Goal: Contribute content: Contribute content

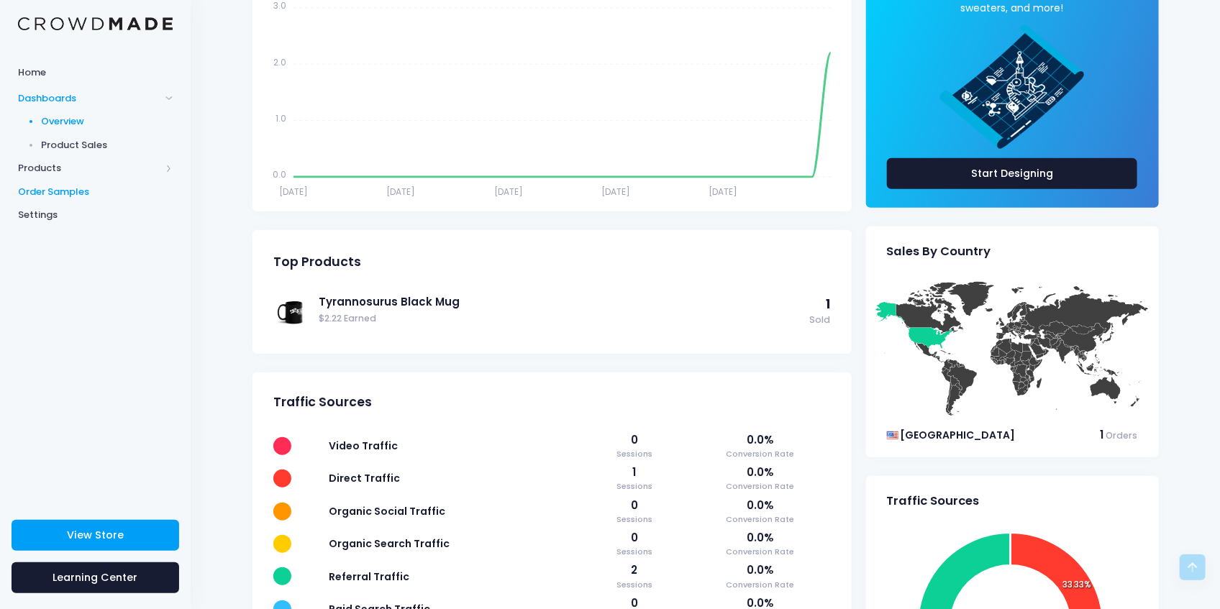
scroll to position [278, 0]
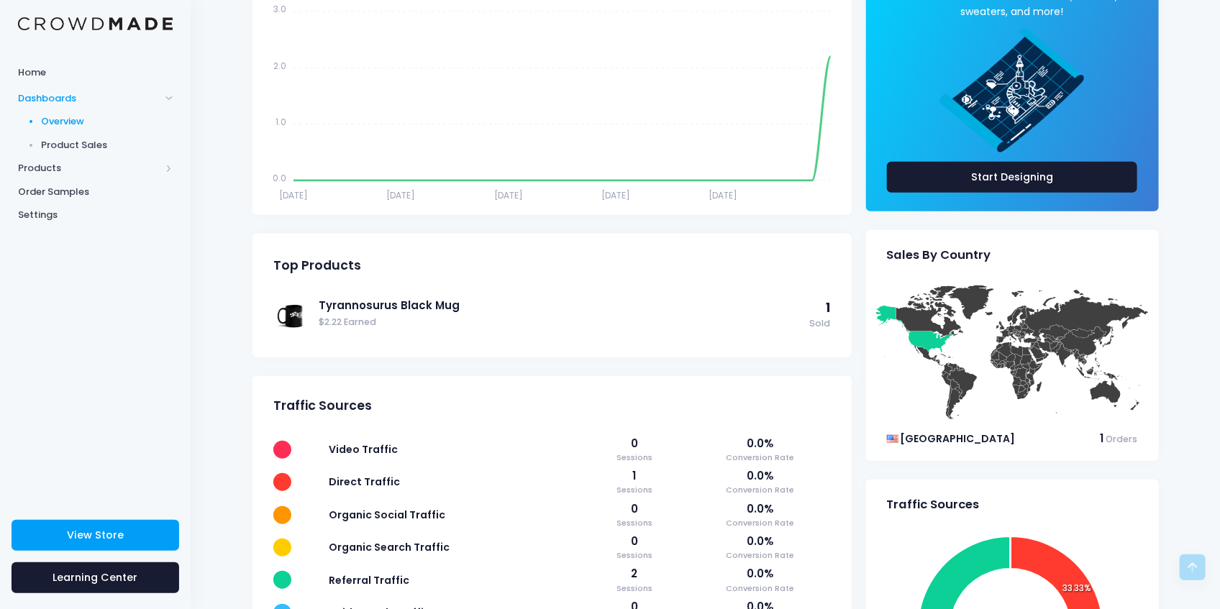
click at [122, 553] on div "View Store Learning Center" at bounding box center [95, 559] width 191 height 101
click at [101, 528] on span "View Store" at bounding box center [95, 535] width 57 height 14
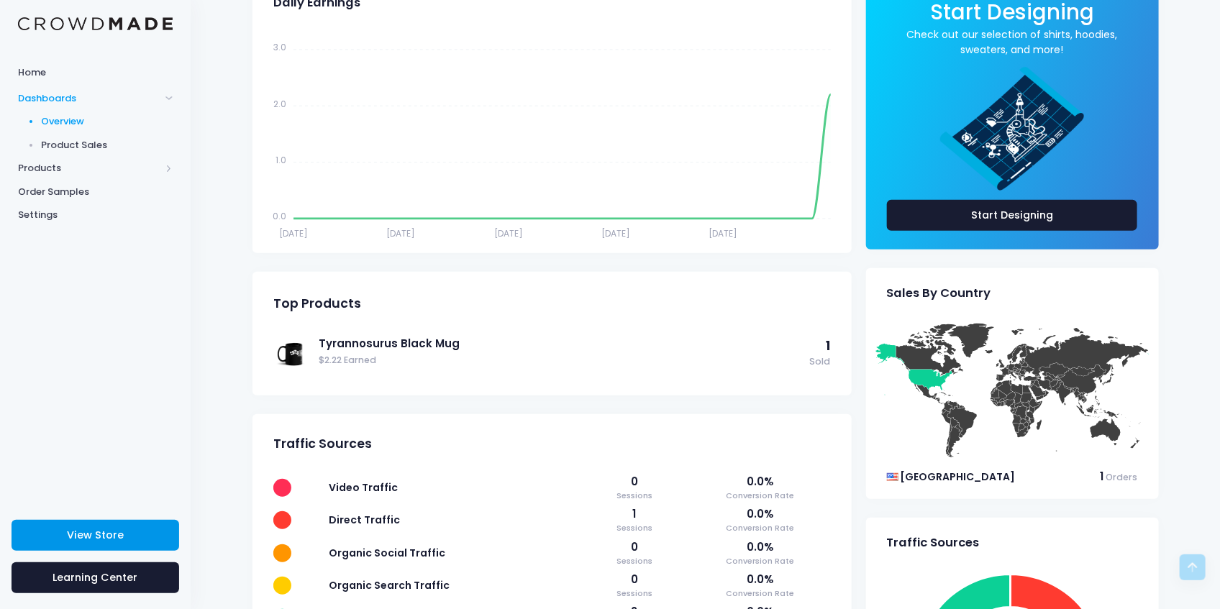
scroll to position [183, 0]
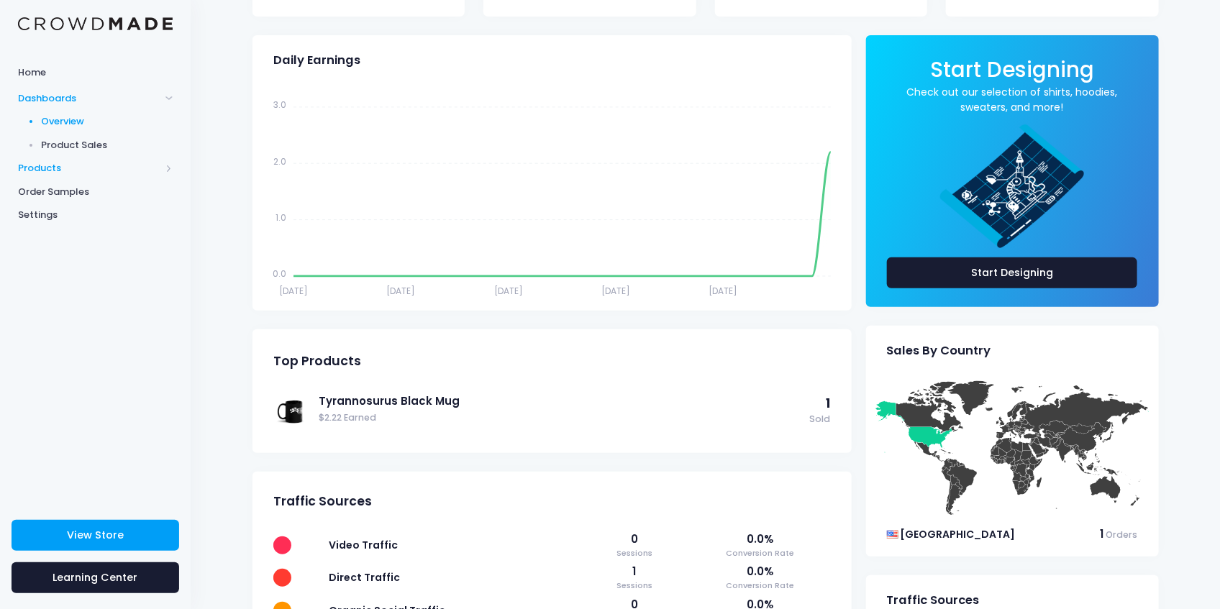
click at [91, 178] on span "Products" at bounding box center [95, 169] width 191 height 24
click at [109, 140] on span "Product Builder" at bounding box center [108, 145] width 132 height 14
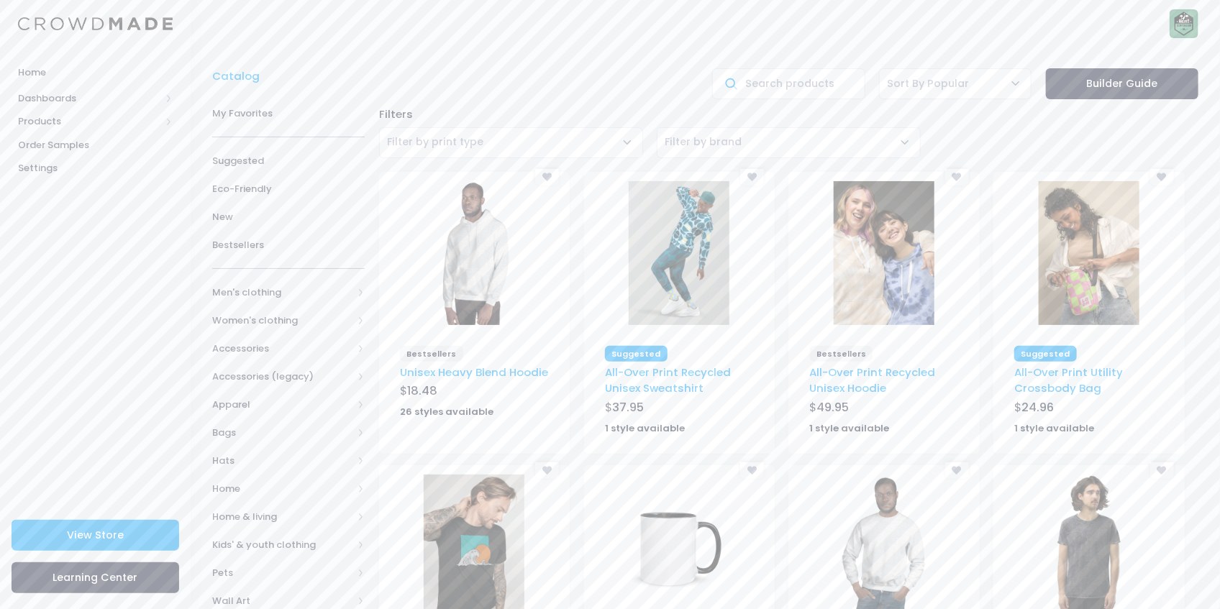
click at [504, 138] on span "Filter by print type" at bounding box center [511, 142] width 264 height 31
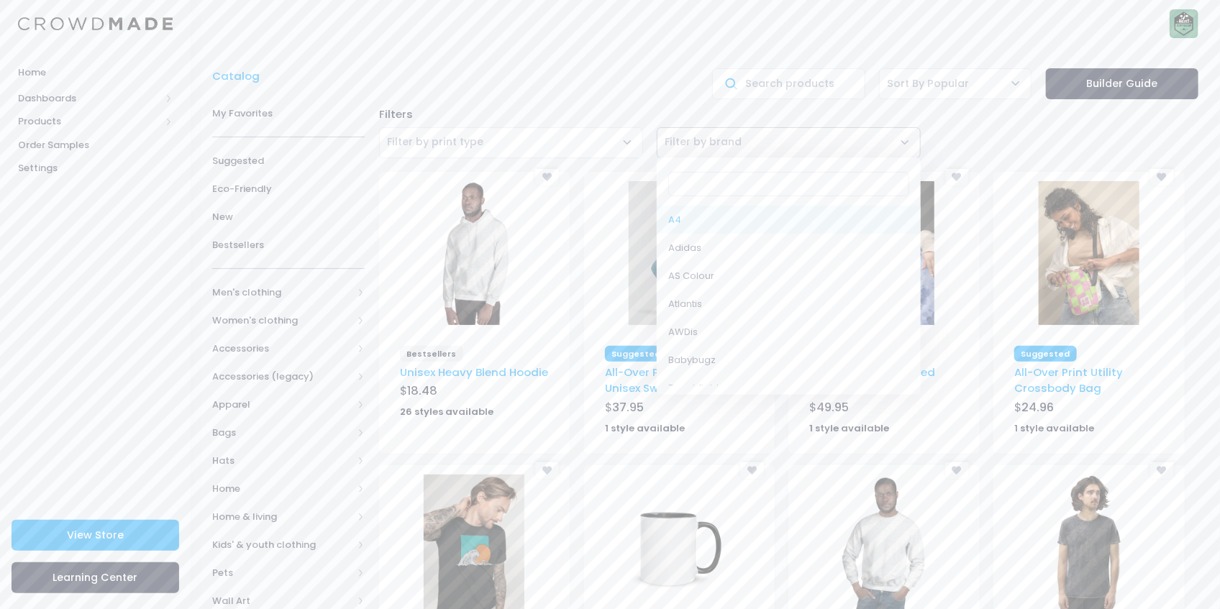
click at [776, 148] on span "Filter by brand" at bounding box center [789, 142] width 264 height 31
click at [786, 104] on div "Filters Cut-Sew Digital Dtfilm Dtg Embroidery Knitwear Sublimation Uv Filter by…" at bounding box center [789, 131] width 834 height 65
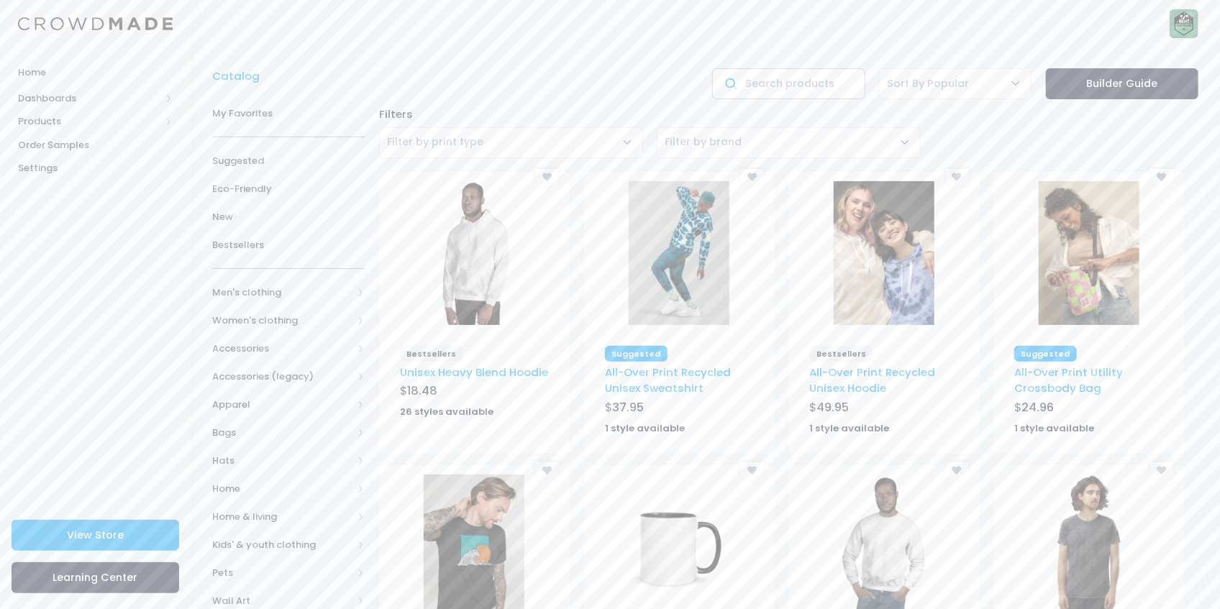
click at [783, 73] on input "text" at bounding box center [788, 83] width 153 height 31
type input "sticker"
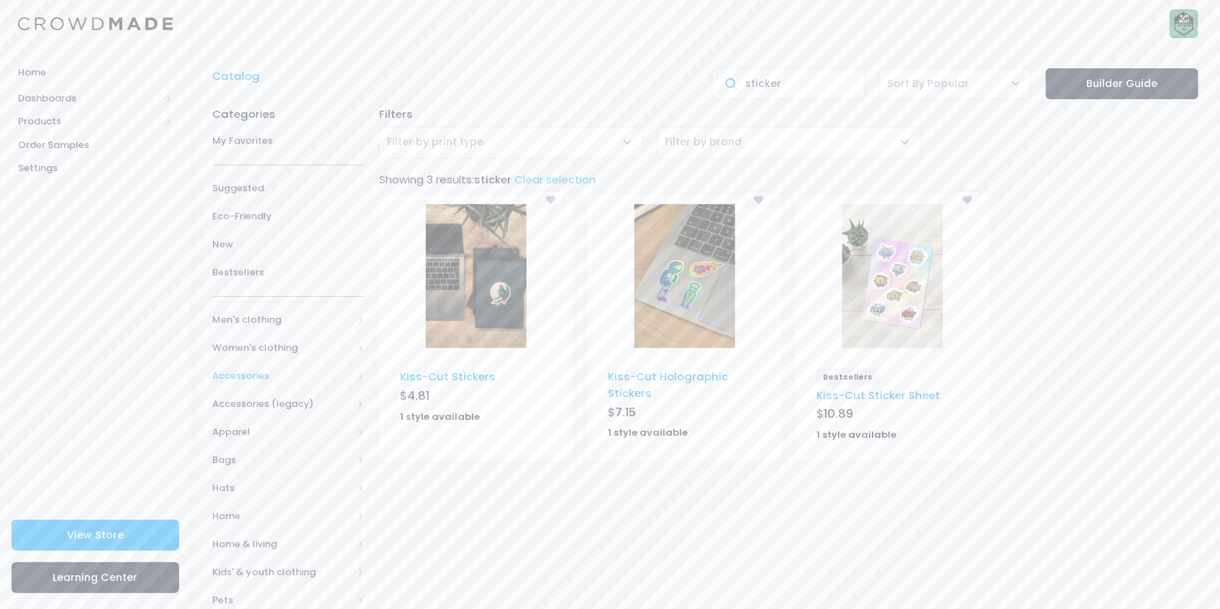
click at [300, 373] on span "Accessories" at bounding box center [282, 376] width 140 height 14
click at [289, 406] on span "Accessories (legacy)" at bounding box center [282, 404] width 140 height 14
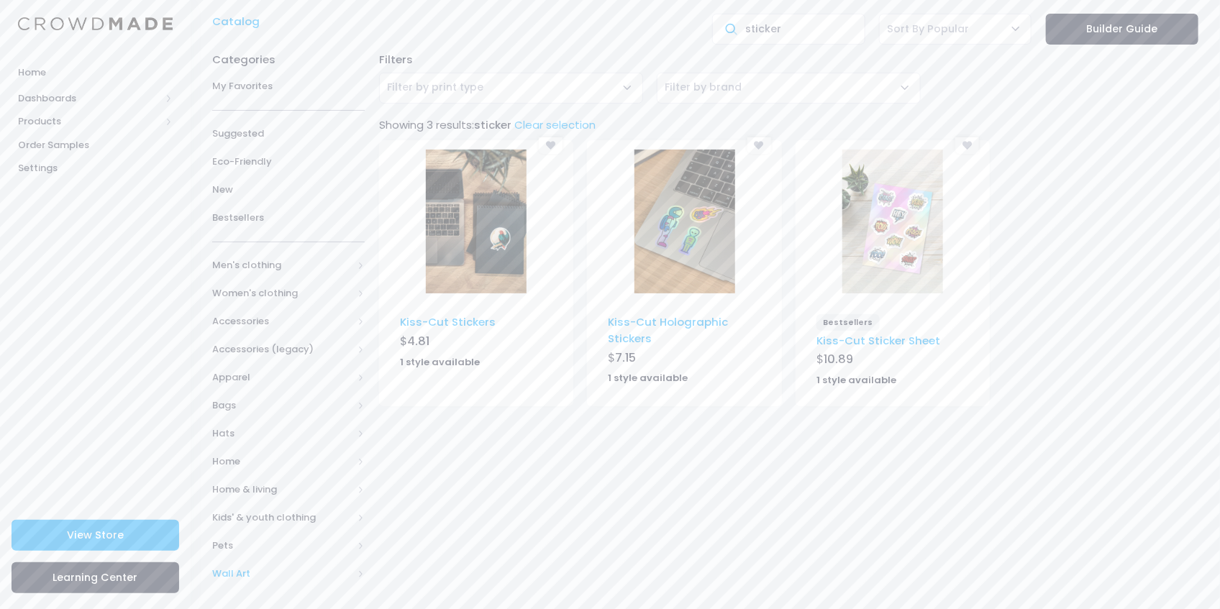
click at [313, 579] on span "Wall Art" at bounding box center [282, 574] width 140 height 14
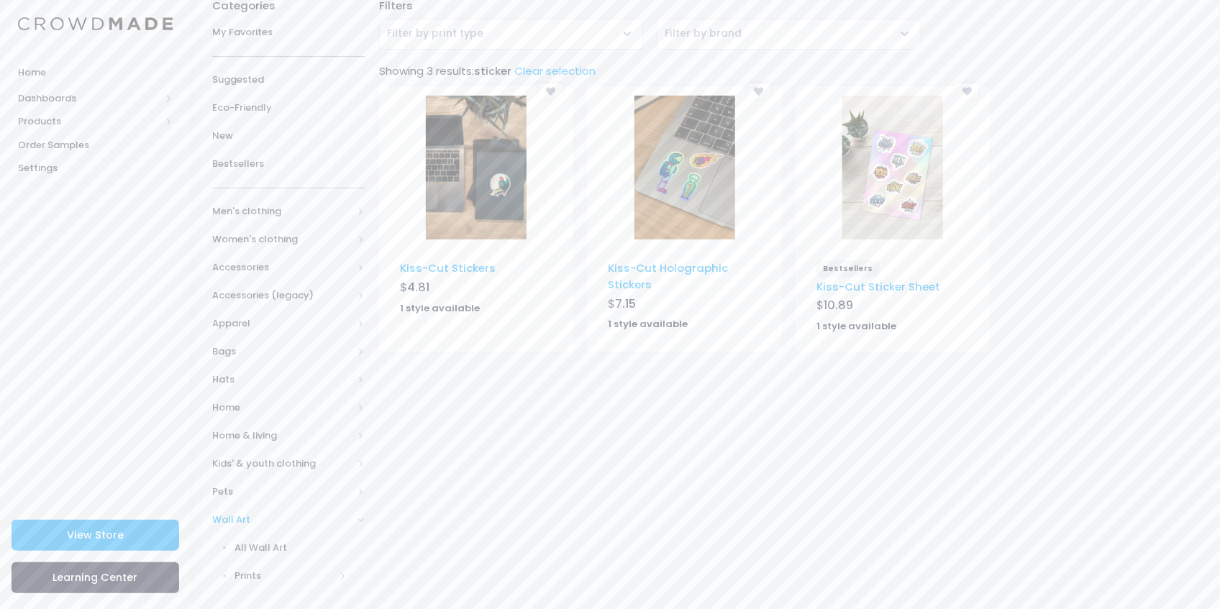
scroll to position [110, 0]
click at [289, 516] on span "Wall Art" at bounding box center [282, 519] width 140 height 14
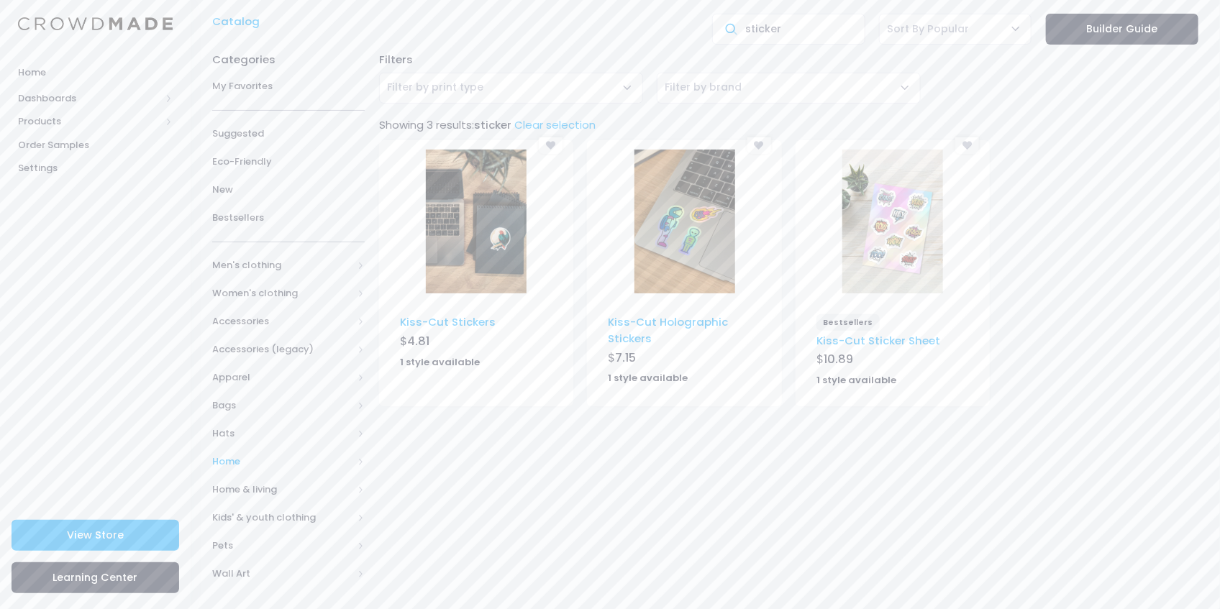
click at [271, 463] on span "Home" at bounding box center [282, 462] width 140 height 14
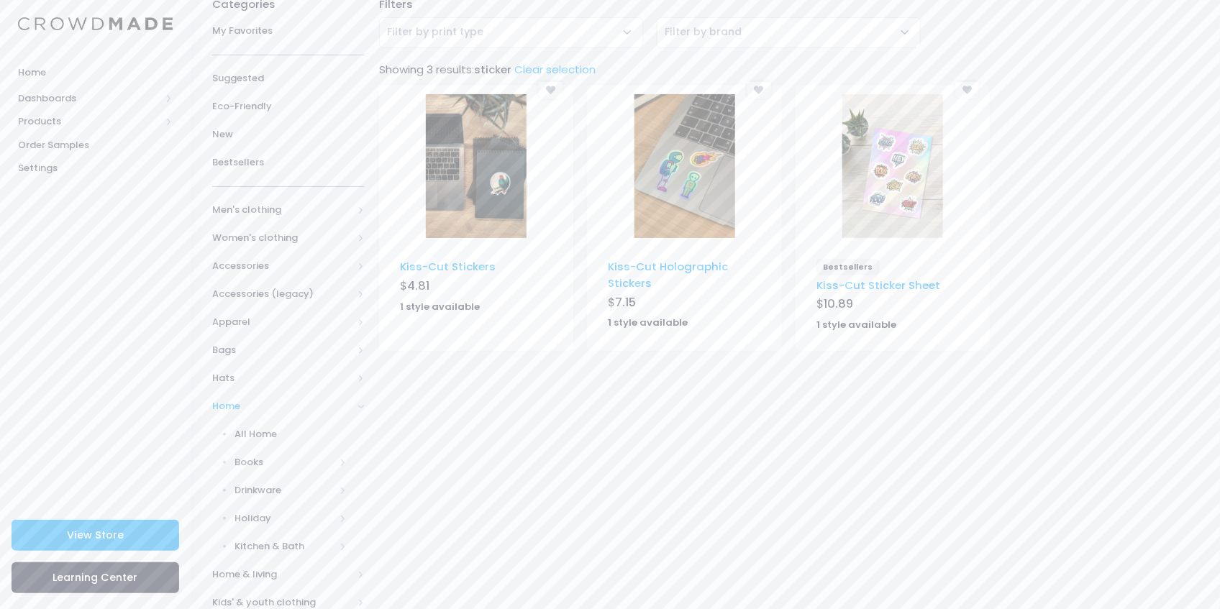
click at [275, 408] on span "Home" at bounding box center [282, 406] width 140 height 14
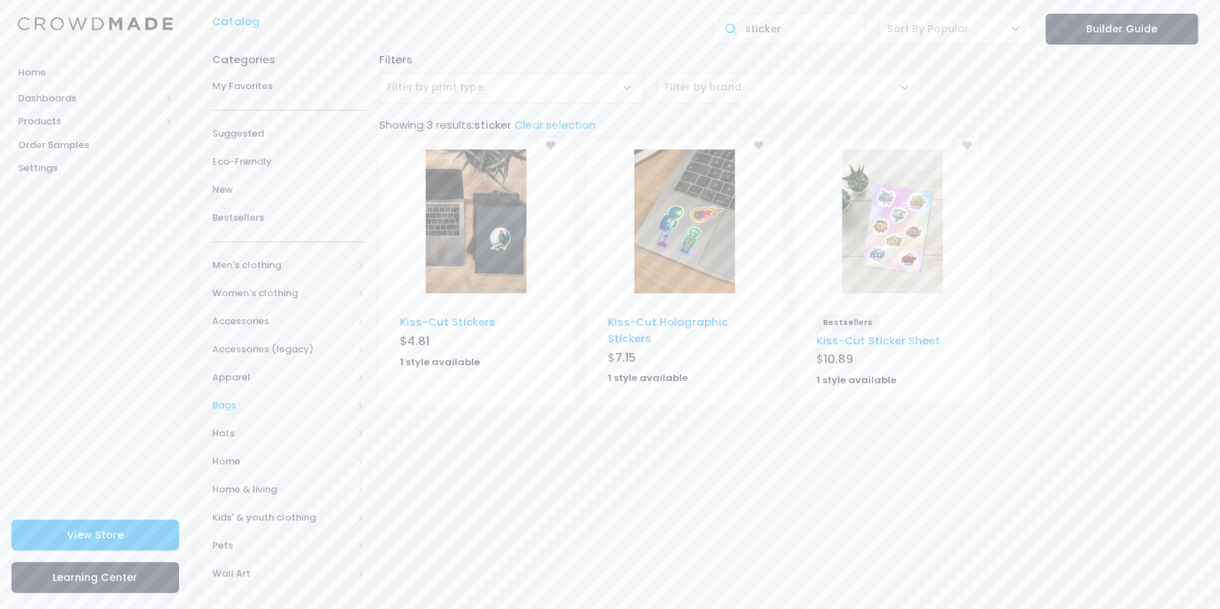
click at [268, 394] on span "Bags" at bounding box center [288, 406] width 153 height 28
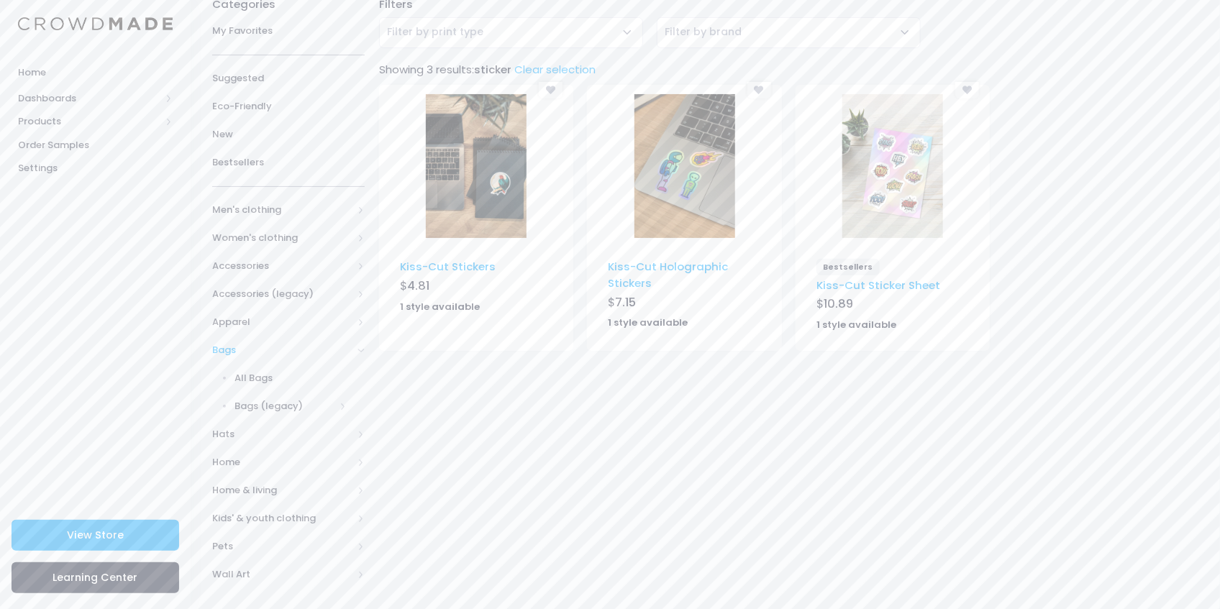
click at [273, 348] on span "Bags" at bounding box center [282, 350] width 140 height 14
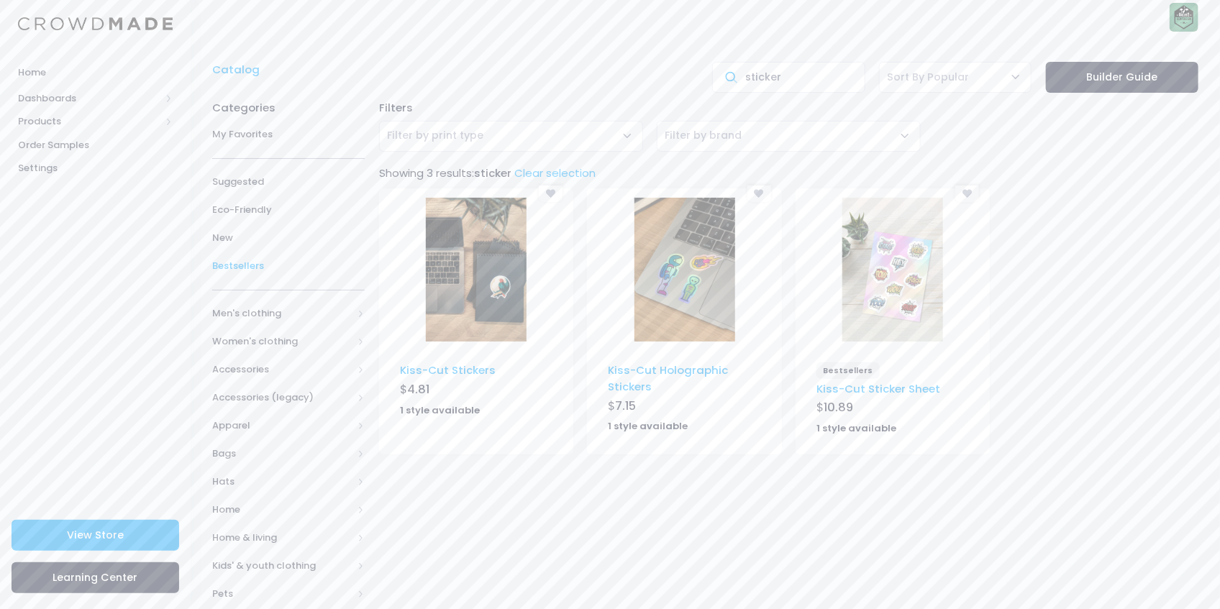
scroll to position [0, 0]
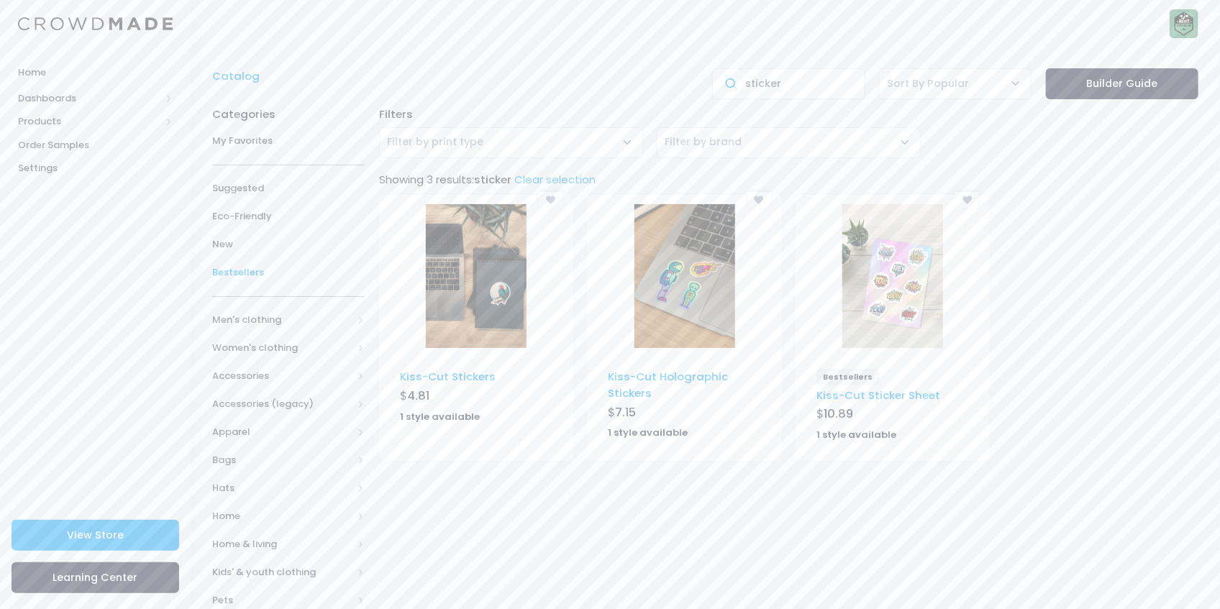
click at [256, 284] on link "Bestsellers" at bounding box center [288, 273] width 153 height 28
click at [915, 279] on img at bounding box center [893, 276] width 101 height 144
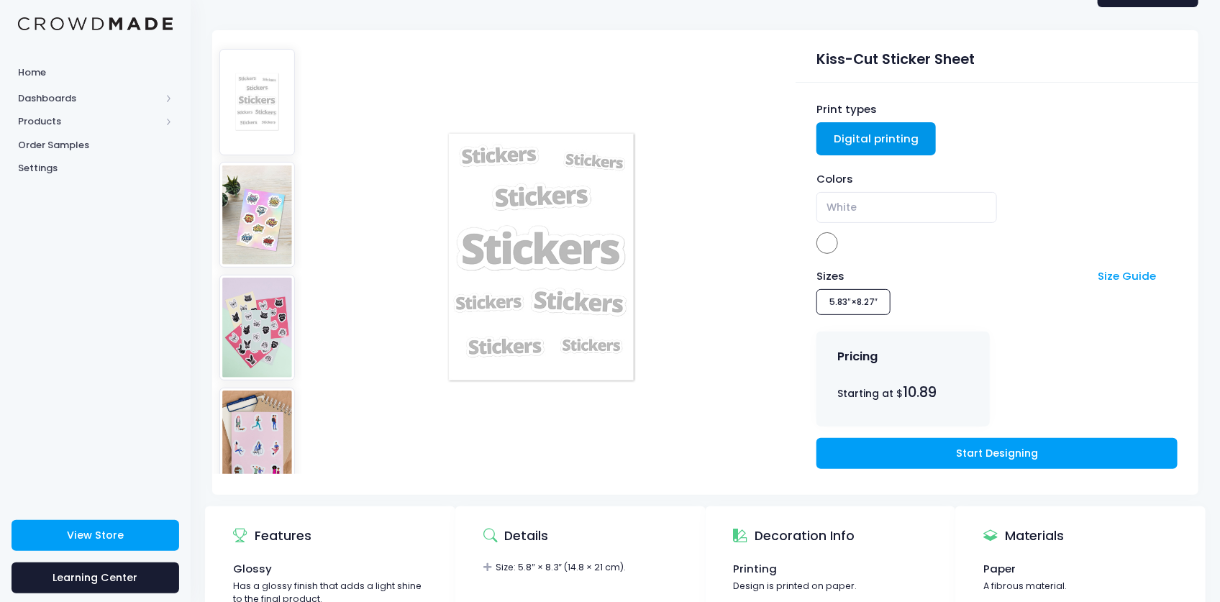
scroll to position [96, 0]
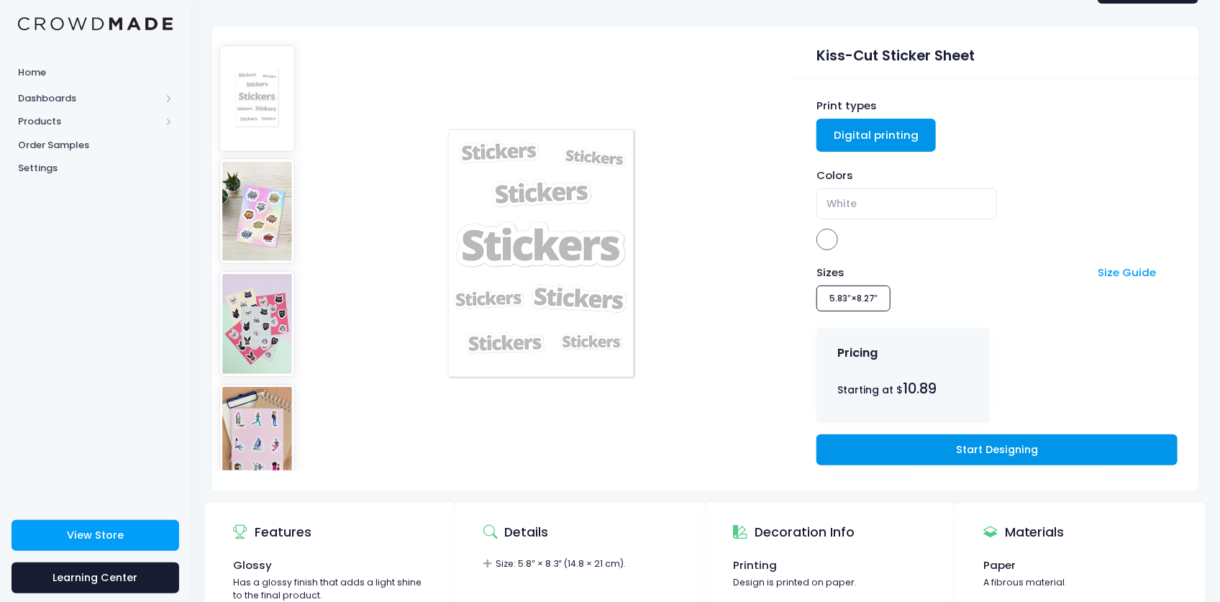
click at [957, 445] on link "Start Designing" at bounding box center [997, 450] width 360 height 31
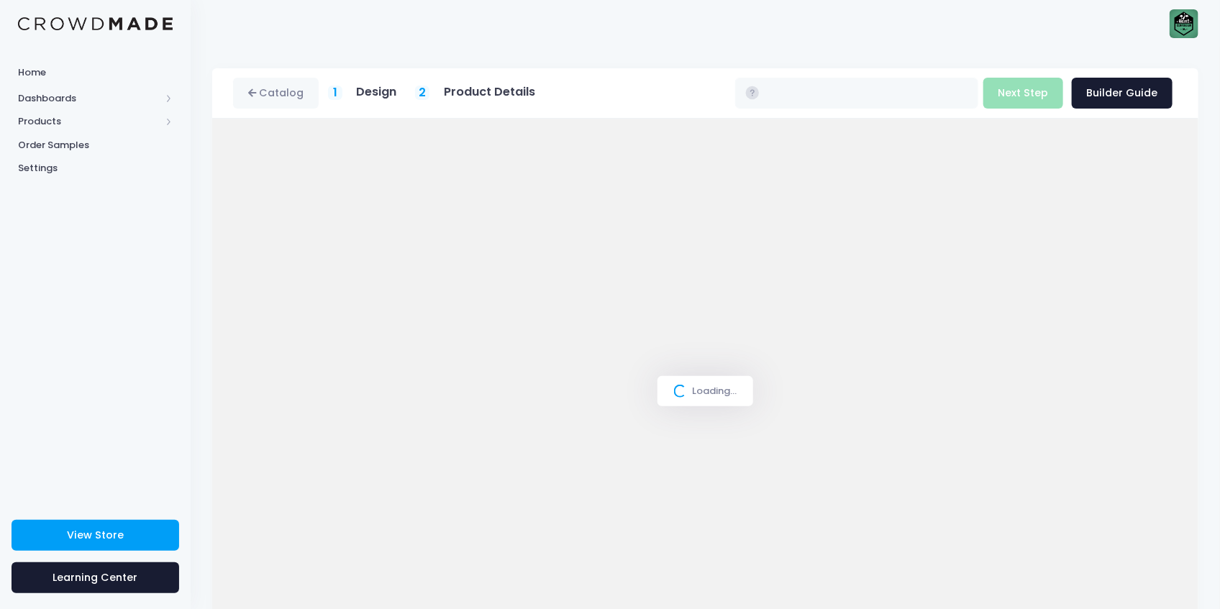
type input "$10.89"
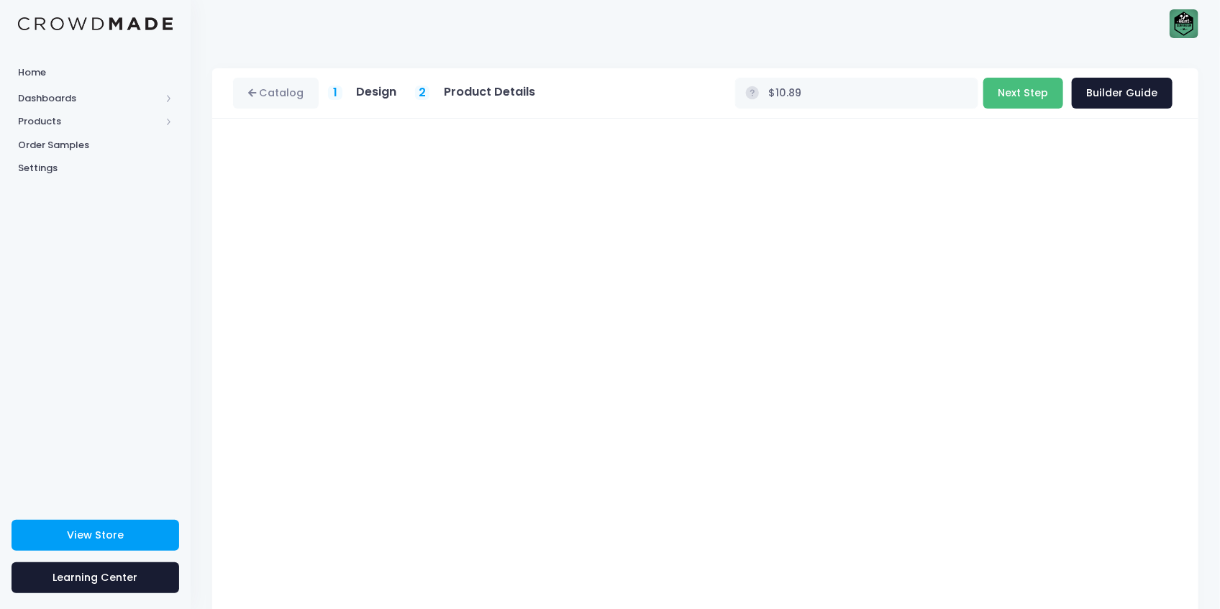
click at [1030, 78] on button "Next Step" at bounding box center [1024, 93] width 80 height 31
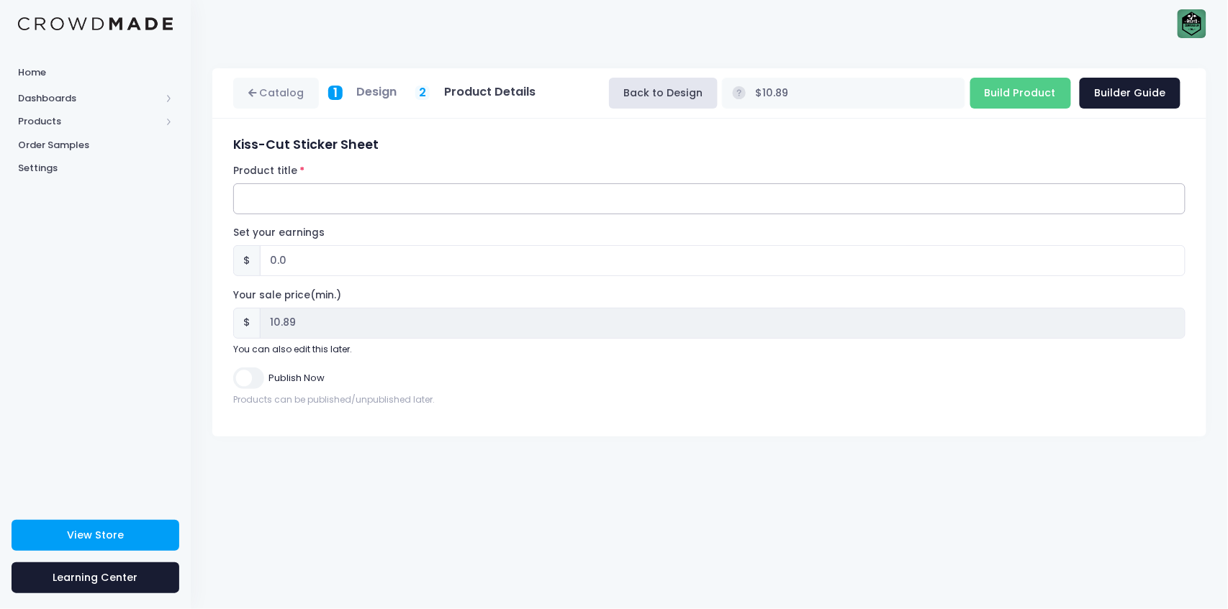
click at [394, 198] on input "Product title" at bounding box center [709, 198] width 952 height 31
type input "T"
drag, startPoint x: 322, startPoint y: 201, endPoint x: 232, endPoint y: 207, distance: 90.1
click at [247, 207] on input "Baby T. rex" at bounding box center [709, 198] width 952 height 31
click at [232, 207] on div "Kiss-Cut Sticker Sheet Product title Baby T. rex Set your earnings $ 0.0 Earnin…" at bounding box center [710, 277] width 966 height 281
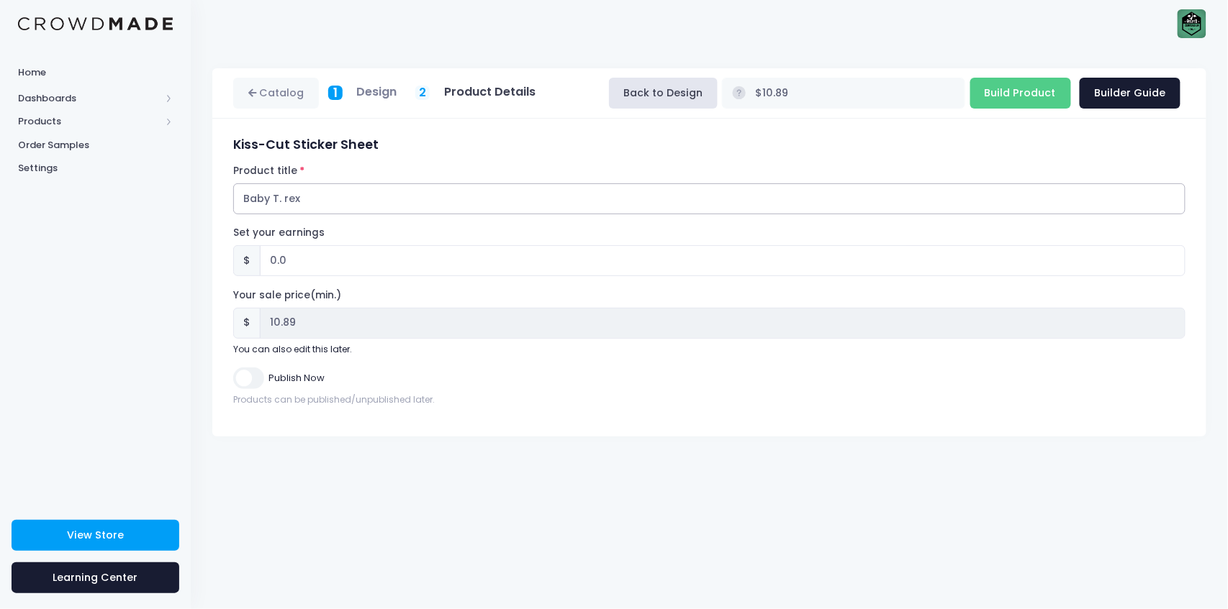
click at [259, 212] on input "Baby T. rex" at bounding box center [709, 198] width 952 height 31
click at [250, 205] on input "Baby T. rex" at bounding box center [709, 198] width 952 height 31
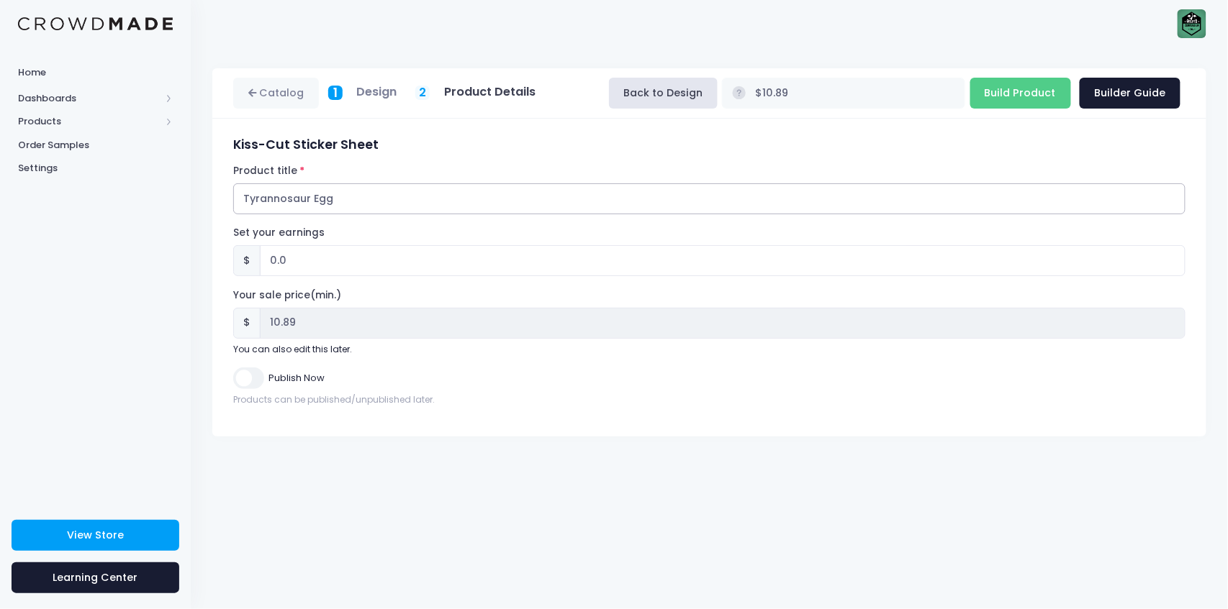
click at [307, 196] on input "Tyrannosaur Egg" at bounding box center [709, 198] width 952 height 31
click at [311, 194] on input "Tyrannosaur Egg" at bounding box center [709, 198] width 952 height 31
click at [306, 194] on input "Tyrannosaur Egg" at bounding box center [709, 198] width 952 height 31
click at [309, 196] on input "Tyrannosaur Egg" at bounding box center [709, 198] width 952 height 31
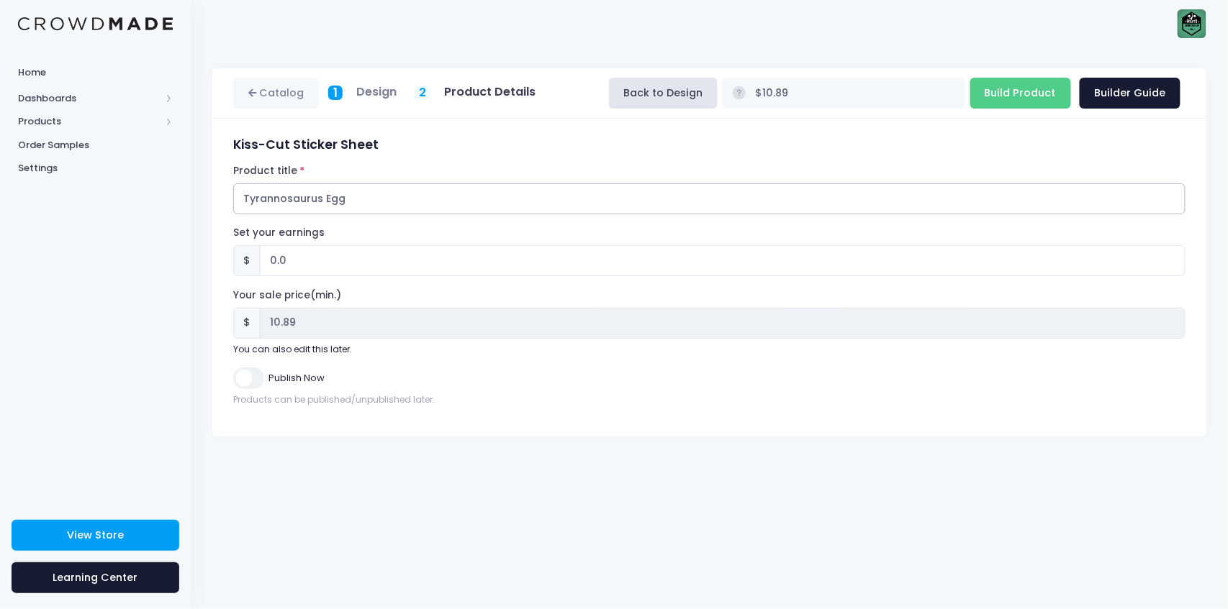
type input "Tyrannosaurus Egg"
click at [355, 263] on input "0.0" at bounding box center [722, 260] width 925 height 31
type input "0.01"
click at [1169, 255] on input "0.01" at bounding box center [722, 260] width 925 height 31
type input "$10.90"
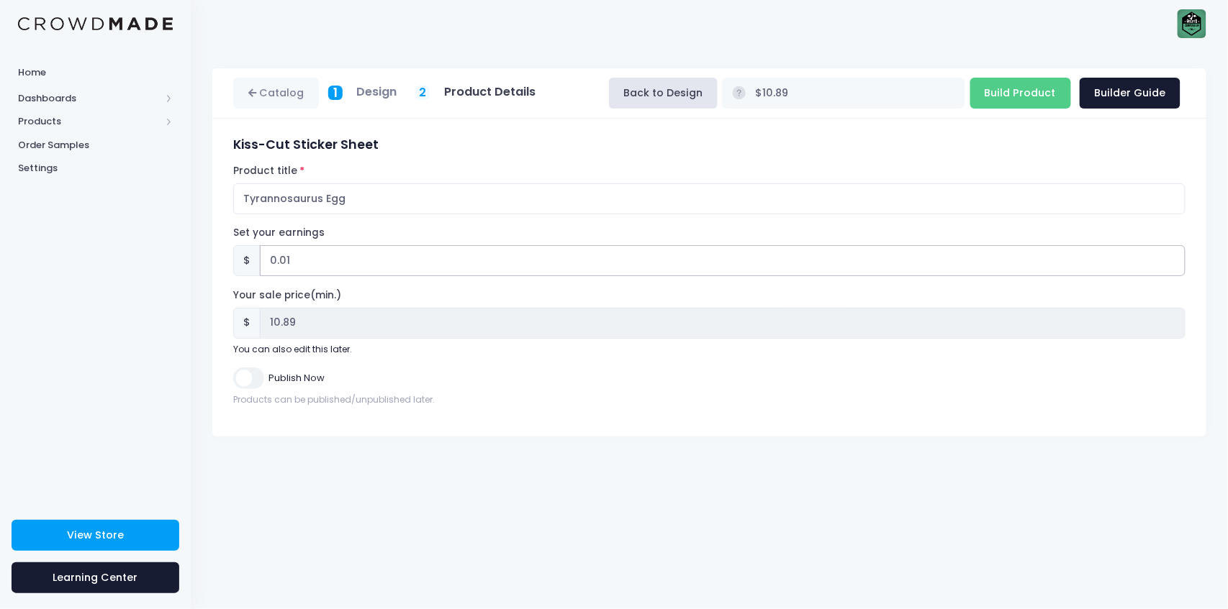
type input "10.90"
type input "0.02"
click at [1169, 255] on input "0.02" at bounding box center [722, 260] width 925 height 31
type input "$10.91"
type input "10.91"
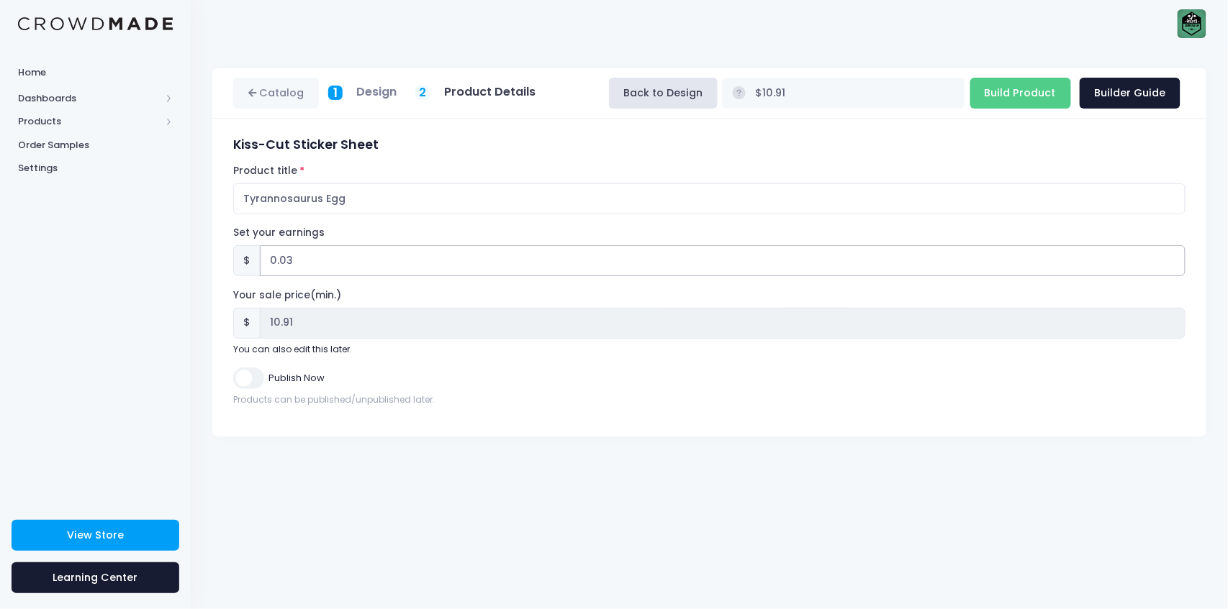
type input "0.03"
click at [1169, 255] on input "0.03" at bounding box center [722, 260] width 925 height 31
type input "$10.92"
type input "10.92"
type input "0.04"
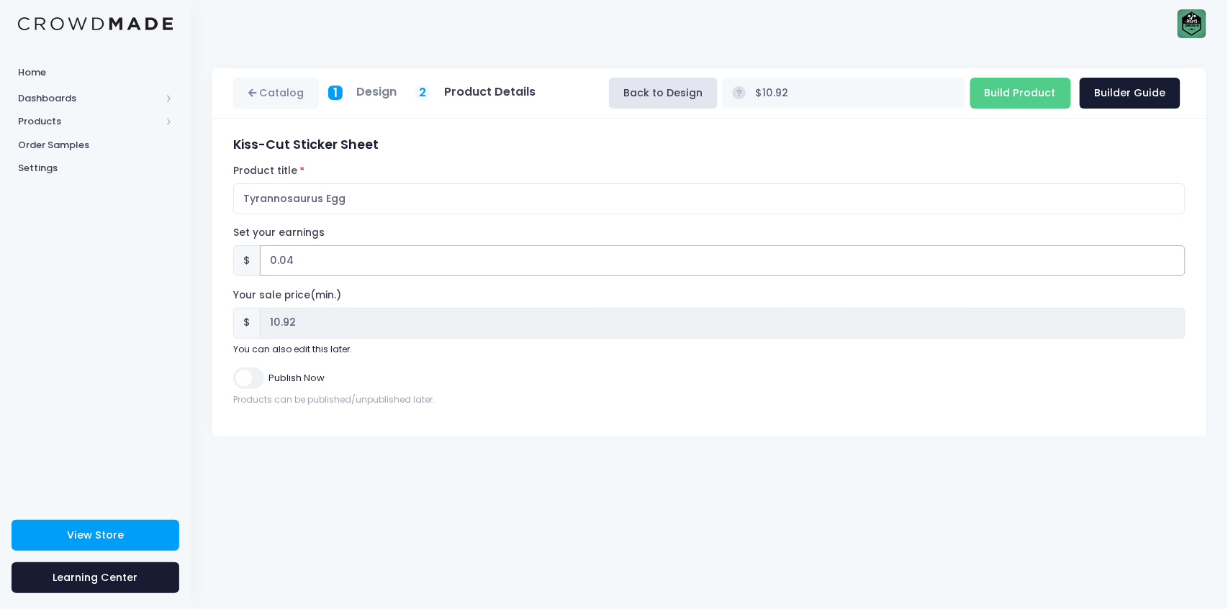
click at [1169, 255] on input "0.04" at bounding box center [722, 260] width 925 height 31
type input "$10.93"
type input "10.93"
type input "0.05"
click at [1169, 255] on input "0.05" at bounding box center [722, 260] width 925 height 31
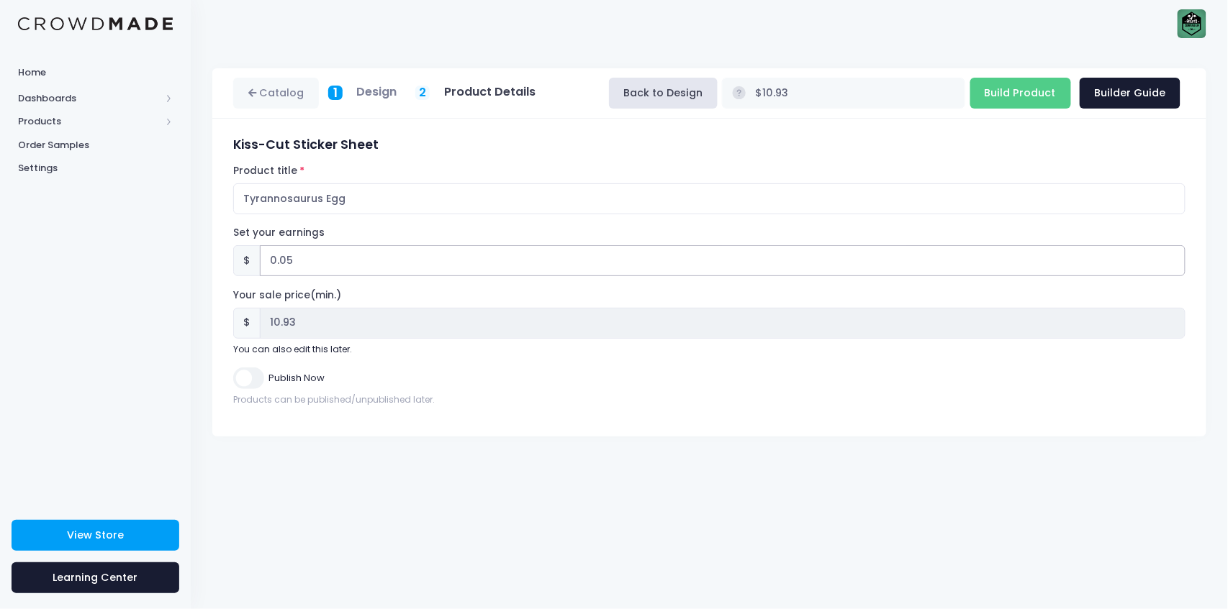
type input "$10.94"
type input "10.94"
type input "0.28"
click at [1169, 255] on input "0.28" at bounding box center [722, 260] width 925 height 31
type input "$11.17"
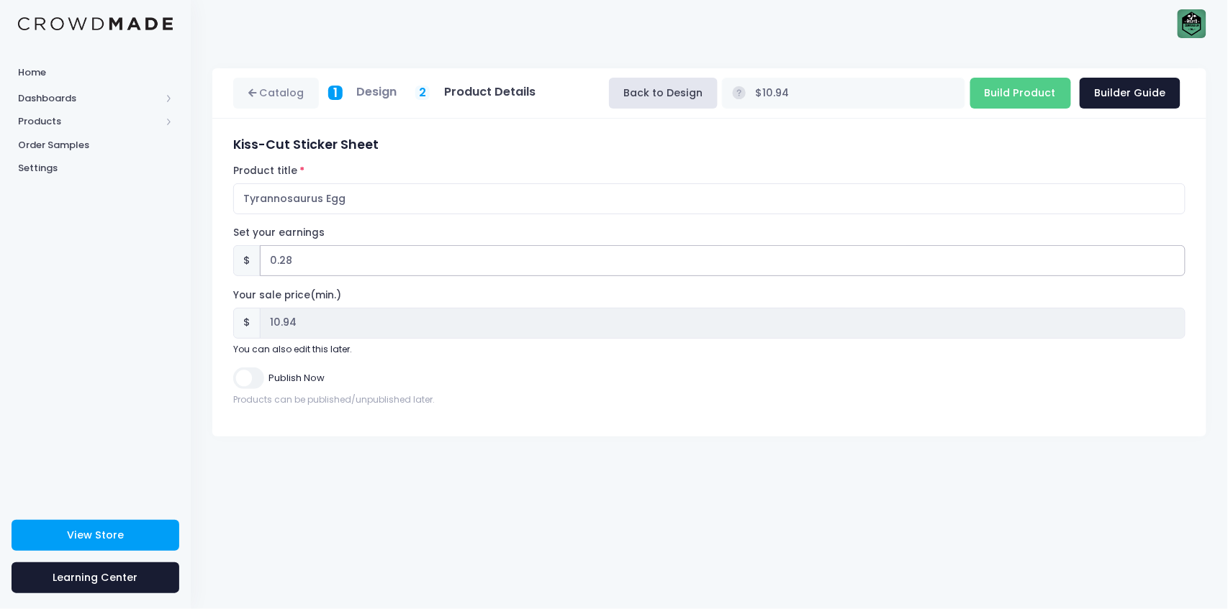
type input "11.17"
click at [243, 91] on link "Catalog" at bounding box center [276, 93] width 86 height 31
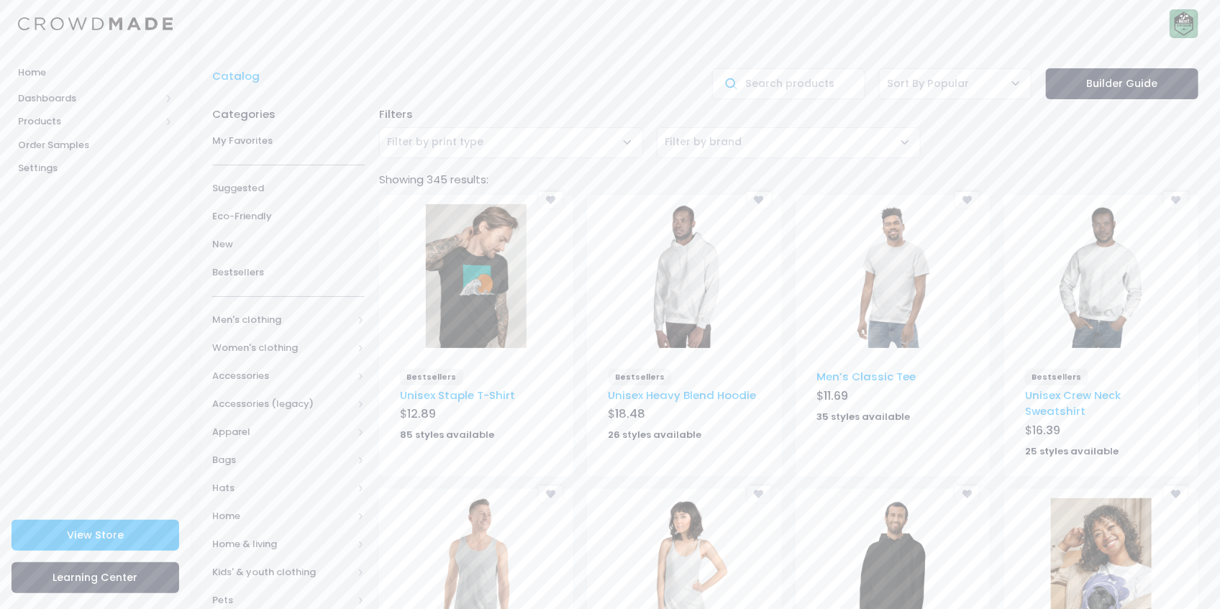
click at [458, 132] on span "Filter by print type" at bounding box center [511, 142] width 264 height 31
type input "sticker"
drag, startPoint x: 481, startPoint y: 180, endPoint x: 322, endPoint y: 193, distance: 160.3
click at [322, 193] on body "Home Dashboards Overview Product Sales Products Product Builder Product Editor …" at bounding box center [610, 304] width 1220 height 609
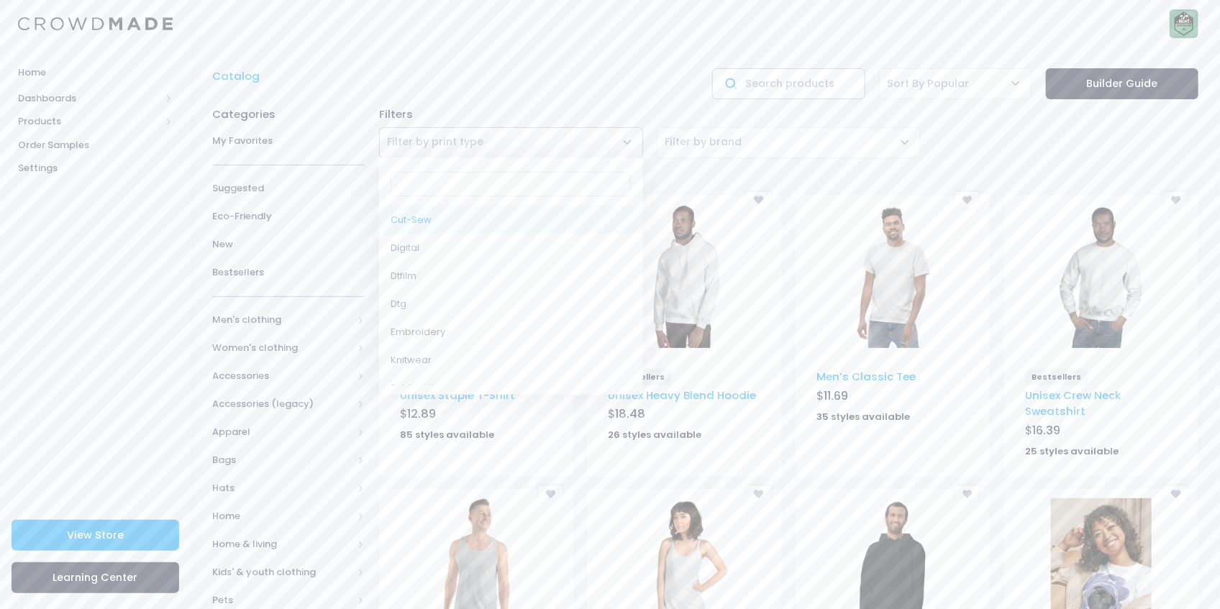
click at [766, 78] on input "text" at bounding box center [788, 83] width 153 height 31
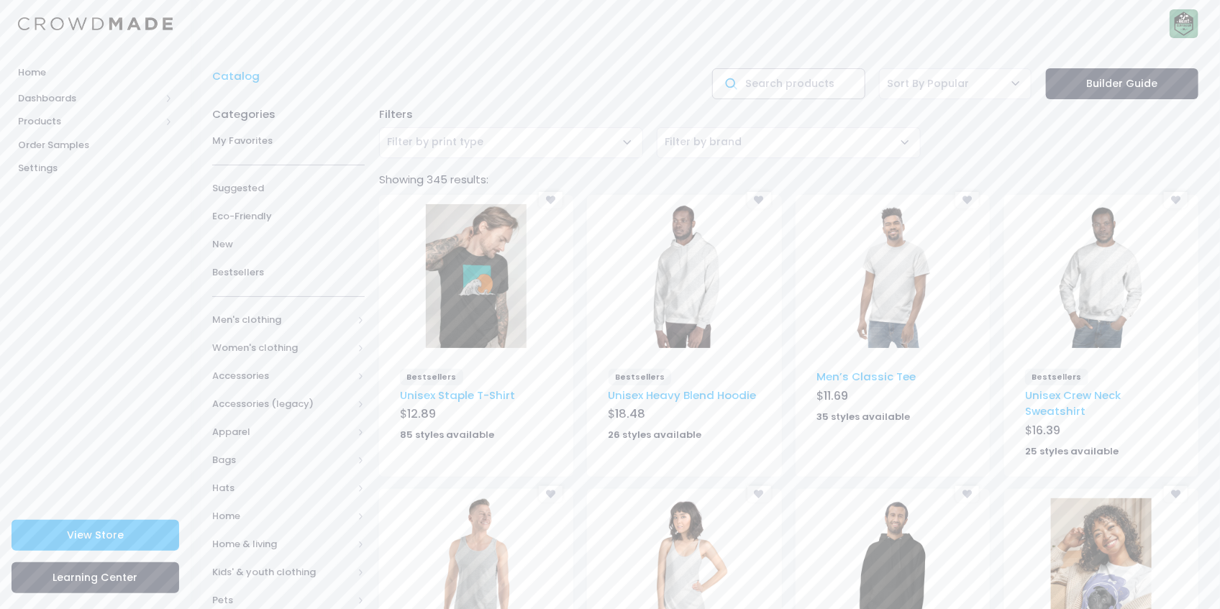
paste input "sticker"
type input "sticker"
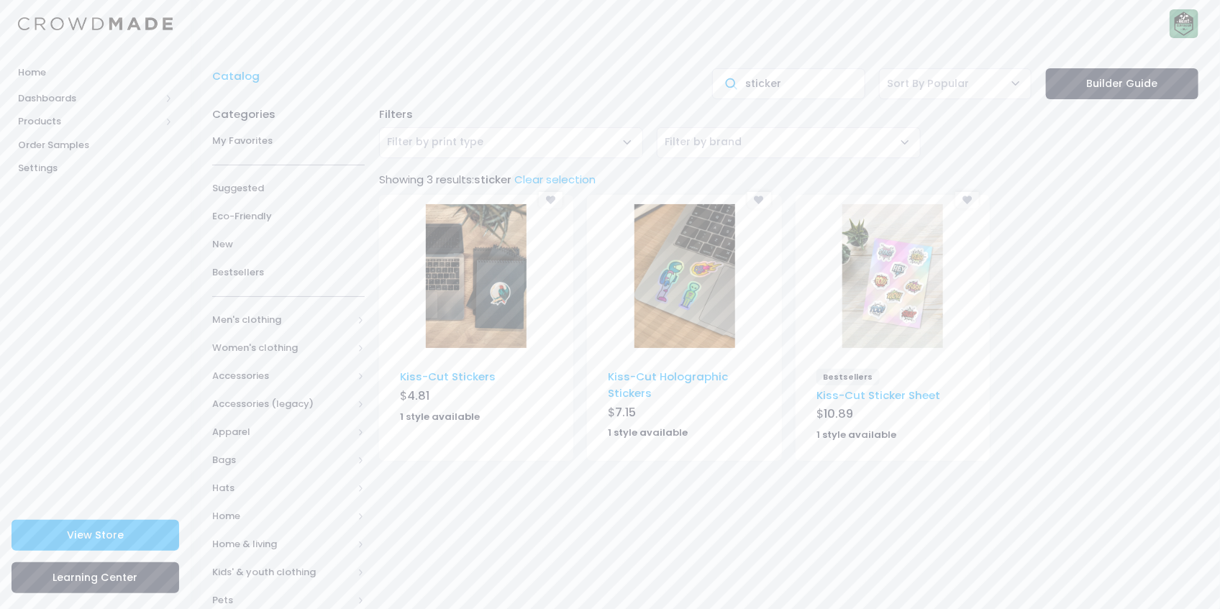
click at [466, 308] on img at bounding box center [476, 276] width 101 height 144
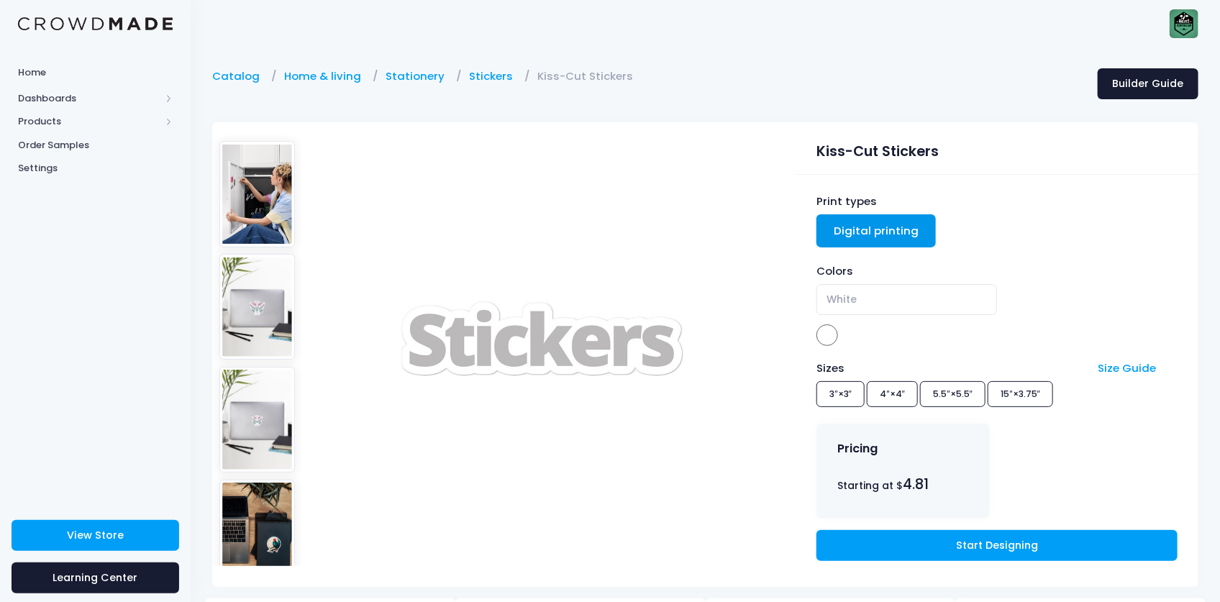
click at [889, 227] on link "Digital printing" at bounding box center [876, 230] width 119 height 33
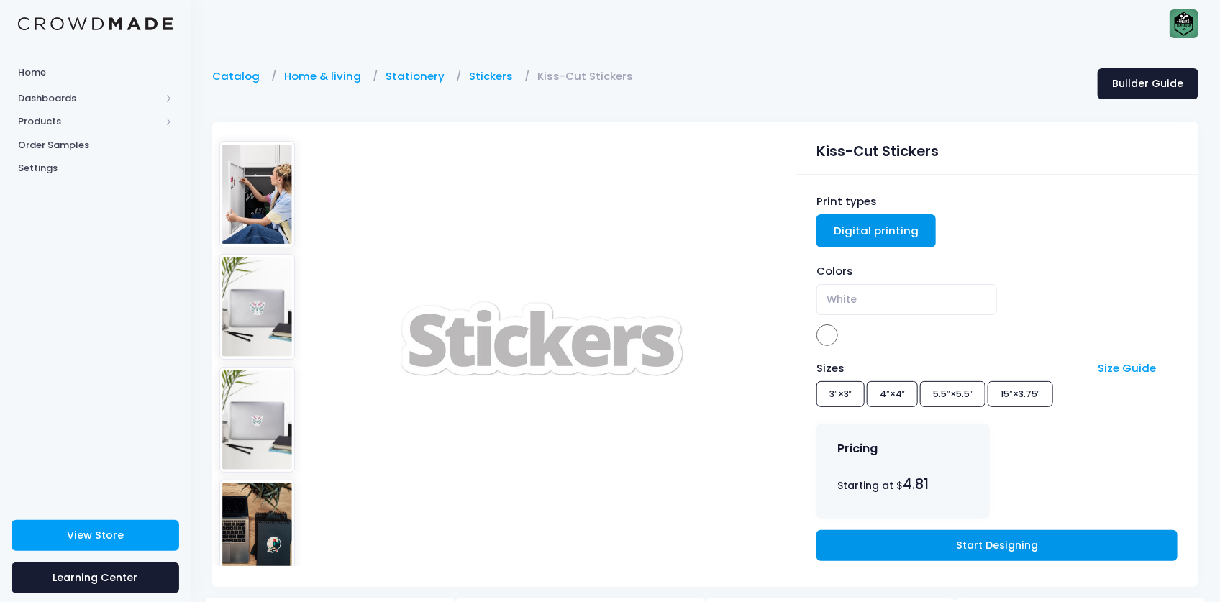
click at [987, 545] on link "Start Designing" at bounding box center [997, 545] width 360 height 31
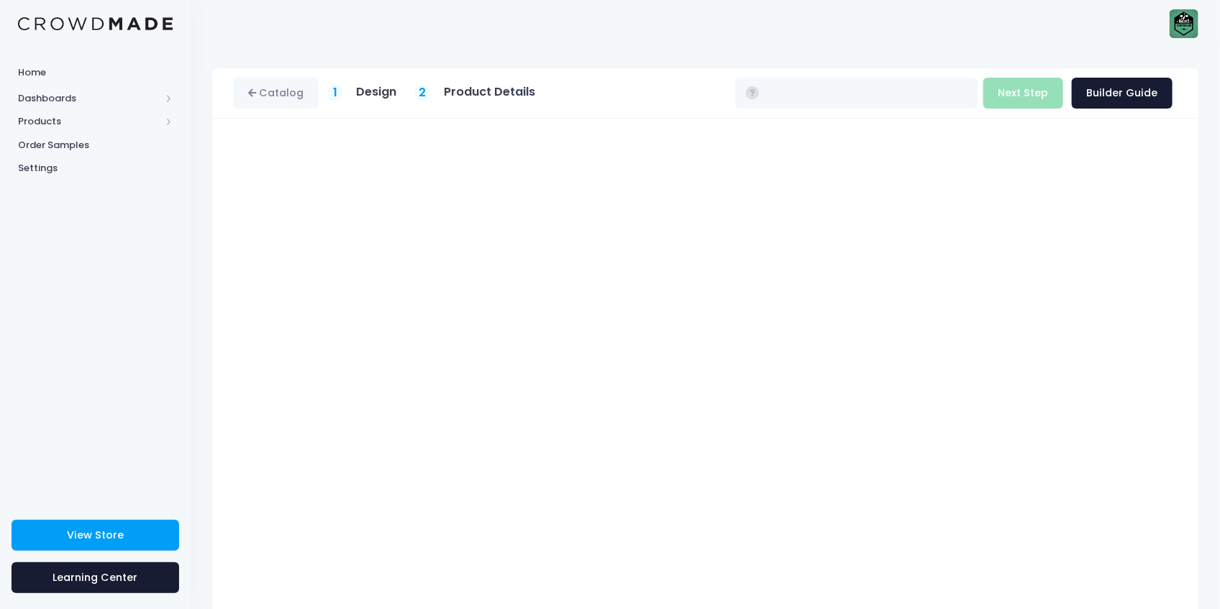
type input "$4.81 - $7.05"
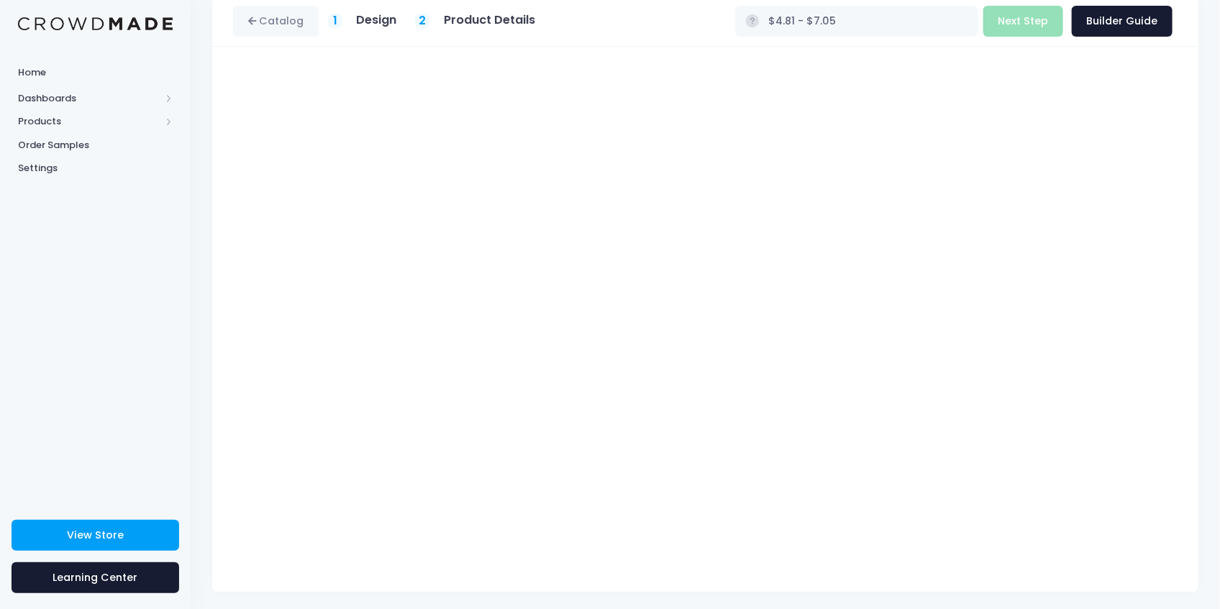
scroll to position [75, 0]
click at [1030, 16] on button "Next Step" at bounding box center [1024, 18] width 80 height 31
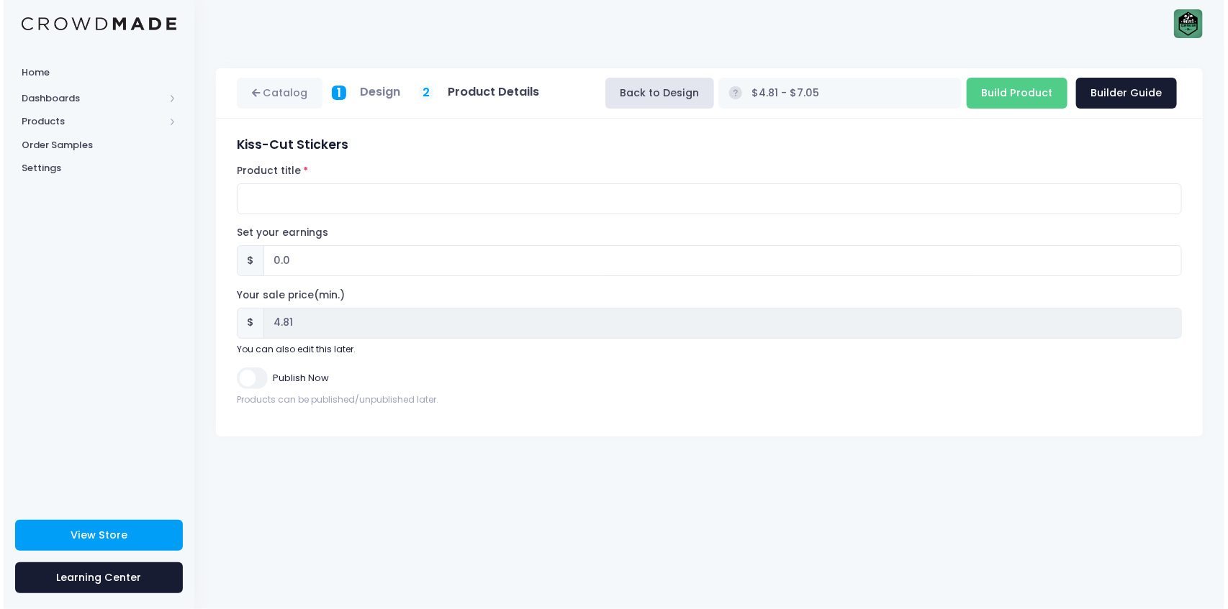
scroll to position [0, 0]
click at [373, 258] on input "0.0" at bounding box center [722, 260] width 925 height 31
type input "0.01"
click at [1174, 258] on input "0.01" at bounding box center [722, 260] width 925 height 31
type input "$4.82 - $7.06"
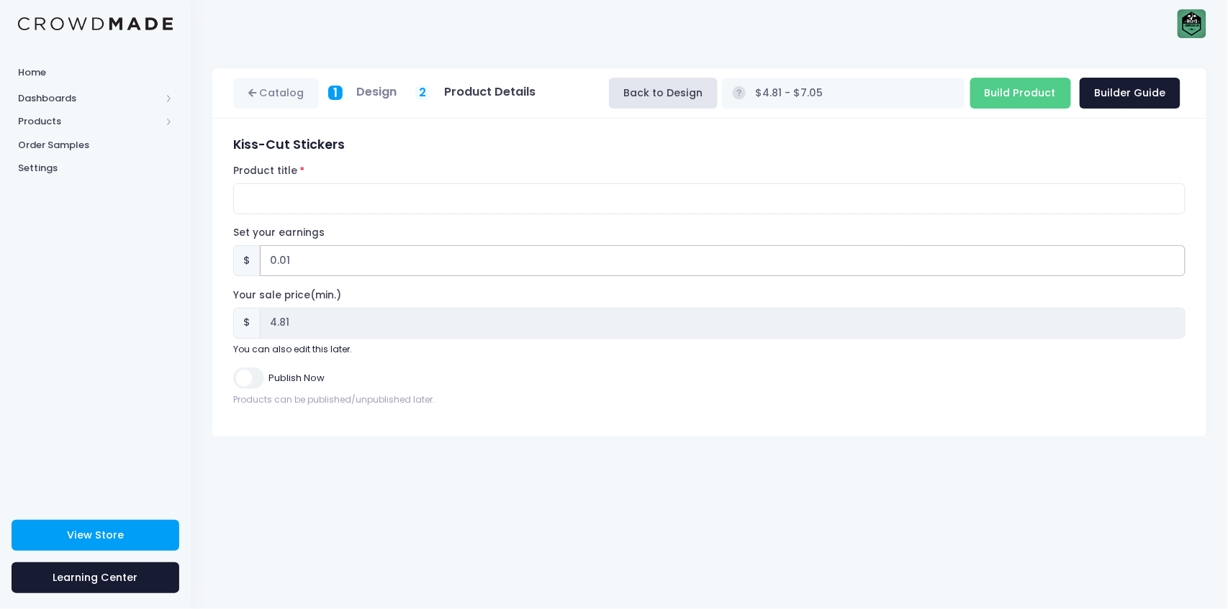
type input "4.82"
type input "0.02"
click at [1174, 258] on input "0.02" at bounding box center [722, 260] width 925 height 31
type input "$4.83 - $7.07"
type input "4.83"
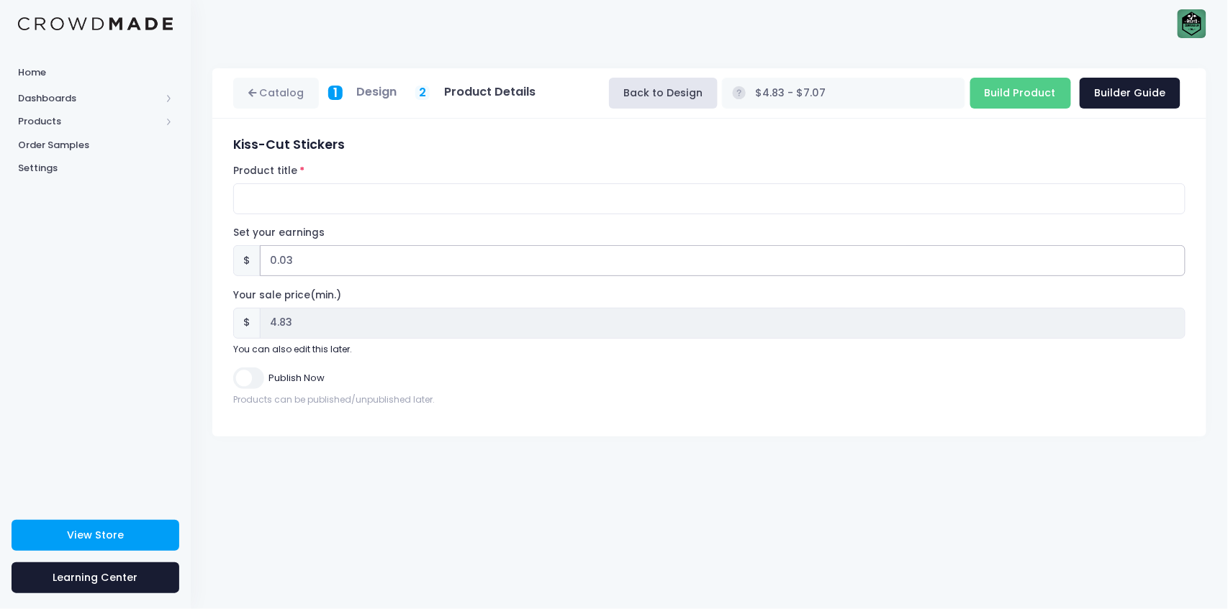
type input "0.03"
click at [1174, 258] on input "0.03" at bounding box center [722, 260] width 925 height 31
type input "$4.84 - $7.08"
type input "4.84"
type input "0.04"
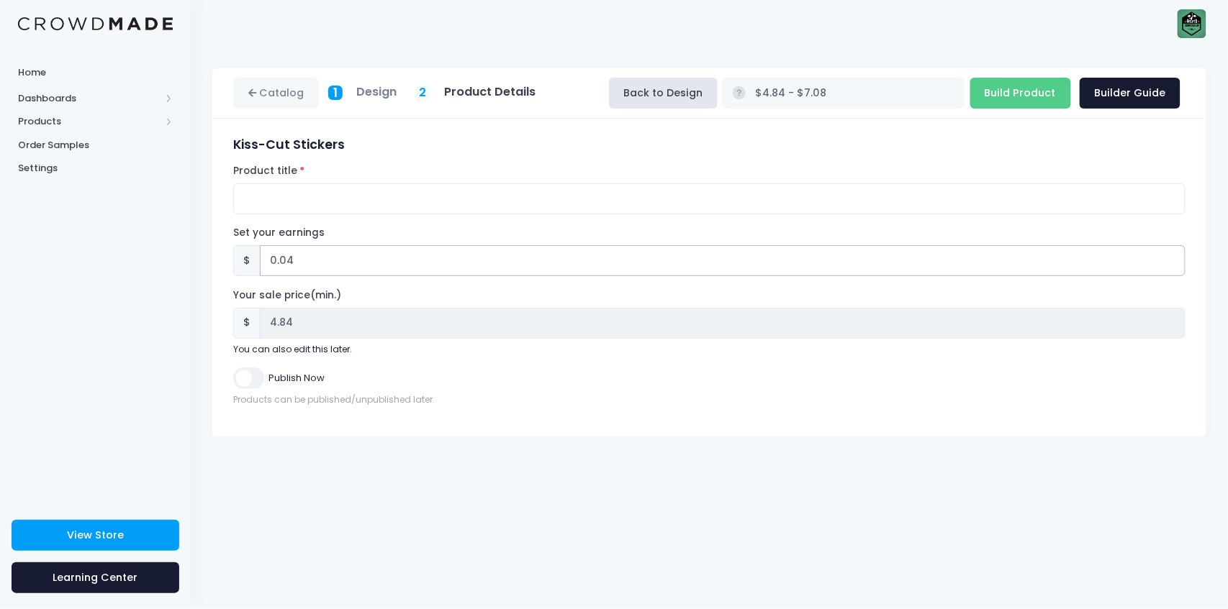
click at [1174, 258] on input "0.04" at bounding box center [722, 260] width 925 height 31
type input "$4.85 - $7.09"
type input "4.85"
type input "0.05"
click at [1174, 258] on input "0.05" at bounding box center [722, 260] width 925 height 31
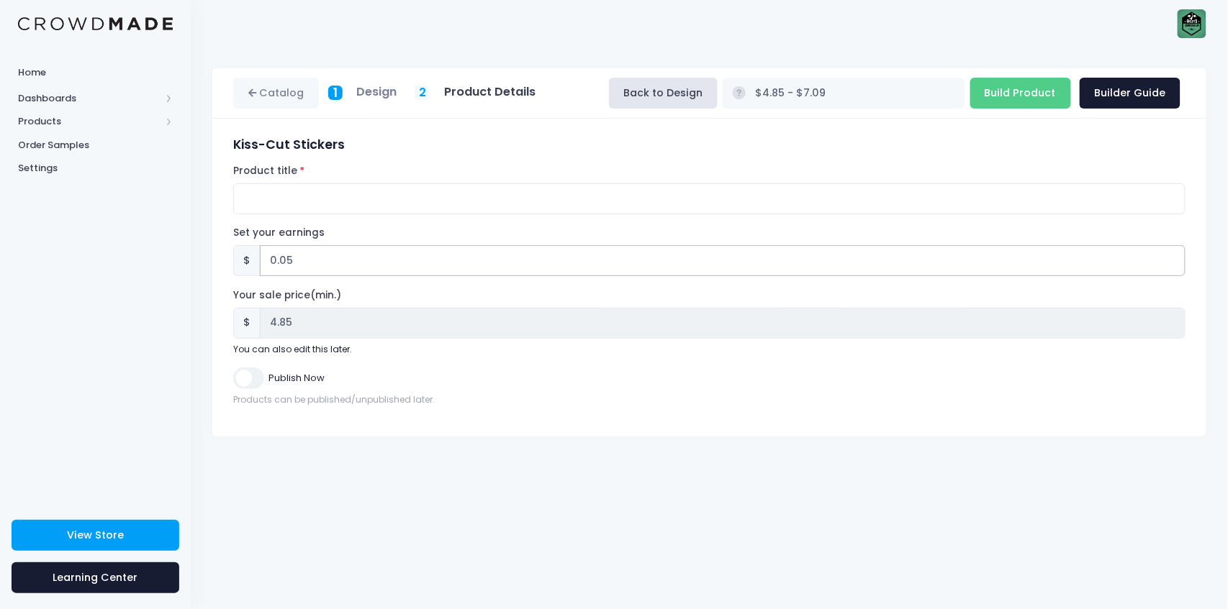
type input "$4.86 - $7.10"
type input "4.86"
type input "0.06"
click at [1174, 258] on input "0.06" at bounding box center [722, 260] width 925 height 31
type input "$4.87 - $7.11"
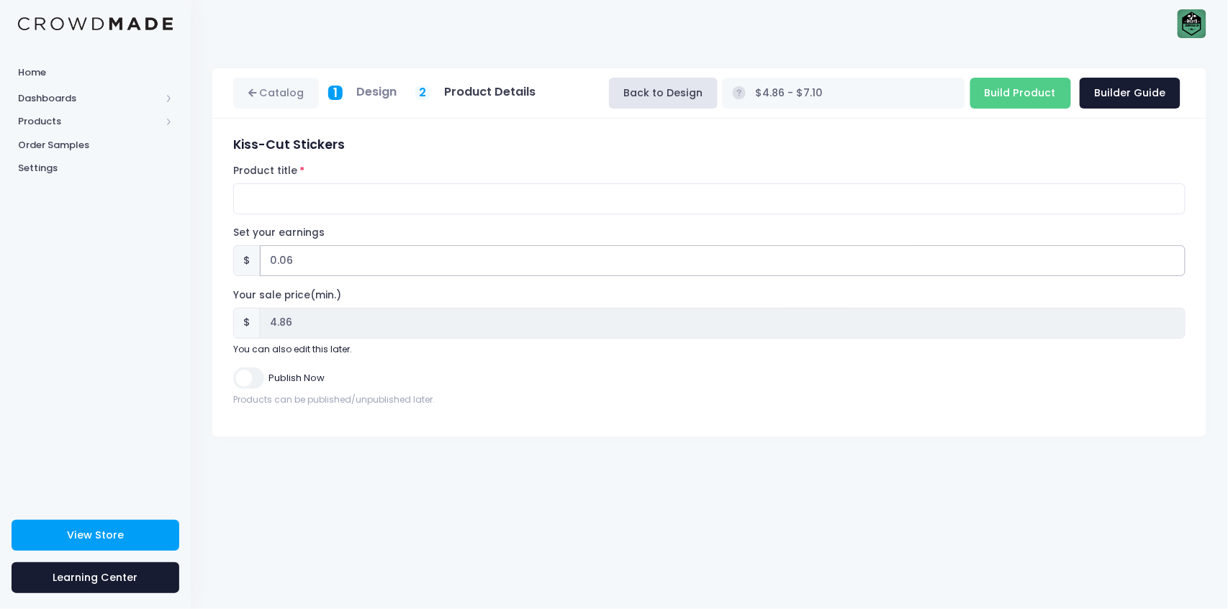
type input "4.87"
type input "0.24"
click at [1174, 258] on input "0.24" at bounding box center [722, 260] width 925 height 31
type input "$5.05 - $7.29"
type input "5.05"
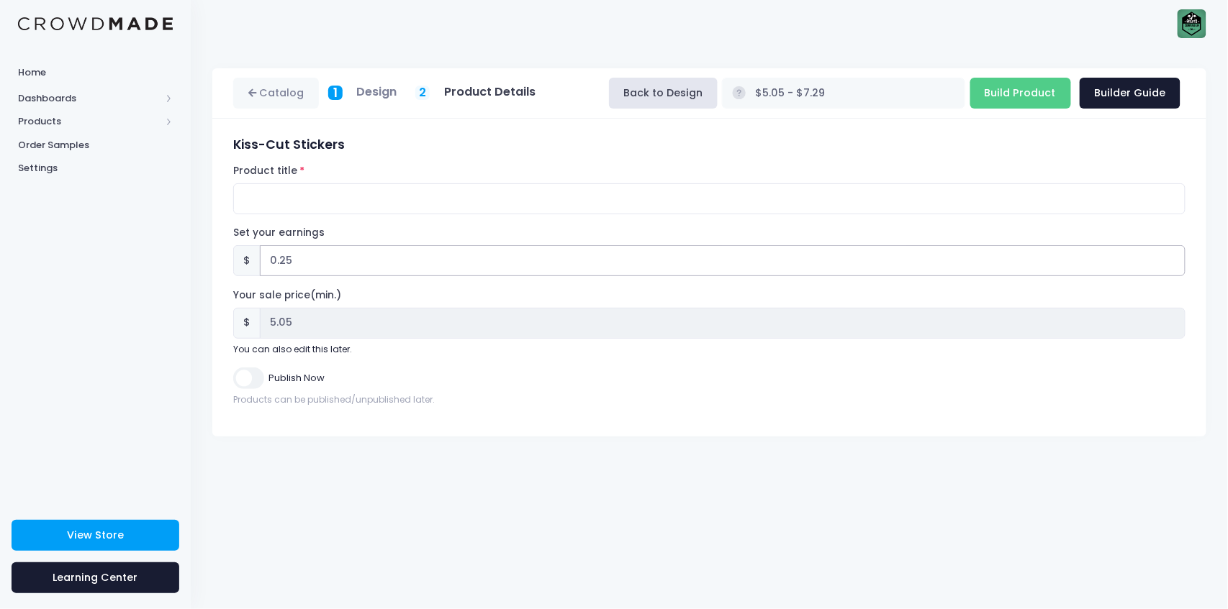
type input "0.25"
click at [1174, 258] on input "0.25" at bounding box center [722, 260] width 925 height 31
type input "$5.06 - $7.30"
type input "5.06"
type input "0.26"
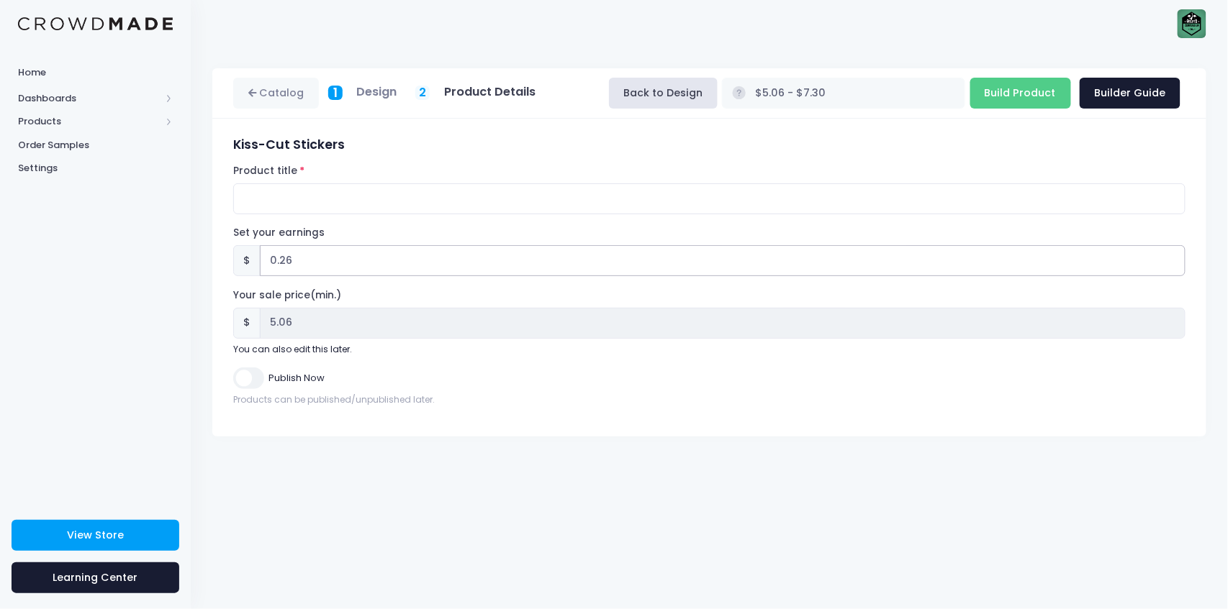
click at [1174, 258] on input "0.26" at bounding box center [722, 260] width 925 height 31
type input "$5.07 - $7.31"
type input "5.07"
type input "0.42"
click at [1174, 258] on input "0.42" at bounding box center [722, 260] width 925 height 31
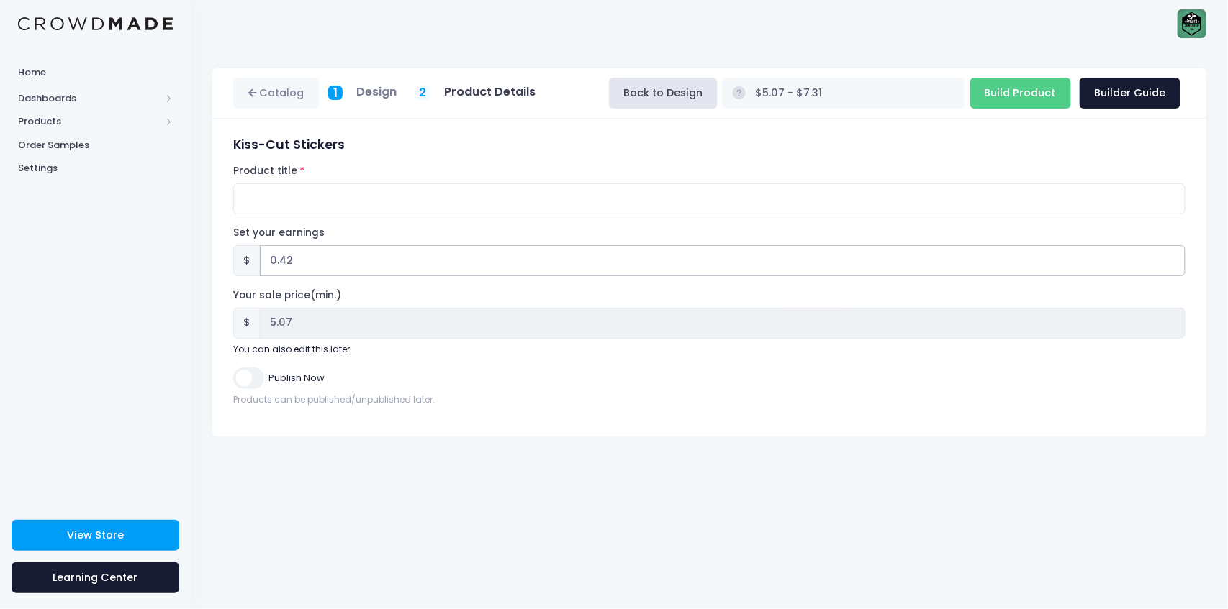
type input "$5.23 - $7.47"
type input "0.43"
type input "5.23"
type input "0.43"
click at [1174, 258] on input "0.43" at bounding box center [722, 260] width 925 height 31
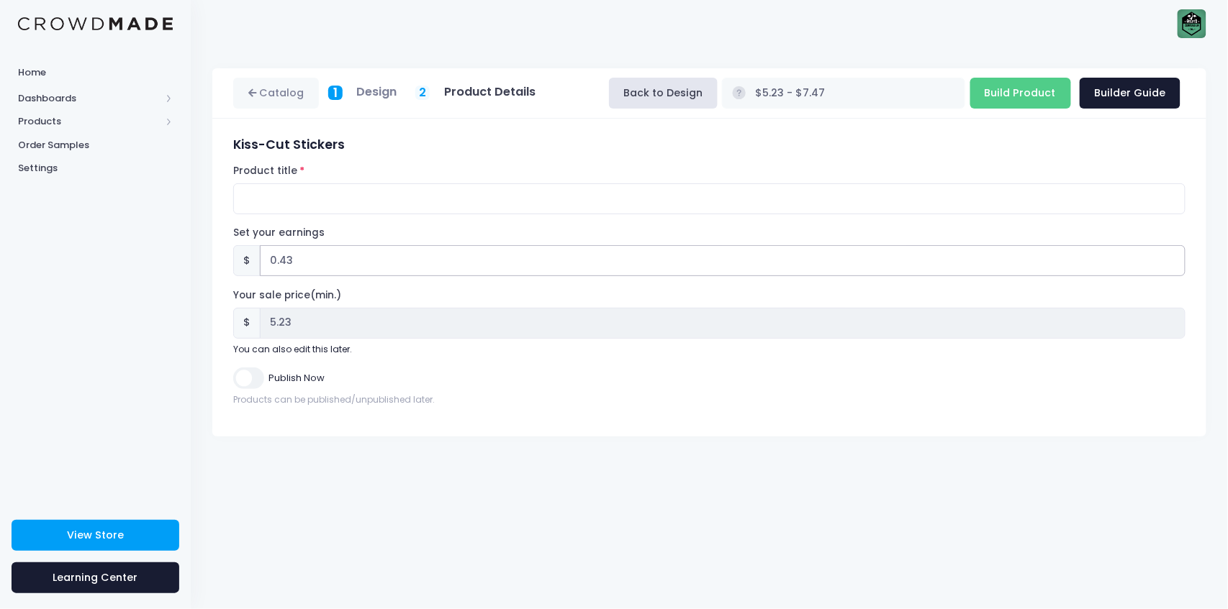
type input "$5.24 - $7.48"
type input "5.24"
click at [196, 324] on div "Catalog 1 Design 2 $" at bounding box center [709, 252] width 1037 height 368
type input "0.42"
click at [1164, 266] on input "0.42" at bounding box center [722, 260] width 925 height 31
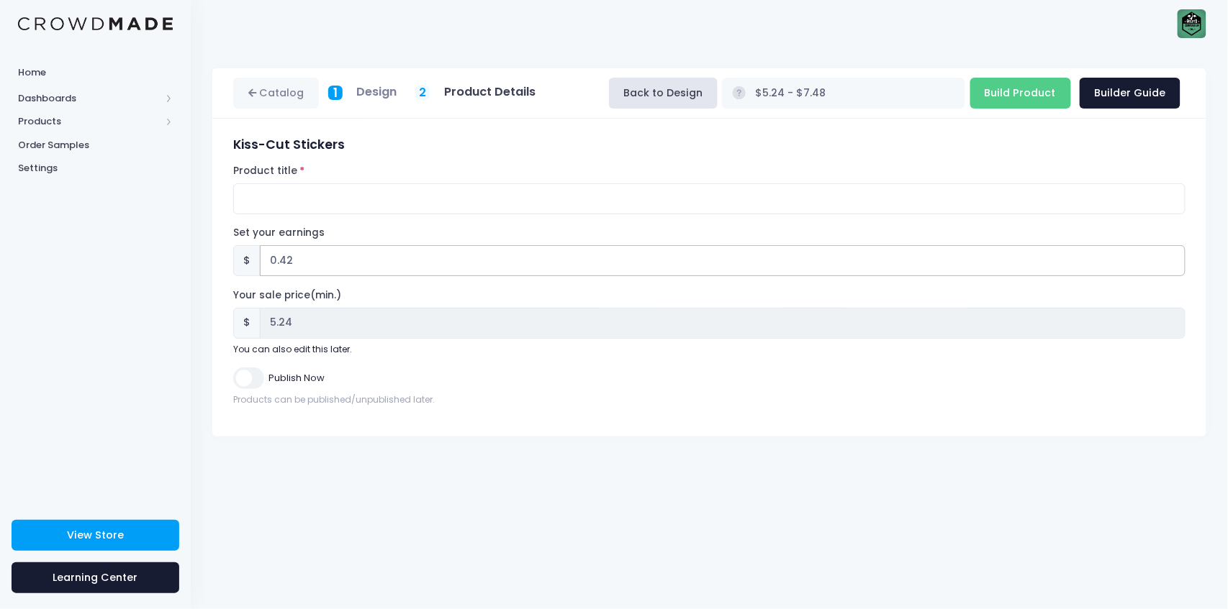
type input "$5.23 - $7.47"
type input "5.23"
type input "0.43"
click at [1173, 258] on input "0.43" at bounding box center [722, 260] width 925 height 31
type input "$5.24 - $7.48"
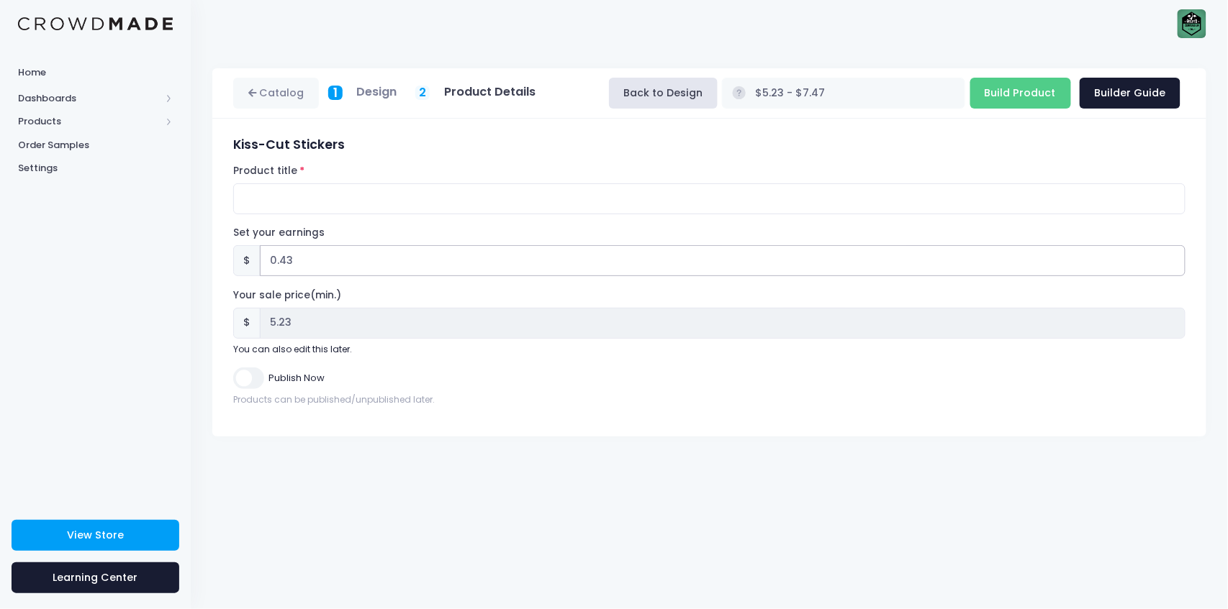
type input "0.44"
type input "5.24"
type input "0.52"
click at [1173, 258] on input "0.52" at bounding box center [722, 260] width 925 height 31
type input "$5.33 - $7.57"
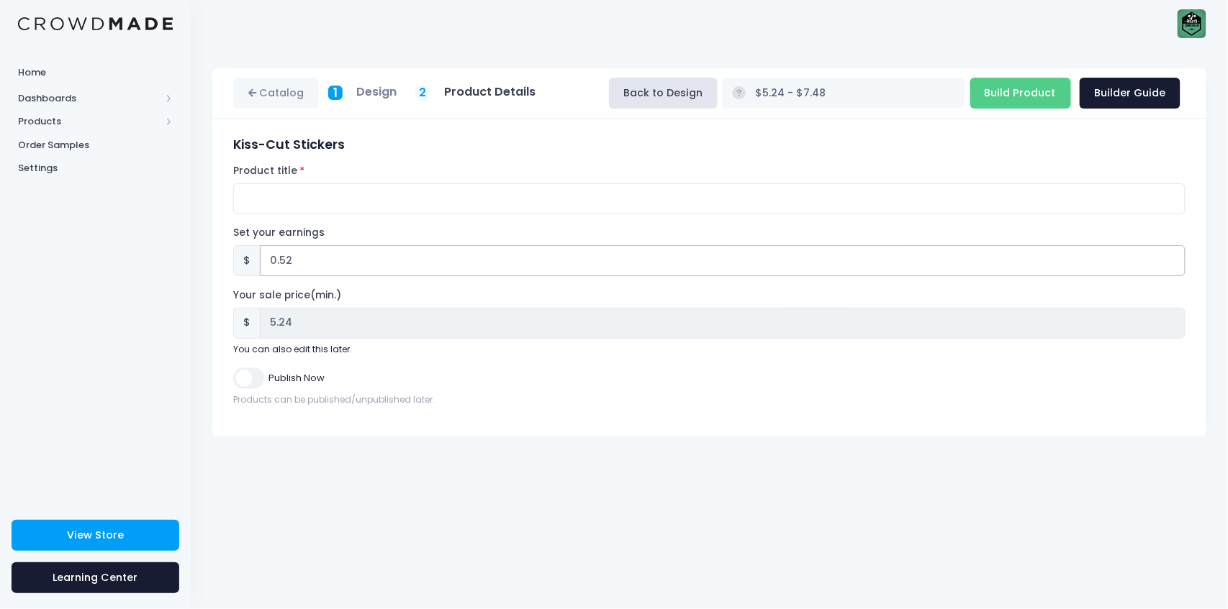
type input "5.33"
type input "0.53"
click at [1173, 258] on input "0.53" at bounding box center [722, 260] width 925 height 31
type input "$5.34 - $7.58"
type input "5.34"
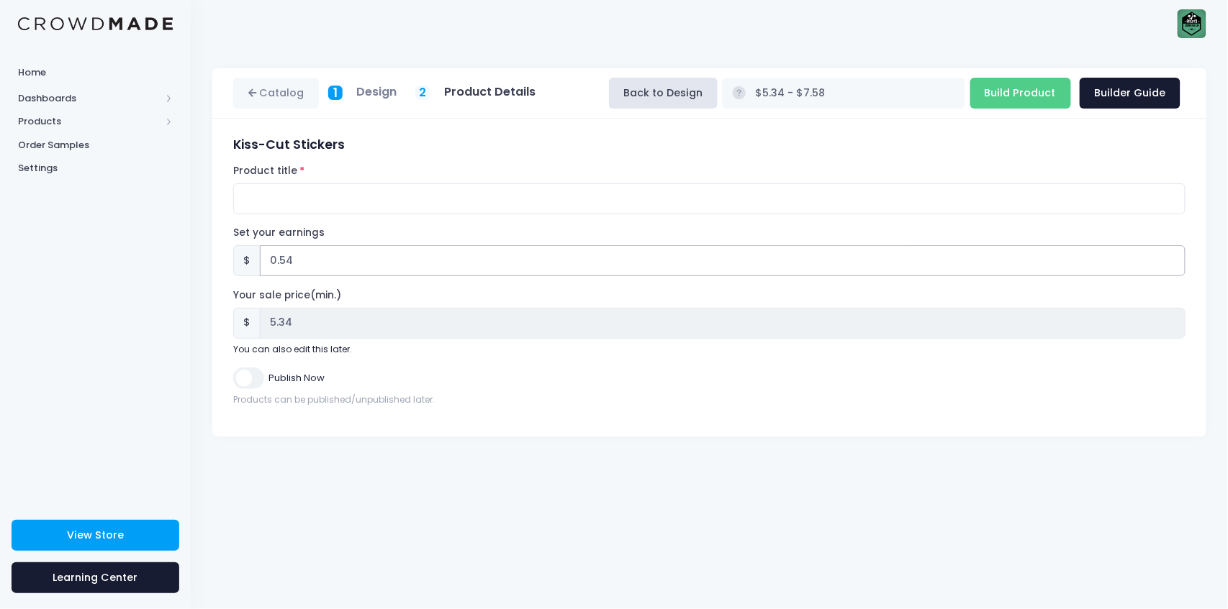
type input "0.54"
click at [1173, 258] on input "0.54" at bounding box center [722, 260] width 925 height 31
type input "$5.35 - $7.59"
type input "0.55"
type input "5.35"
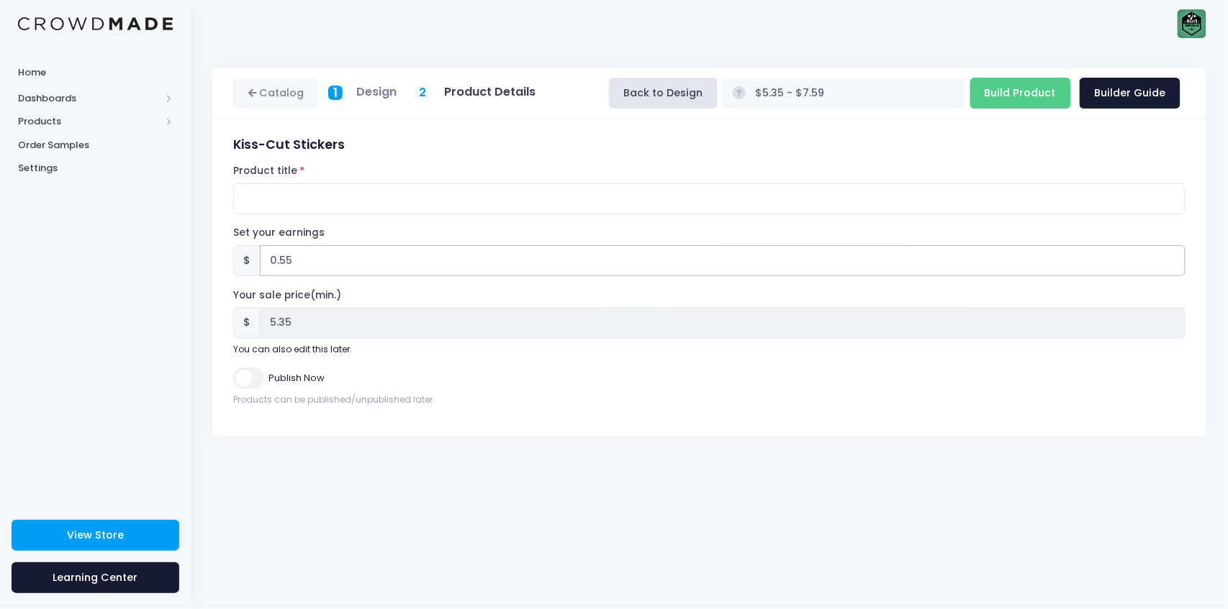
type input "0.55"
click at [1173, 258] on input "0.55" at bounding box center [722, 260] width 925 height 31
type input "$5.36 - $7.60"
type input "5.36"
type input "0.56"
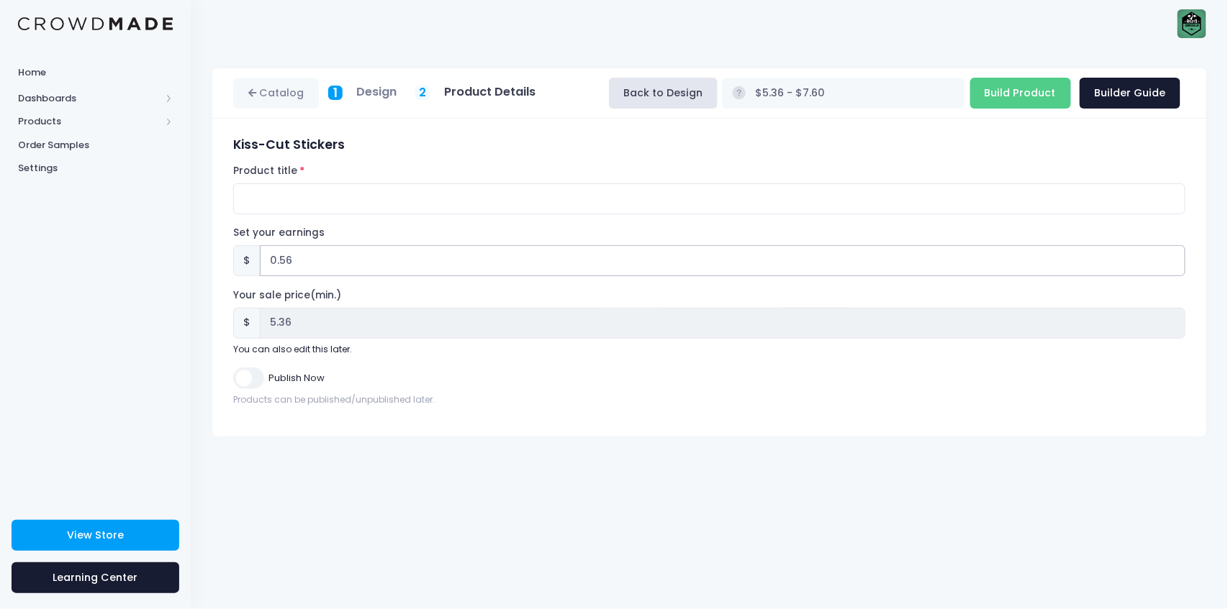
click at [1173, 258] on input "0.56" at bounding box center [722, 260] width 925 height 31
type input "$5.37 - $7.61"
type input "5.37"
type input "0.57"
click at [1173, 258] on input "0.57" at bounding box center [722, 260] width 925 height 31
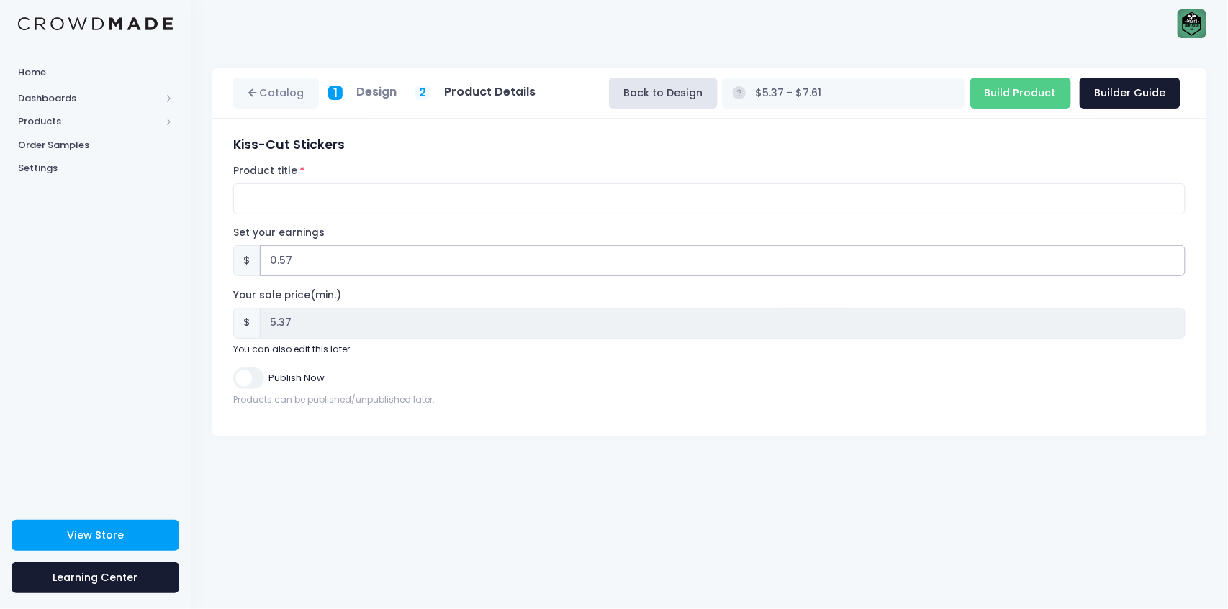
type input "$5.38 - $7.62"
type input "0.58"
type input "5.38"
type input "0.58"
click at [1173, 258] on input "0.58" at bounding box center [722, 260] width 925 height 31
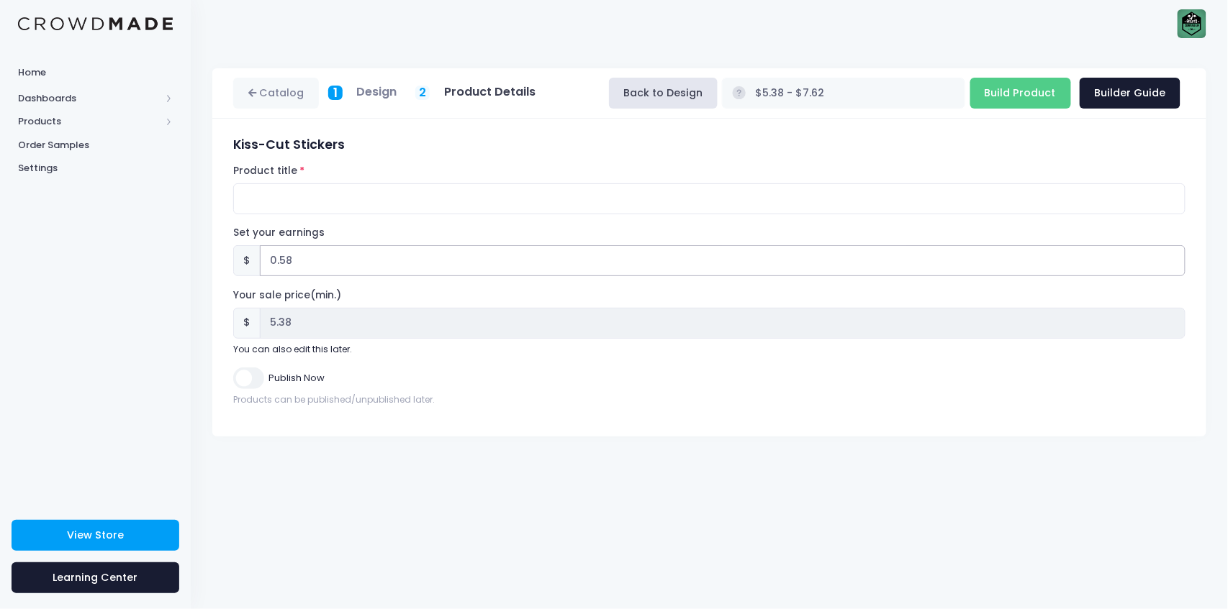
type input "$5.39 - $7.63"
type input "5.39"
type input "0.59"
click at [1173, 258] on input "0.59" at bounding box center [722, 260] width 925 height 31
type input "$5.40 - $7.64"
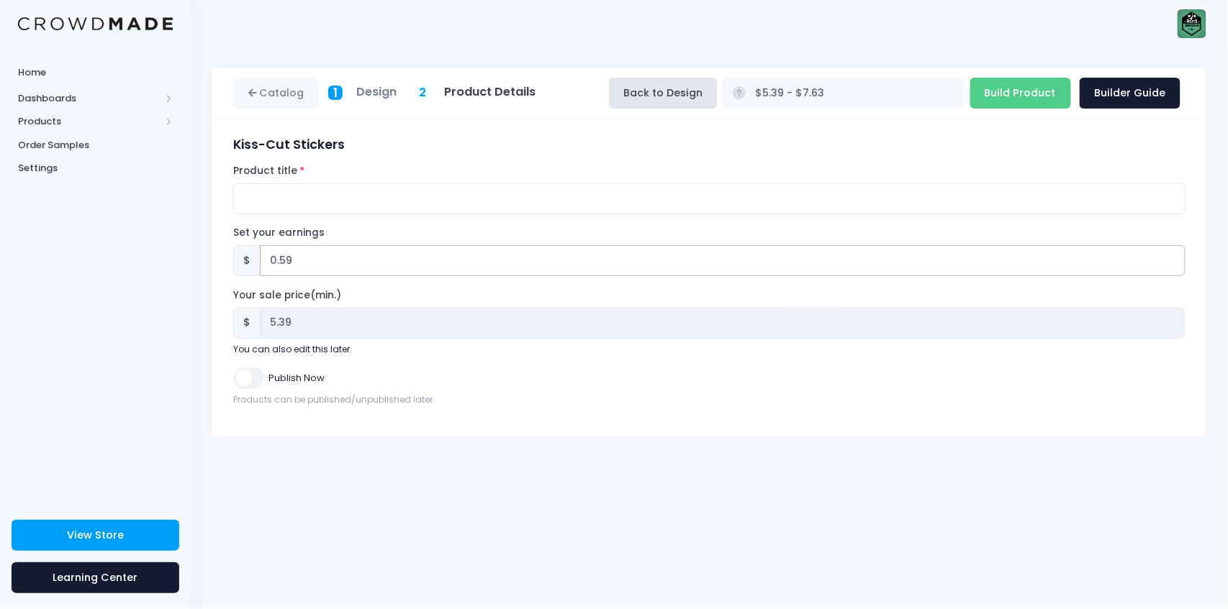
type input "5.40"
type input "0.6"
click at [1173, 258] on input "0.6" at bounding box center [722, 260] width 925 height 31
type input "$5.41 - $7.65"
type input "5.41"
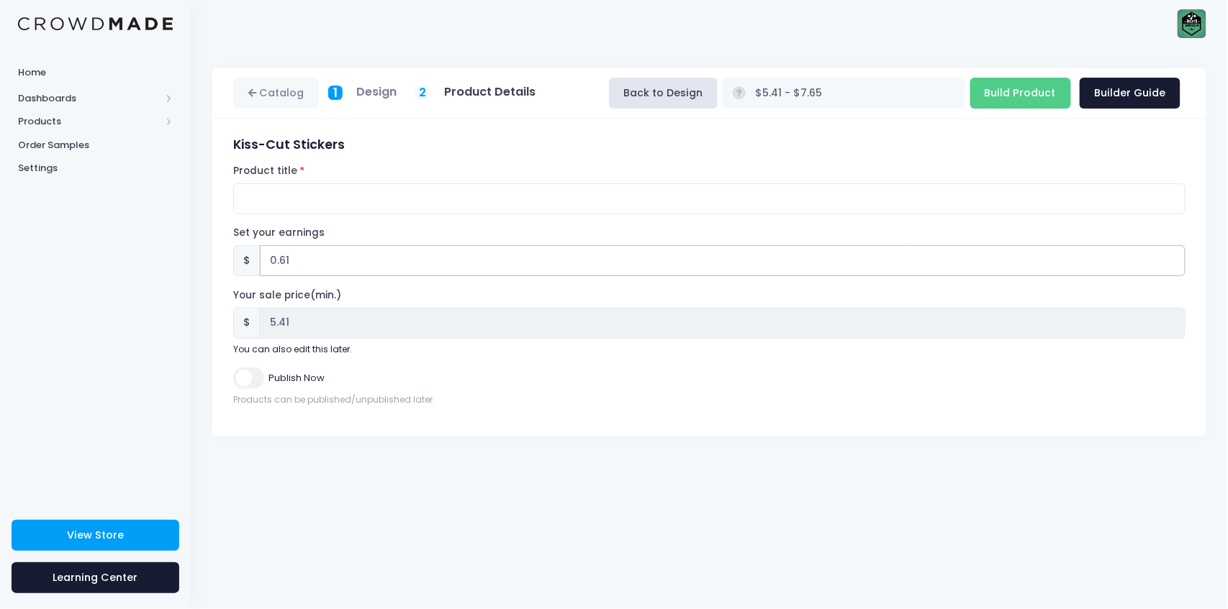
type input "0.61"
click at [1173, 258] on input "0.61" at bounding box center [722, 260] width 925 height 31
type input "$5.42 - $7.66"
type input "5.42"
type input "0.62"
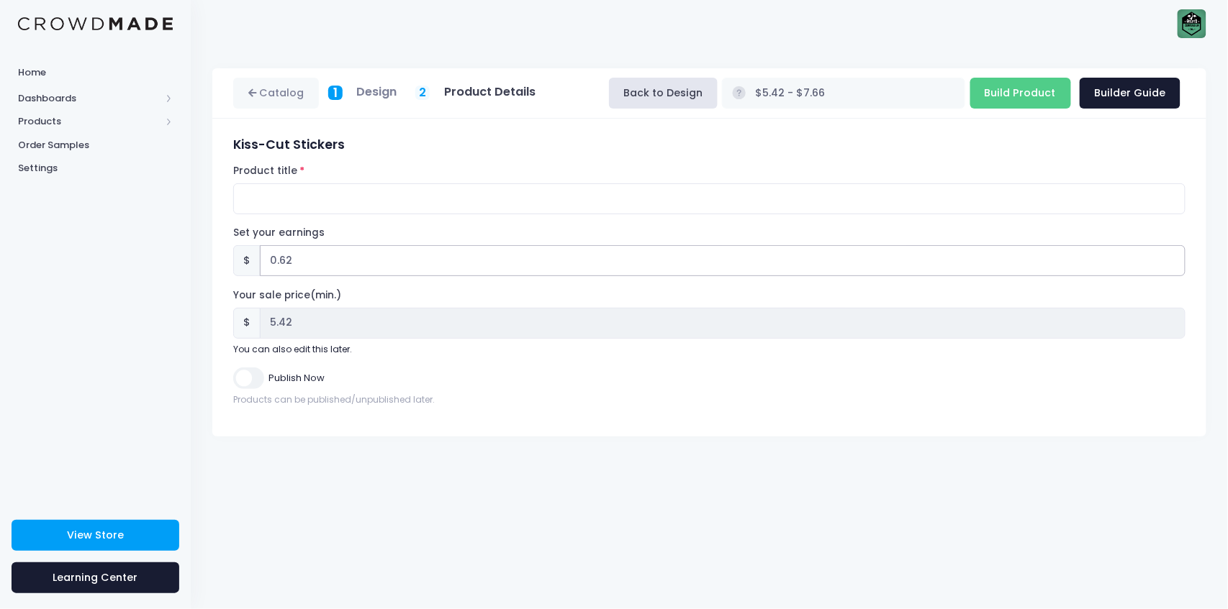
click at [1173, 258] on input "0.62" at bounding box center [722, 260] width 925 height 31
type input "$5.43 - $7.67"
type input "5.43"
type input "0.98"
click at [1173, 258] on input "0.98" at bounding box center [722, 260] width 925 height 31
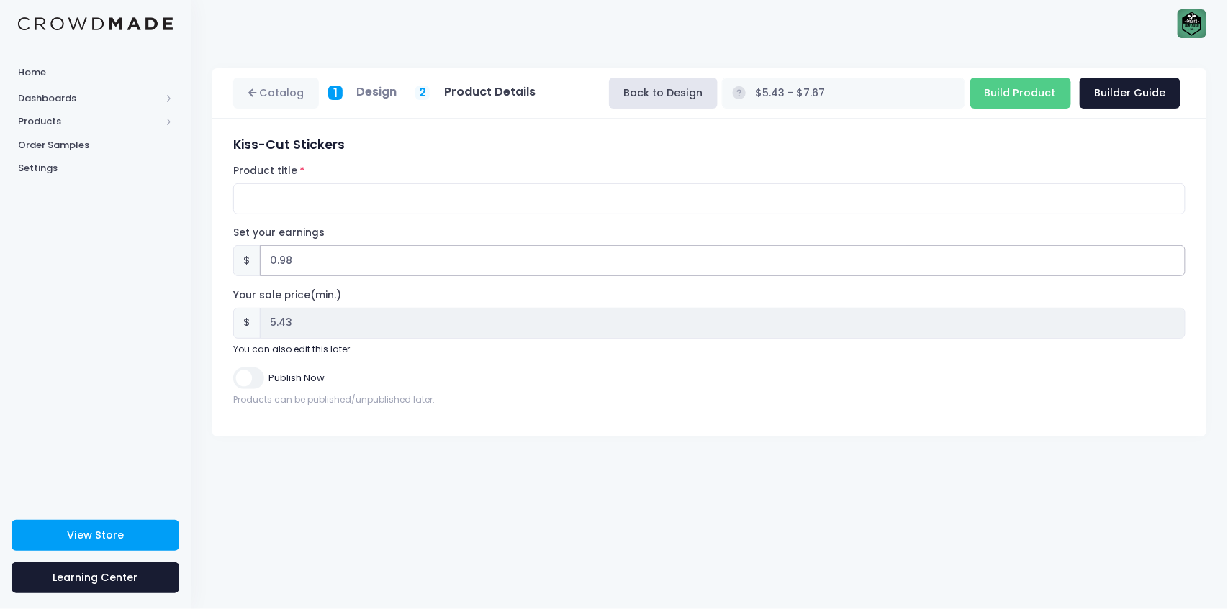
type input "$5.79 - $8.03"
type input "5.79"
type input "0.99"
click at [1173, 258] on input "0.99" at bounding box center [722, 260] width 925 height 31
type input "$5.80 - $8.04"
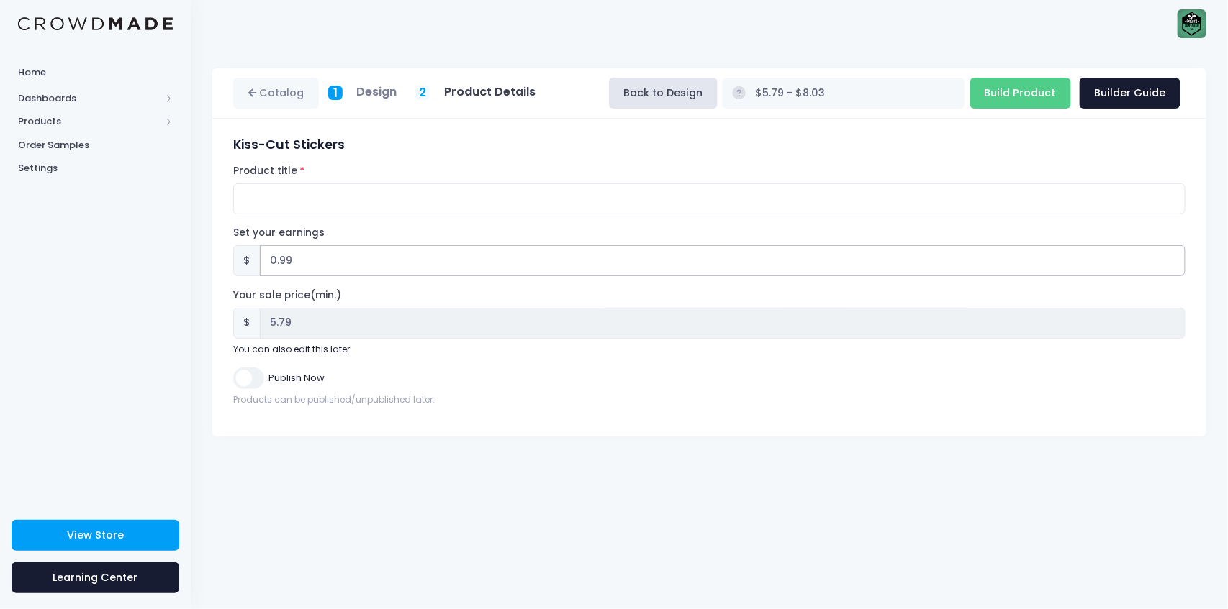
type input "5.80"
type input "1"
click at [1173, 258] on input "1" at bounding box center [722, 260] width 925 height 31
type input "$5.81 - $8.05"
type input "5.81"
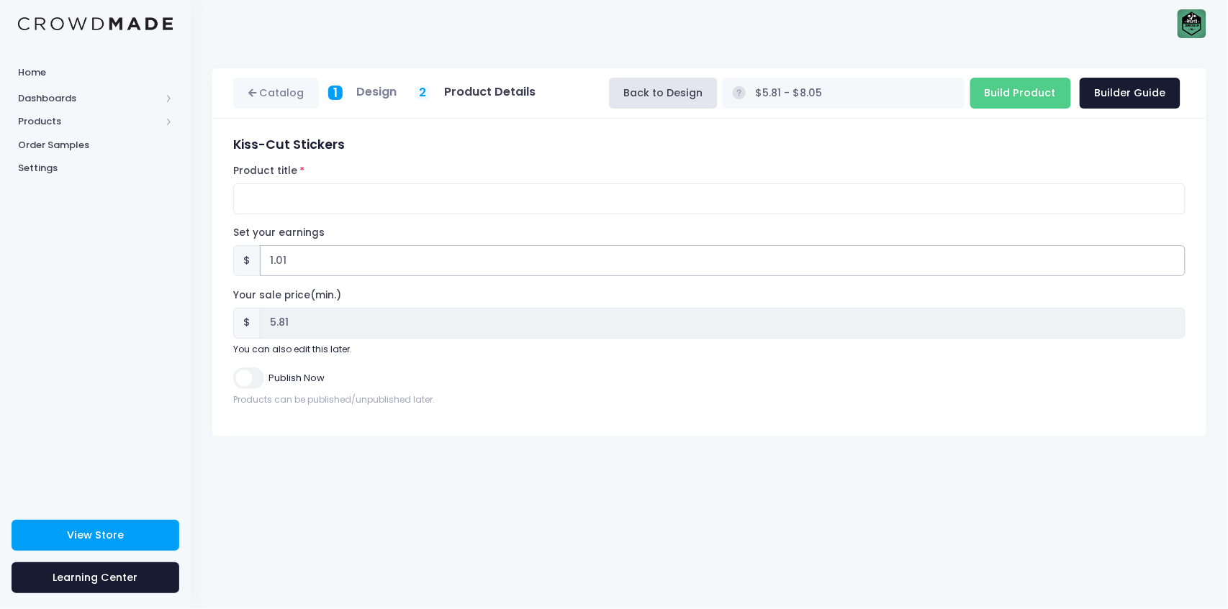
type input "1.01"
click at [1173, 258] on input "1.01" at bounding box center [722, 260] width 925 height 31
type input "$5.82 - $8.06"
type input "5.82"
type input "1.02"
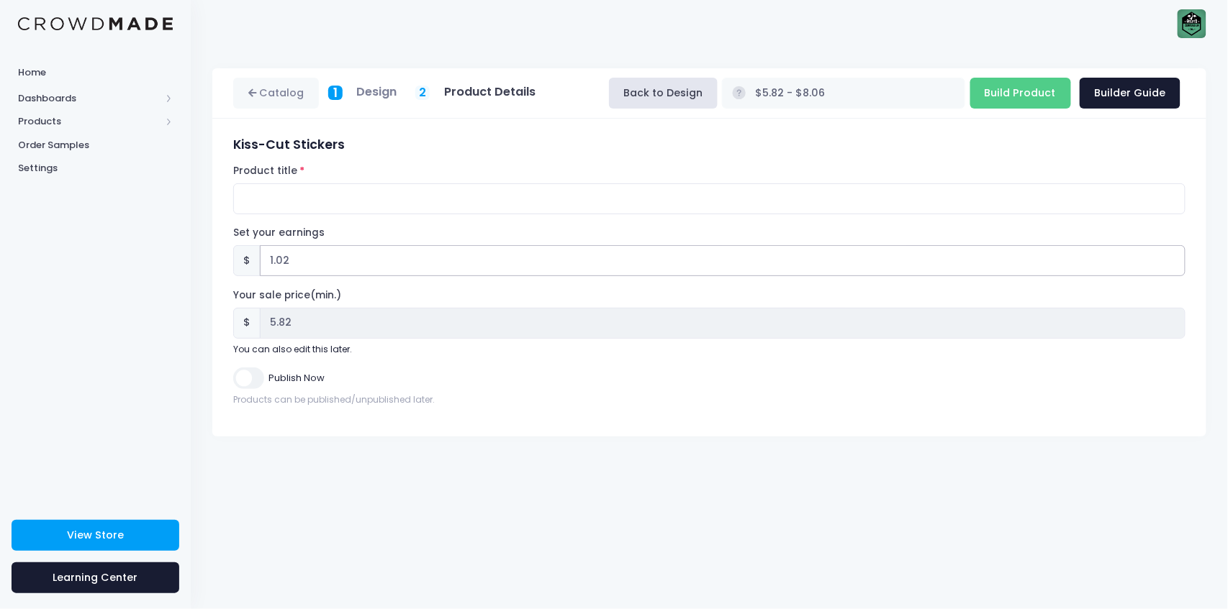
click at [1173, 258] on input "1.02" at bounding box center [722, 260] width 925 height 31
type input "$5.83 - $8.07"
type input "5.83"
type input "1.03"
click at [1173, 258] on input "1.03" at bounding box center [722, 260] width 925 height 31
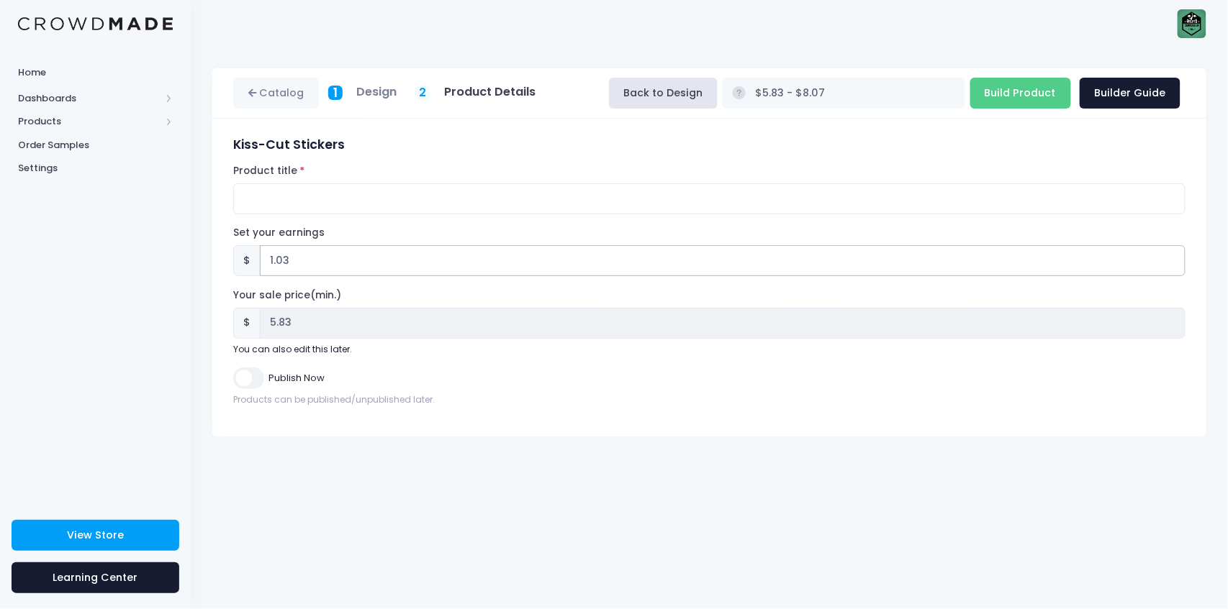
type input "$5.84 - $8.08"
type input "5.84"
type input "1.04"
click at [1173, 258] on input "1.04" at bounding box center [722, 260] width 925 height 31
type input "$5.85 - $8.09"
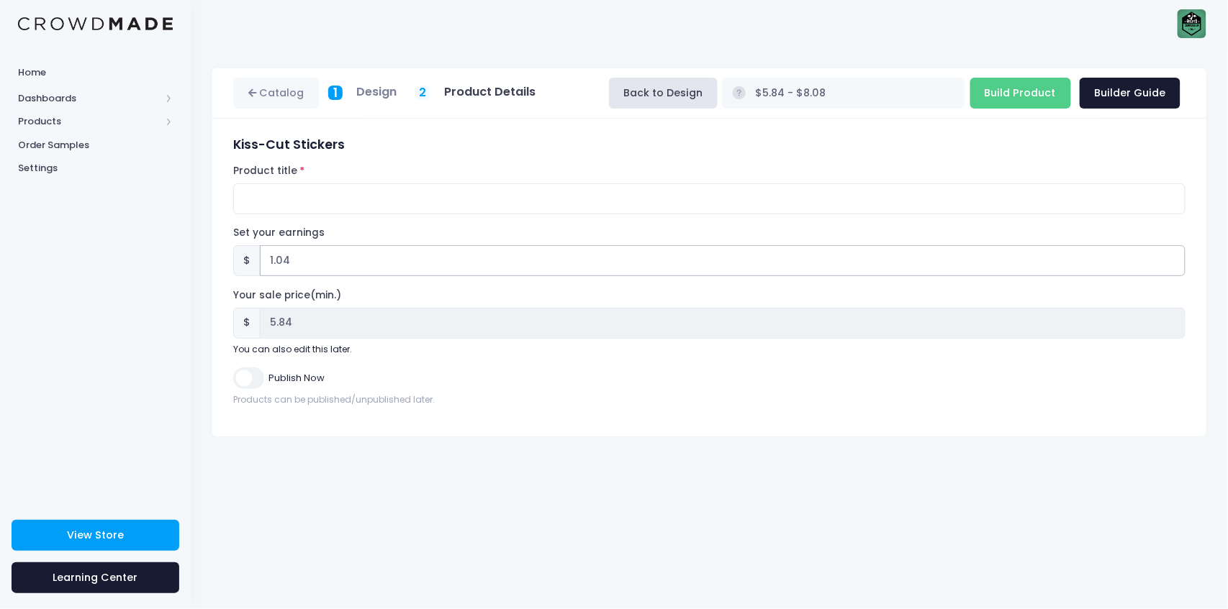
type input "5.85"
type input "1.05"
click at [1173, 258] on input "1.05" at bounding box center [722, 260] width 925 height 31
type input "$5.86 - $8.10"
type input "5.86"
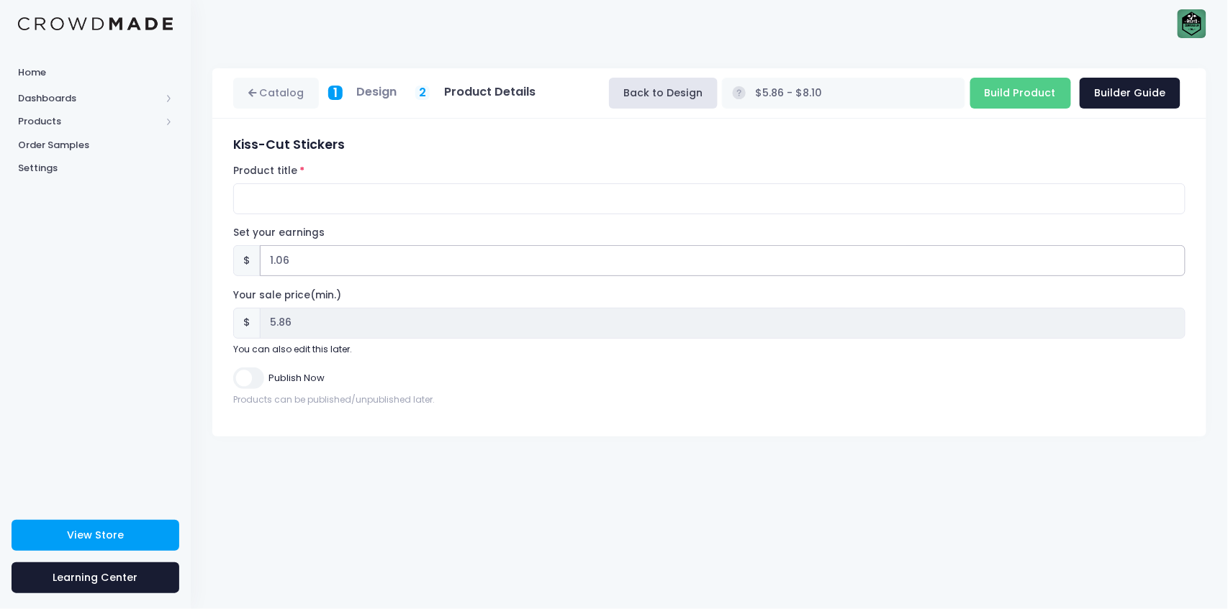
type input "1.06"
click at [1173, 258] on input "1.06" at bounding box center [722, 260] width 925 height 31
type input "$5.87 - $8.11"
type input "5.87"
type input "1.07"
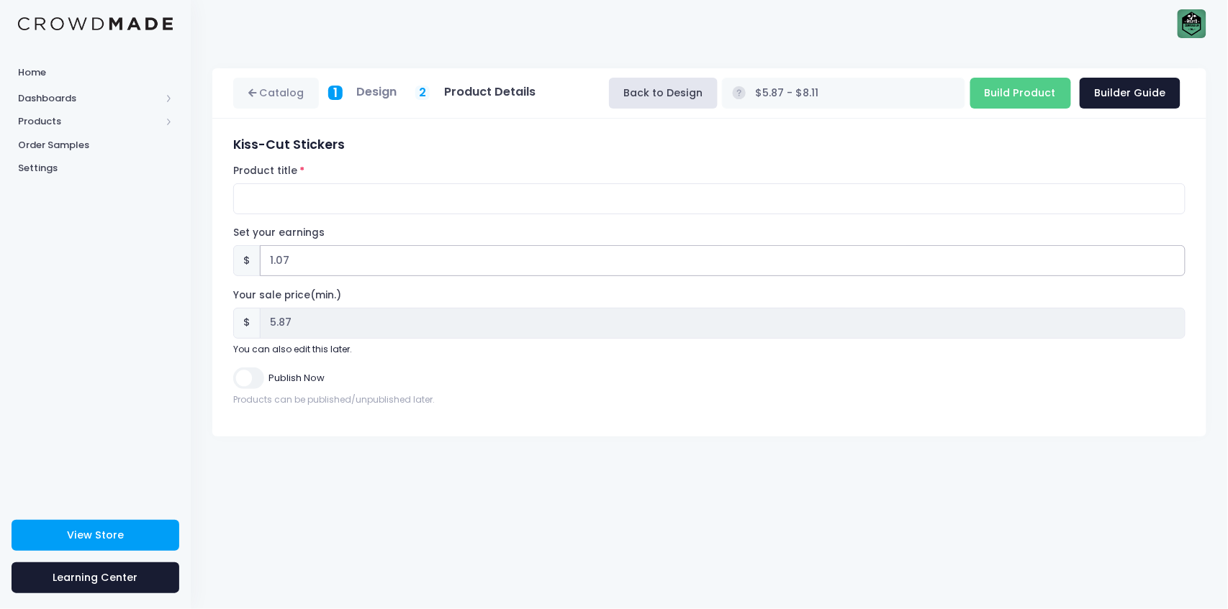
click at [1173, 258] on input "1.07" at bounding box center [722, 260] width 925 height 31
type input "$5.88 - $8.12"
type input "5.88"
type input "1.08"
click at [1173, 258] on input "1.08" at bounding box center [722, 260] width 925 height 31
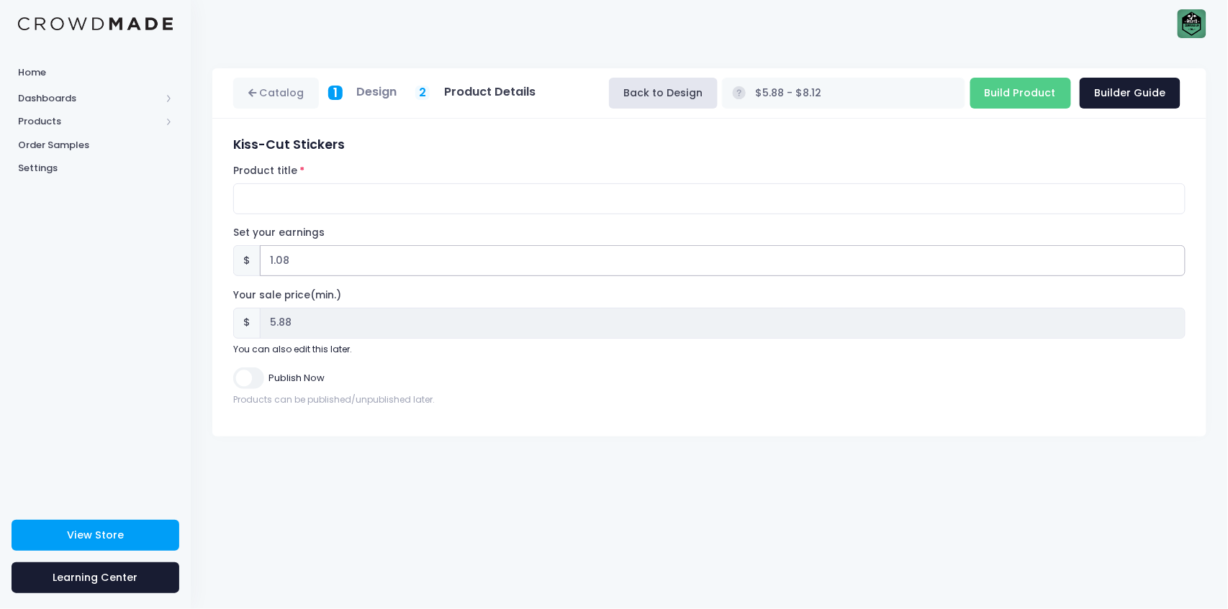
type input "$5.89 - $8.13"
type input "5.89"
type input "1.09"
click at [1173, 258] on input "1.09" at bounding box center [722, 260] width 925 height 31
type input "$5.90 - $8.14"
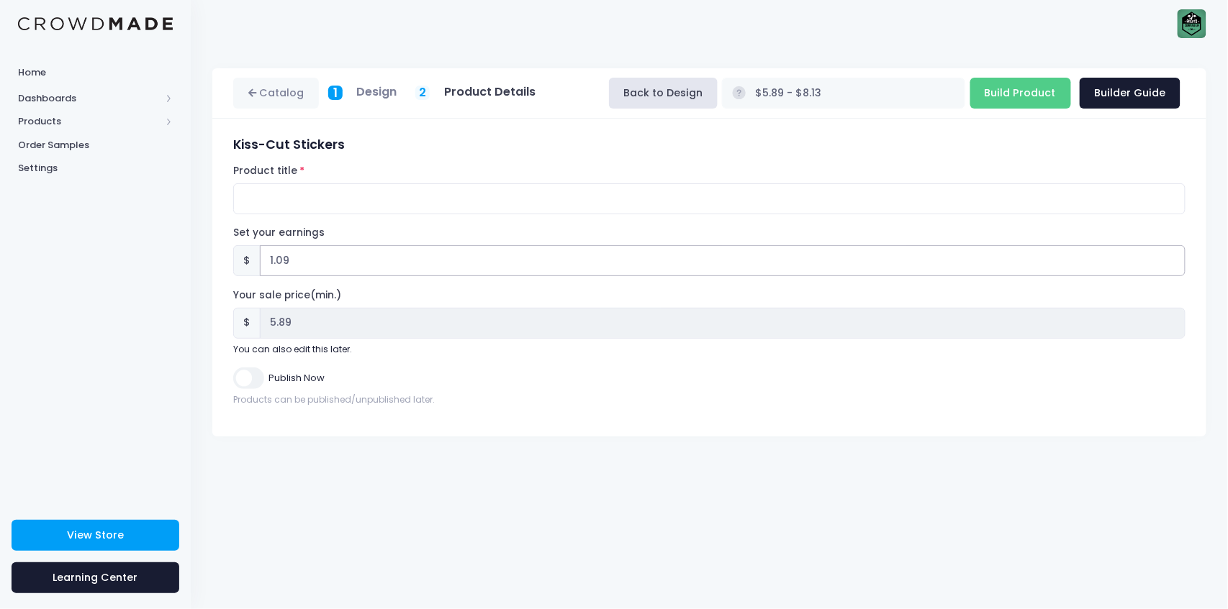
type input "5.90"
type input "1.1"
click at [1173, 258] on input "1.1" at bounding box center [722, 260] width 925 height 31
type input "$5.91 - $8.15"
type input "5.91"
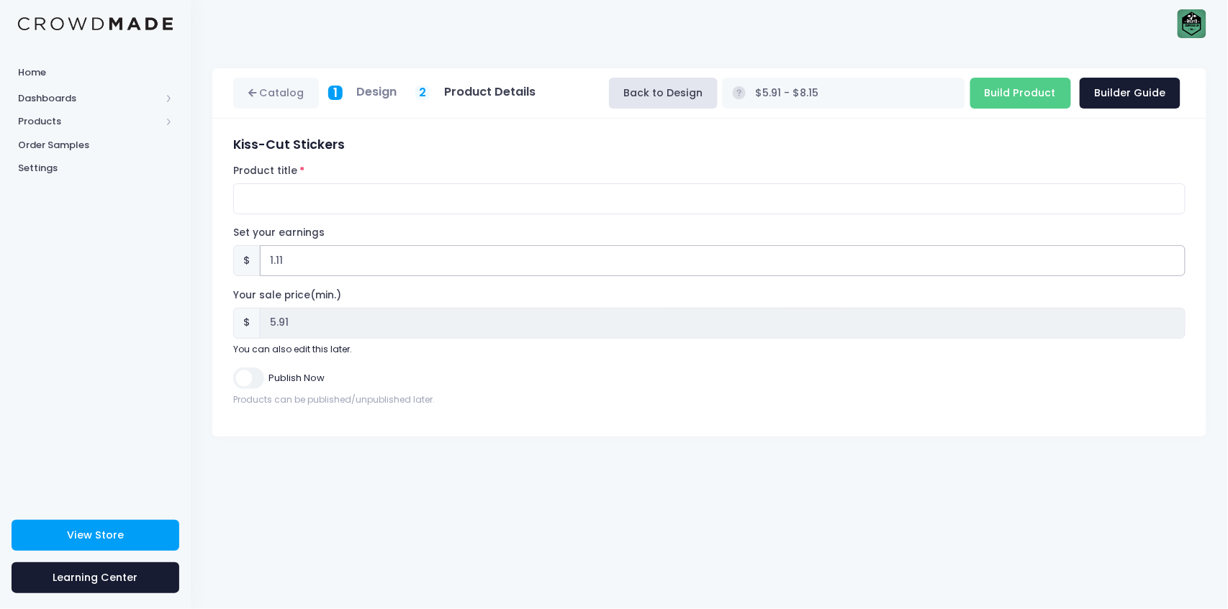
type input "1.11"
click at [1173, 258] on input "1.11" at bounding box center [722, 260] width 925 height 31
type input "$5.92 - $8.16"
type input "5.92"
type input "1.12"
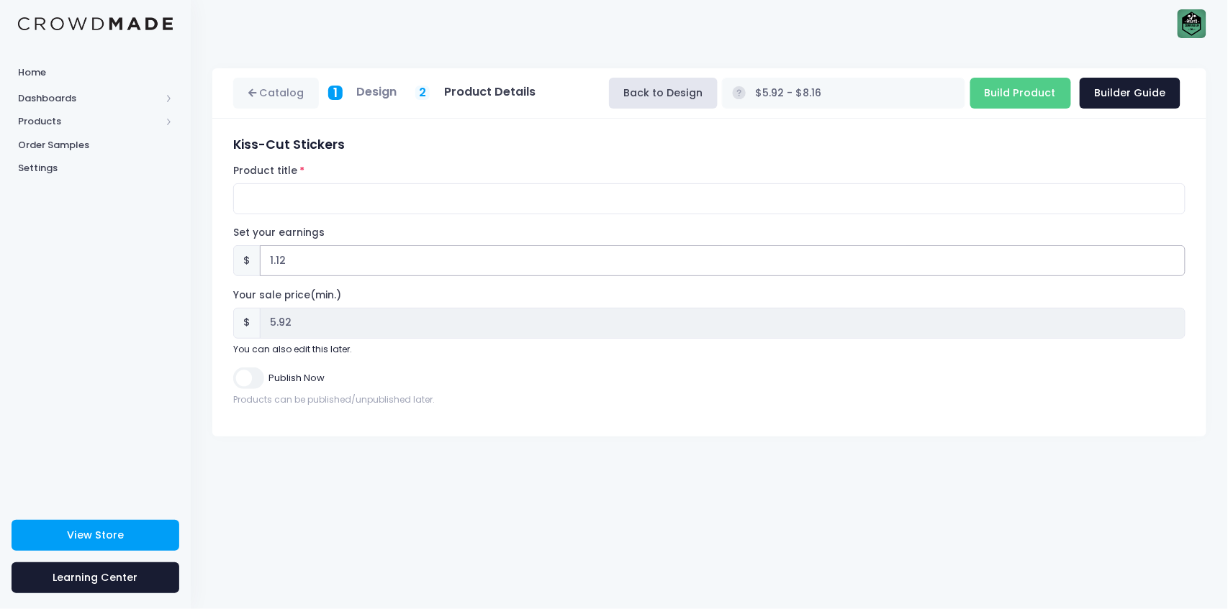
click at [1173, 258] on input "1.12" at bounding box center [722, 260] width 925 height 31
type input "$5.93 - $8.17"
type input "5.93"
type input "1.13"
click at [1173, 258] on input "1.13" at bounding box center [722, 260] width 925 height 31
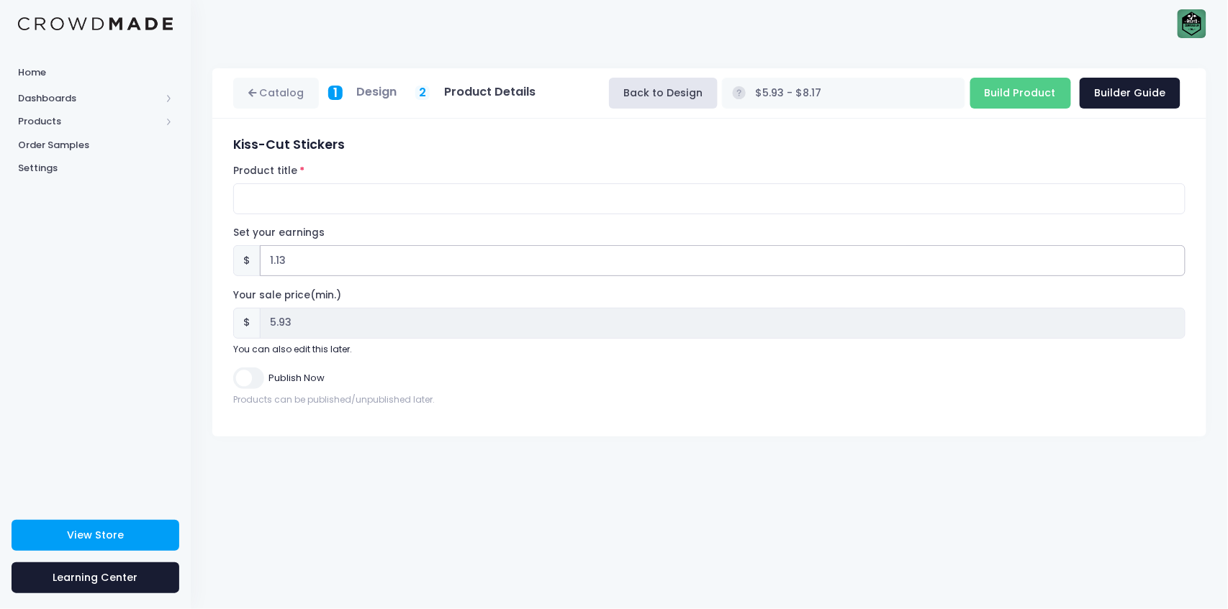
type input "$5.94 - $8.18"
type input "5.94"
type input "1.14"
click at [1173, 258] on input "1.14" at bounding box center [722, 260] width 925 height 31
type input "$5.95 - $8.19"
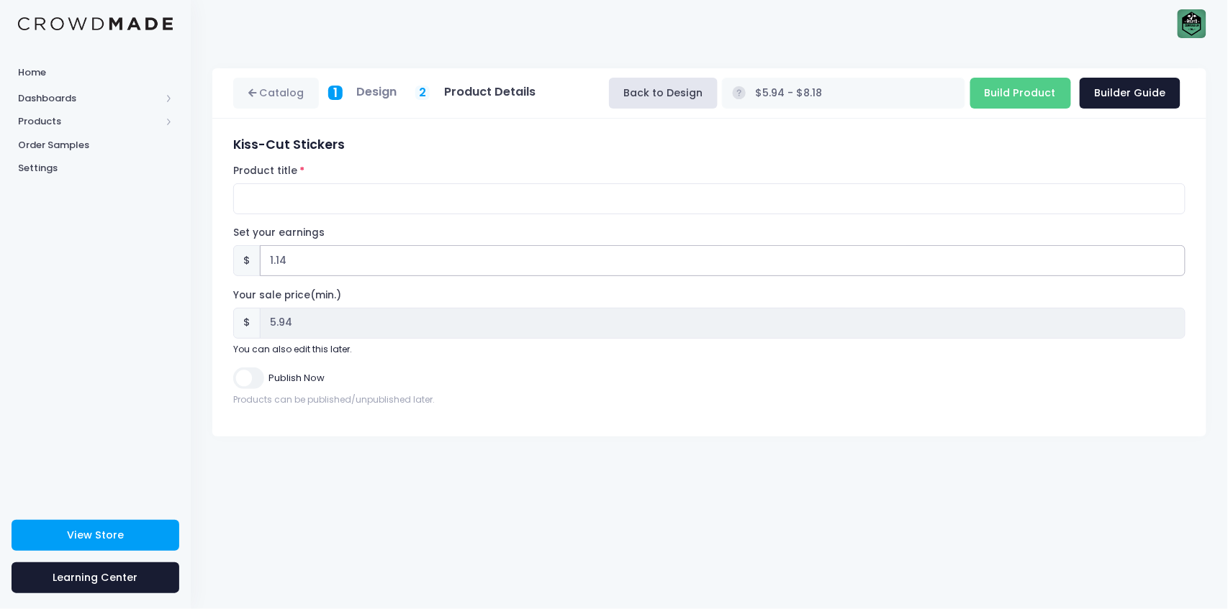
type input "5.95"
type input "1.15"
click at [1173, 258] on input "1.15" at bounding box center [722, 260] width 925 height 31
type input "$5.96 - $8.20"
type input "5.96"
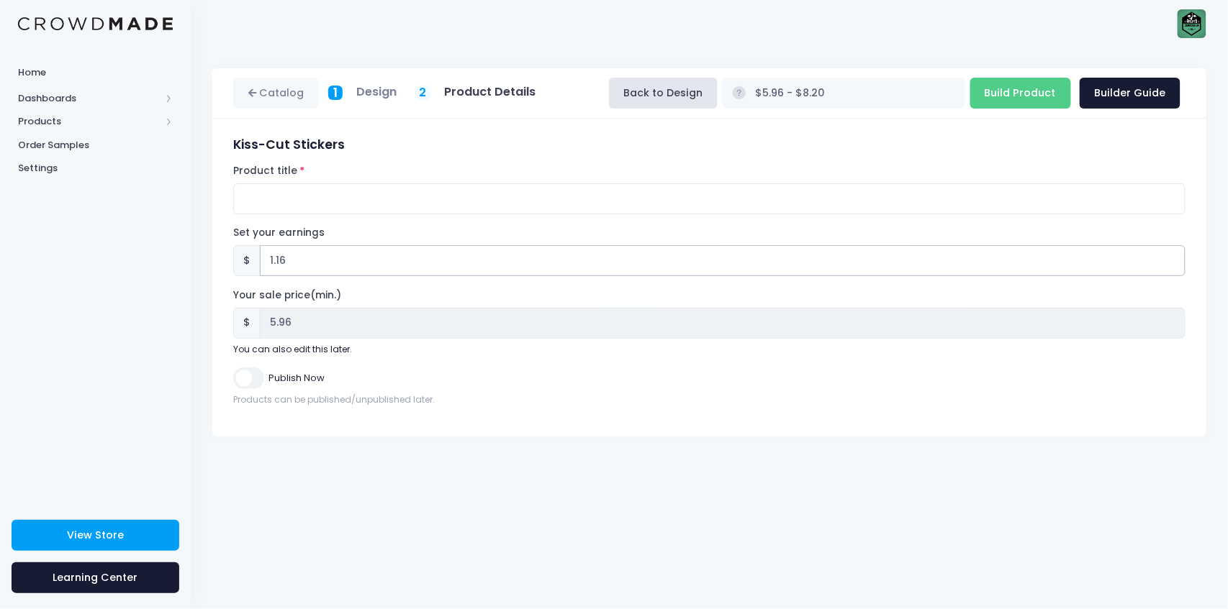
type input "1.16"
click at [1173, 258] on input "1.16" at bounding box center [722, 260] width 925 height 31
type input "$5.97 - $8.21"
type input "5.97"
type input "1.17"
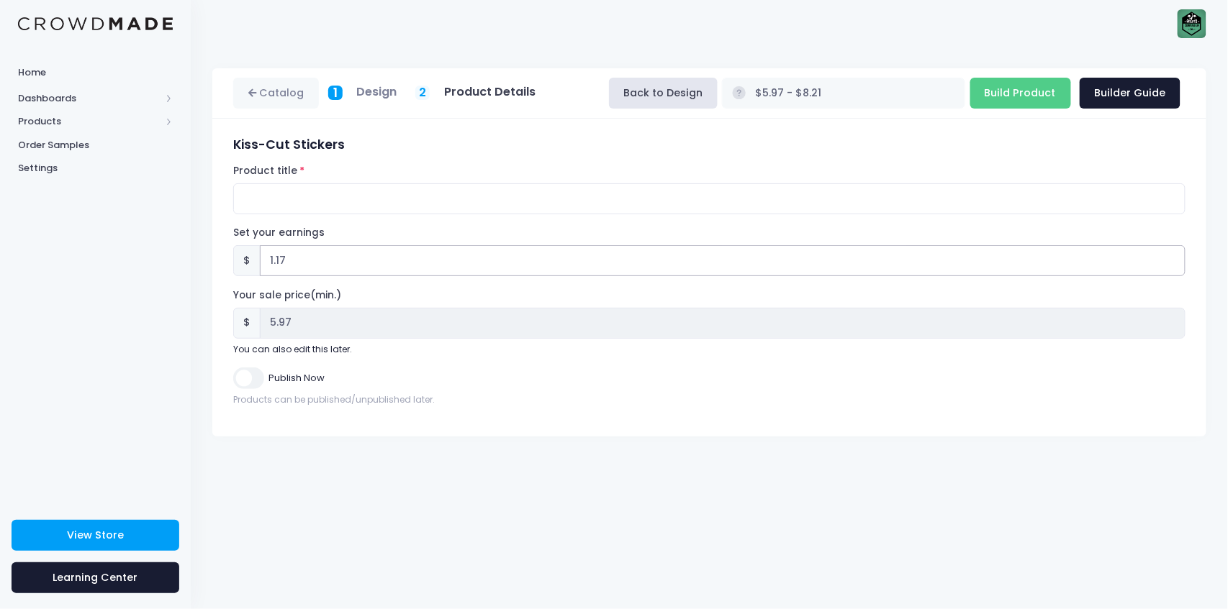
click at [1173, 258] on input "1.17" at bounding box center [722, 260] width 925 height 31
type input "$5.98 - $8.22"
type input "5.98"
type input "1.18"
click at [1173, 258] on input "1.18" at bounding box center [722, 260] width 925 height 31
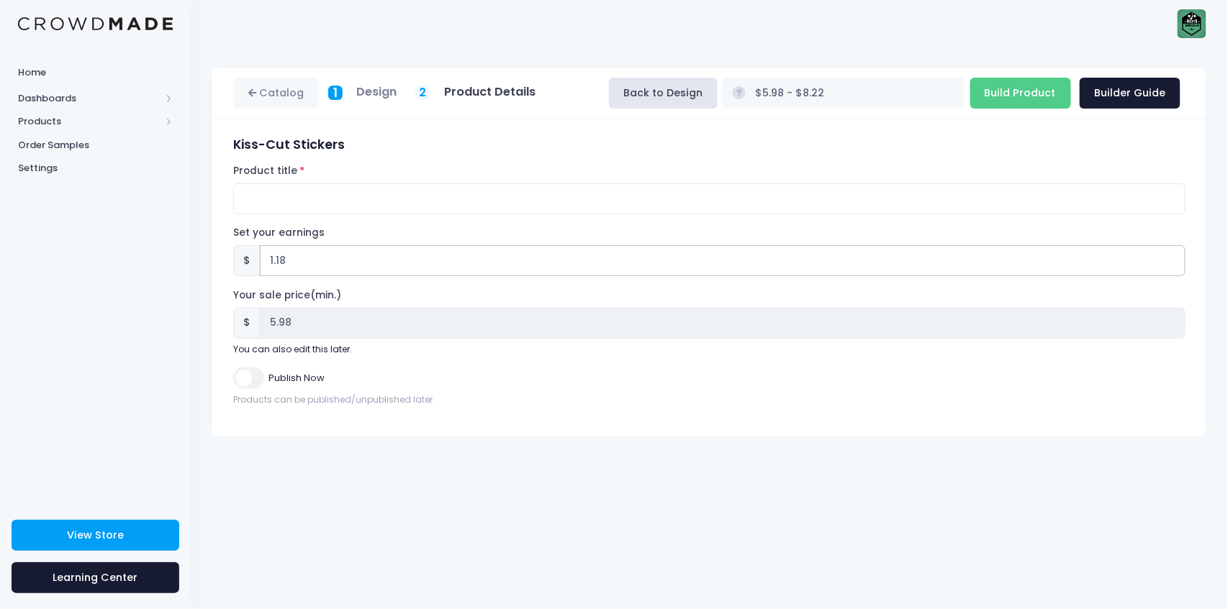
type input "$5.99 - $8.23"
type input "5.99"
type input "1.19"
click at [1173, 258] on input "1.19" at bounding box center [722, 260] width 925 height 31
type input "$6.00 - $8.24"
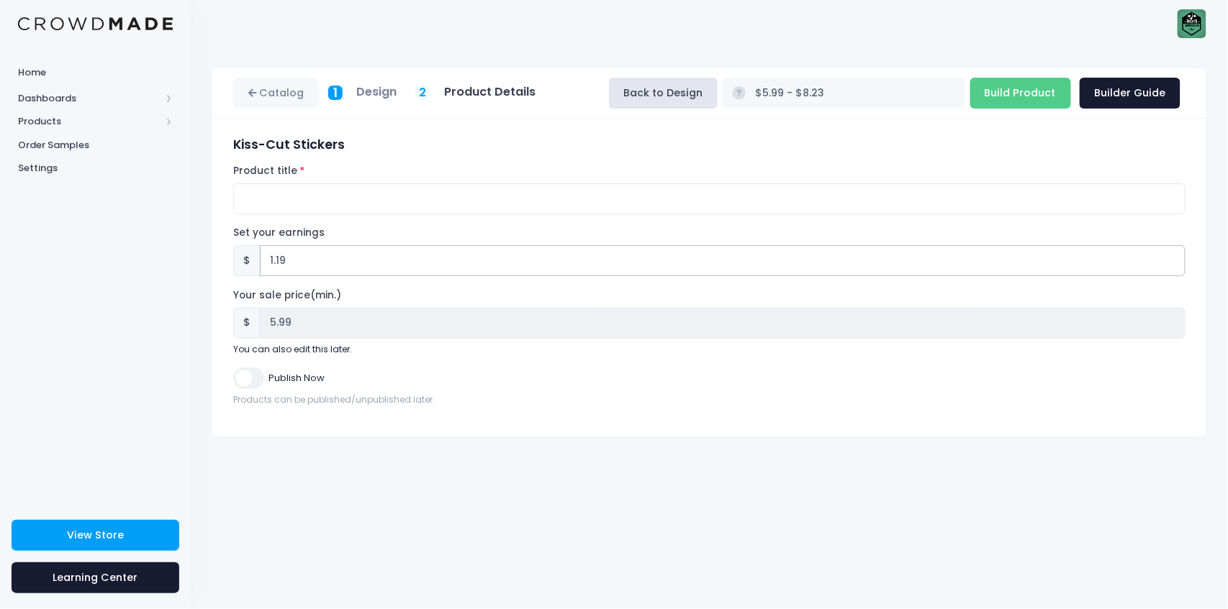
type input "6.00"
type input "1.2"
click at [1173, 258] on input "1.2" at bounding box center [722, 260] width 925 height 31
type input "$6.01 - $8.25"
type input "6.01"
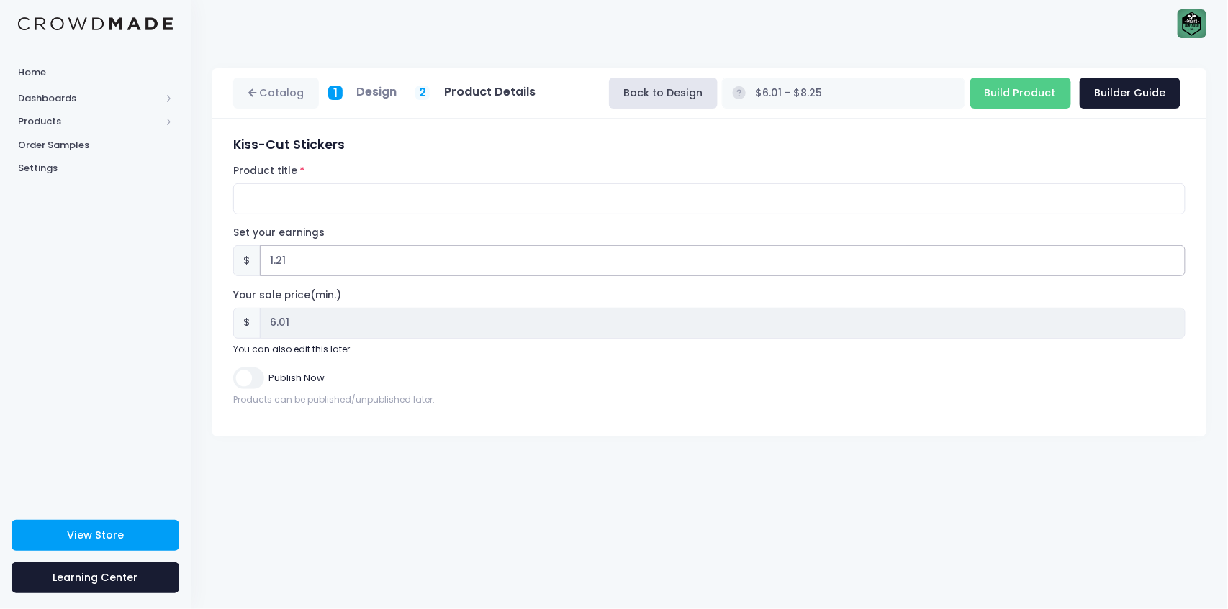
type input "1.21"
click at [1173, 258] on input "1.21" at bounding box center [722, 260] width 925 height 31
type input "$6.02 - $8.26"
type input "6.02"
type input "1.22"
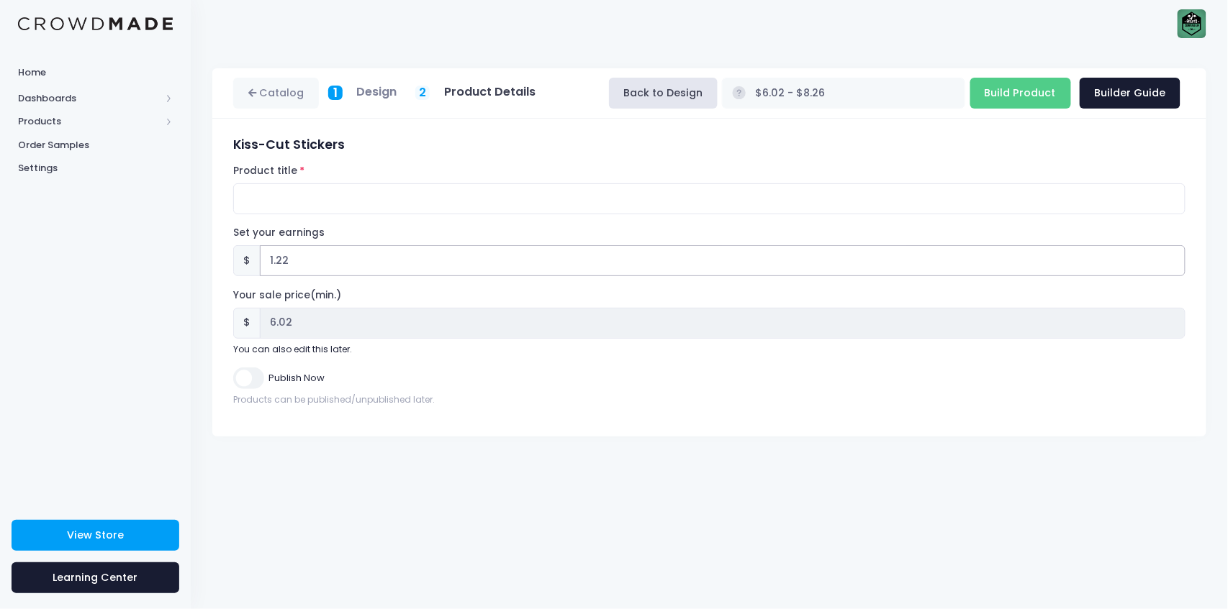
click at [1173, 258] on input "1.22" at bounding box center [722, 260] width 925 height 31
type input "$6.03 - $8.27"
type input "6.03"
type input "1.23"
click at [1173, 258] on input "1.23" at bounding box center [722, 260] width 925 height 31
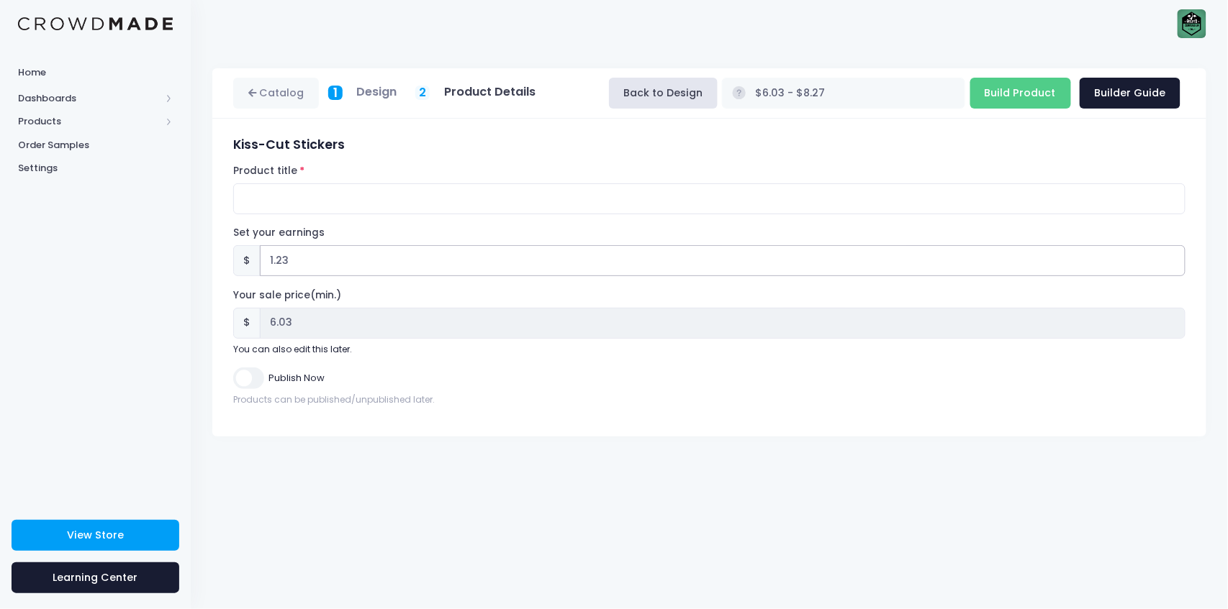
type input "$6.04 - $8.28"
type input "6.04"
type input "1.24"
click at [1173, 258] on input "1.24" at bounding box center [722, 260] width 925 height 31
type input "$6.05 - $8.29"
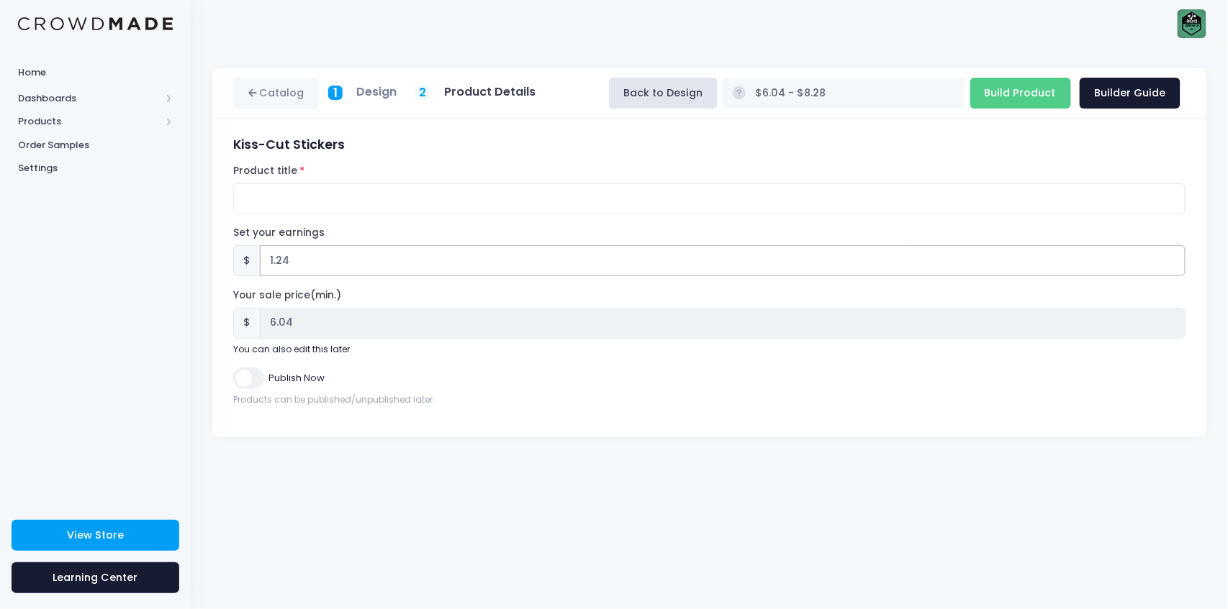
type input "6.05"
type input "1.25"
click at [1173, 258] on input "1.25" at bounding box center [722, 260] width 925 height 31
type input "$6.06 - $8.30"
type input "6.06"
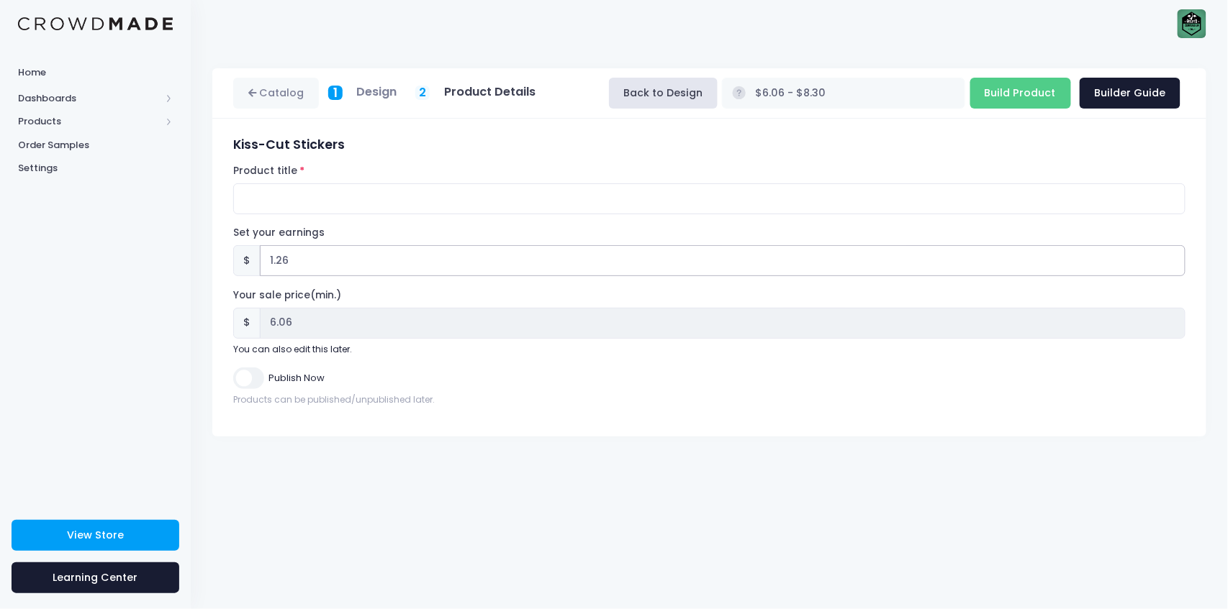
type input "1.26"
click at [1173, 258] on input "1.26" at bounding box center [722, 260] width 925 height 31
type input "$6.07 - $8.31"
type input "6.07"
type input "1.27"
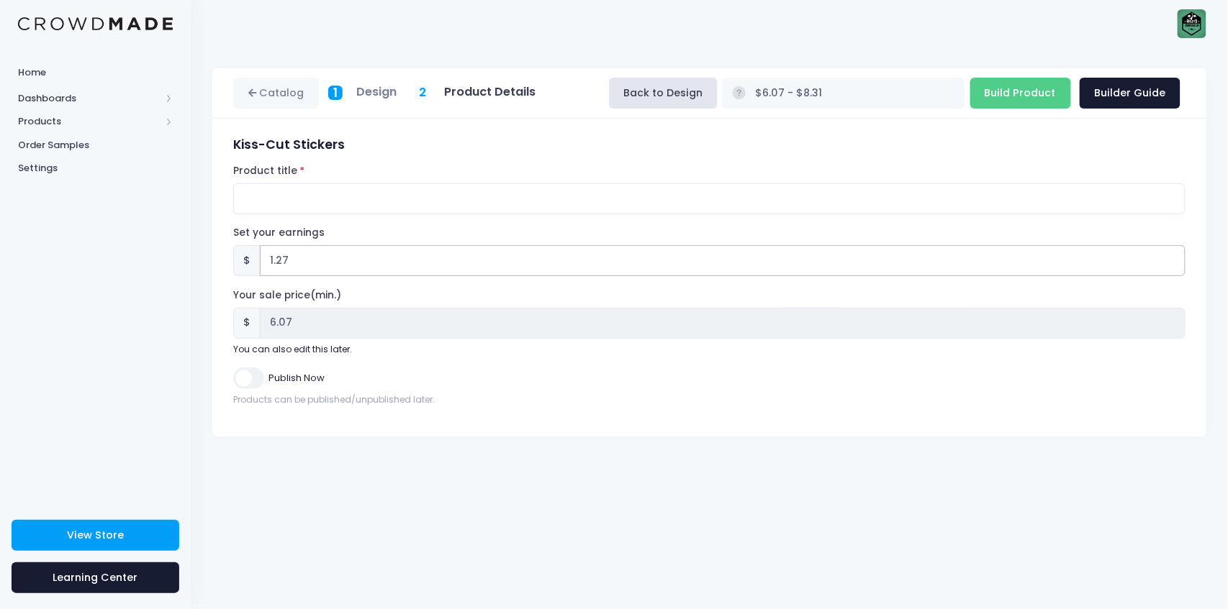
click at [1173, 258] on input "1.27" at bounding box center [722, 260] width 925 height 31
type input "$6.08 - $8.32"
type input "6.08"
type input "1.28"
click at [1173, 258] on input "1.28" at bounding box center [722, 260] width 925 height 31
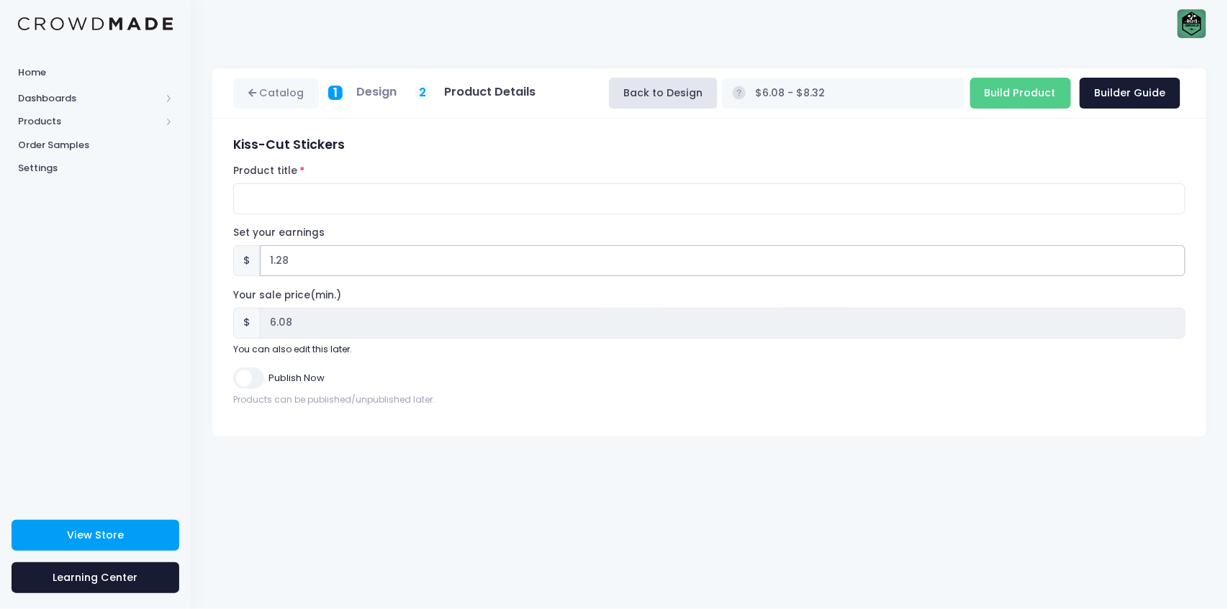
type input "$6.09 - $8.33"
type input "6.09"
type input "1.29"
click at [1173, 258] on input "1.29" at bounding box center [722, 260] width 925 height 31
type input "$6.10 - $8.34"
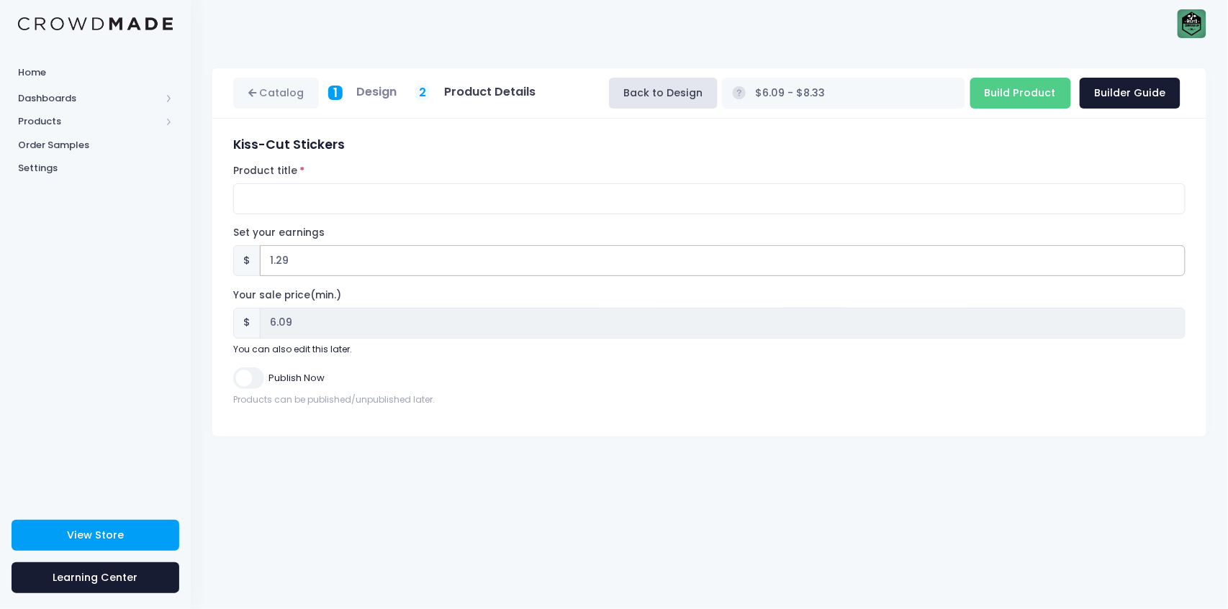
type input "6.10"
type input "1.3"
click at [1173, 258] on input "1.3" at bounding box center [722, 260] width 925 height 31
type input "$6.11 - $8.35"
type input "6.11"
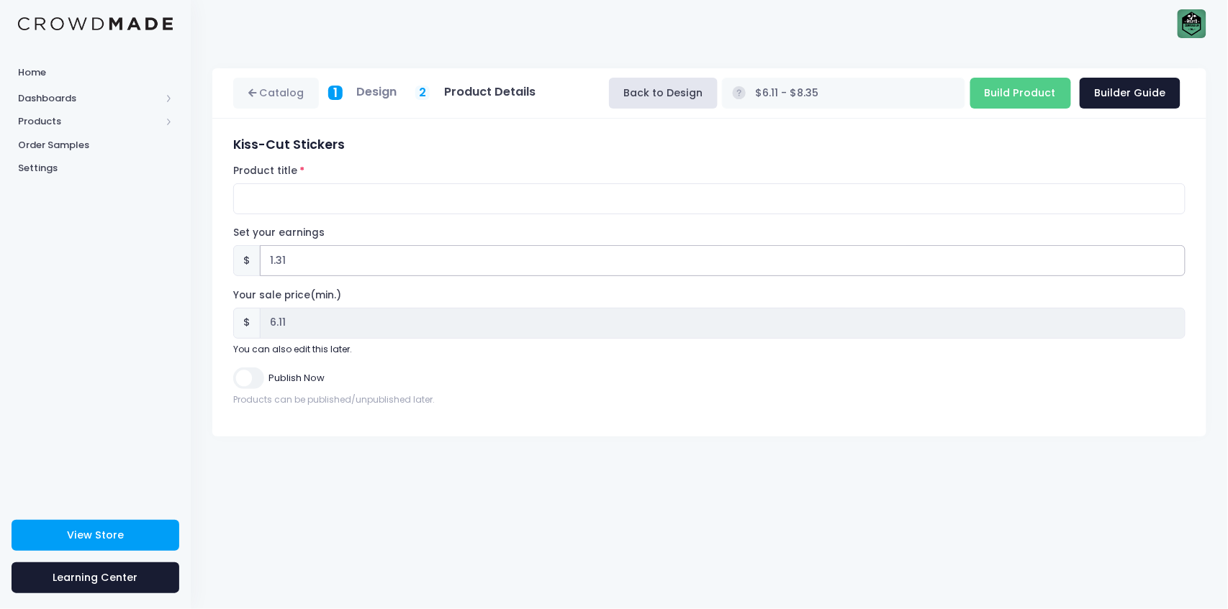
type input "1.31"
click at [1173, 258] on input "1.31" at bounding box center [722, 260] width 925 height 31
type input "$6.12 - $8.36"
type input "6.12"
type input "1.32"
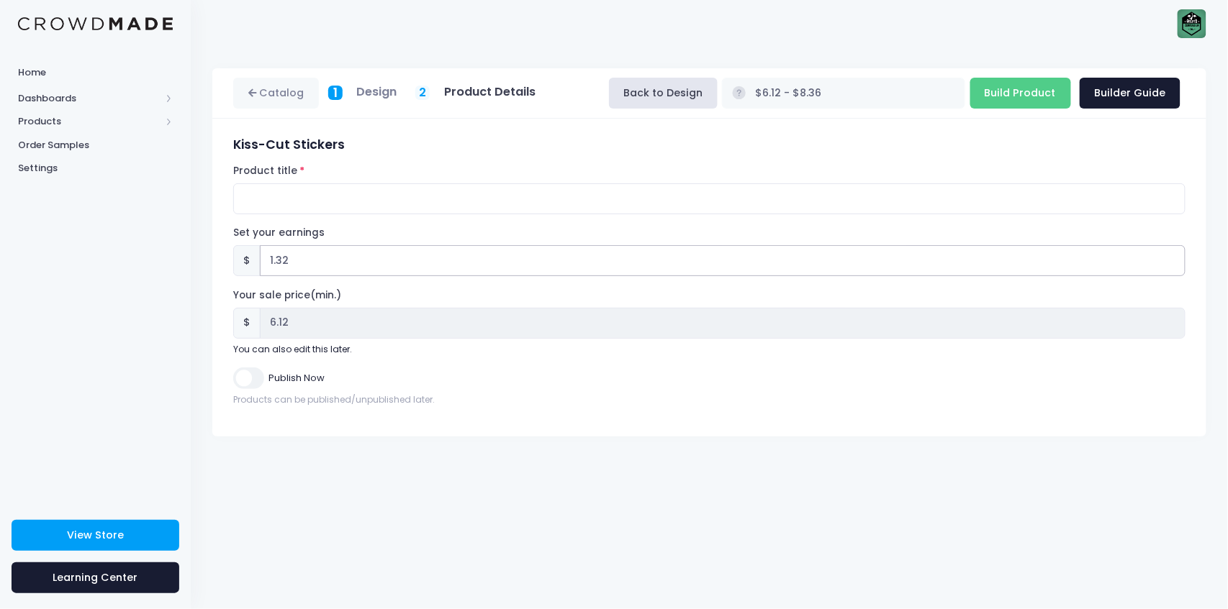
click at [1173, 258] on input "1.32" at bounding box center [722, 260] width 925 height 31
type input "$6.13 - $8.37"
type input "6.13"
type input "1.33"
click at [1173, 258] on input "1.33" at bounding box center [722, 260] width 925 height 31
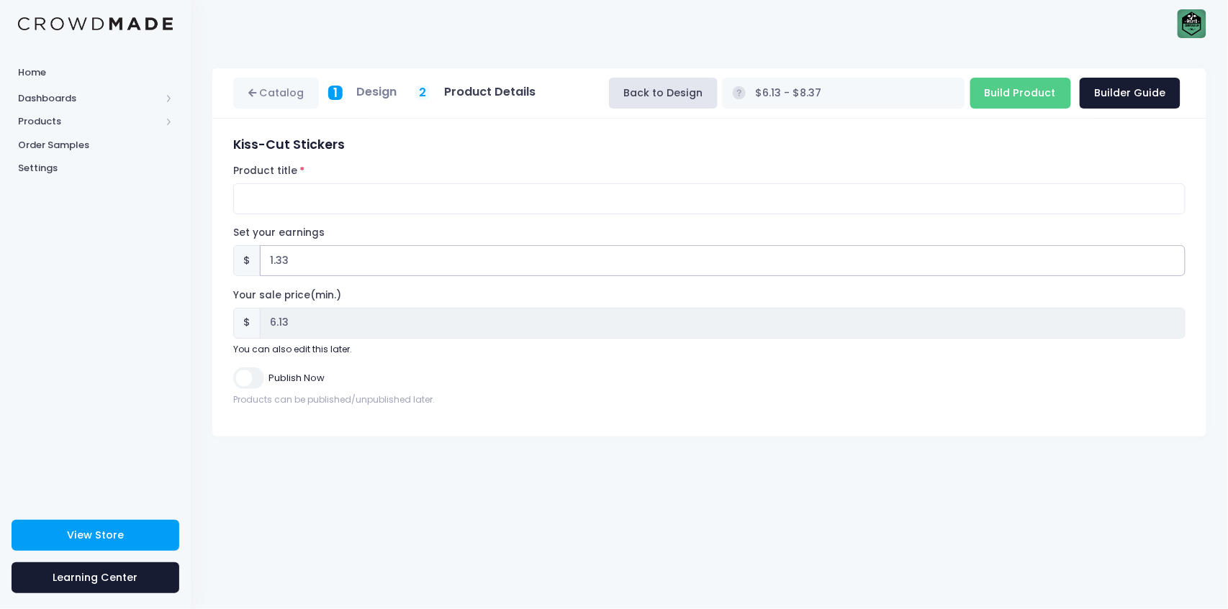
type input "$6.14 - $8.38"
type input "6.14"
type input "1.34"
click at [1173, 258] on input "1.34" at bounding box center [722, 260] width 925 height 31
type input "$6.15 - $8.39"
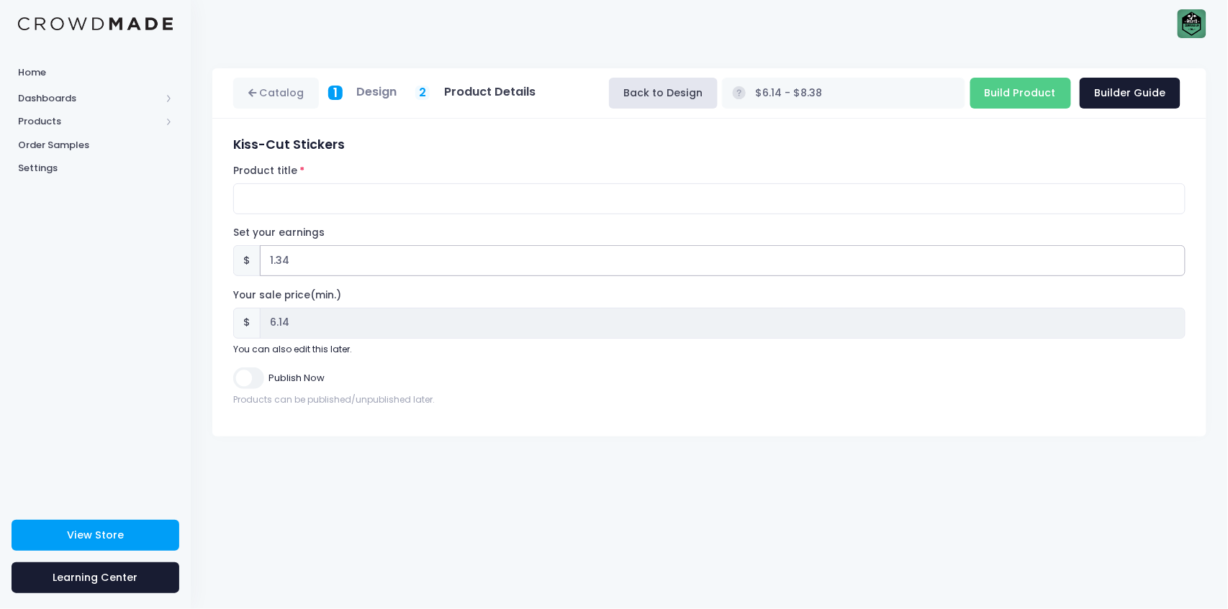
type input "6.15"
type input "1.35"
click at [1173, 258] on input "1.35" at bounding box center [722, 260] width 925 height 31
type input "$6.16 - $8.40"
type input "6.16"
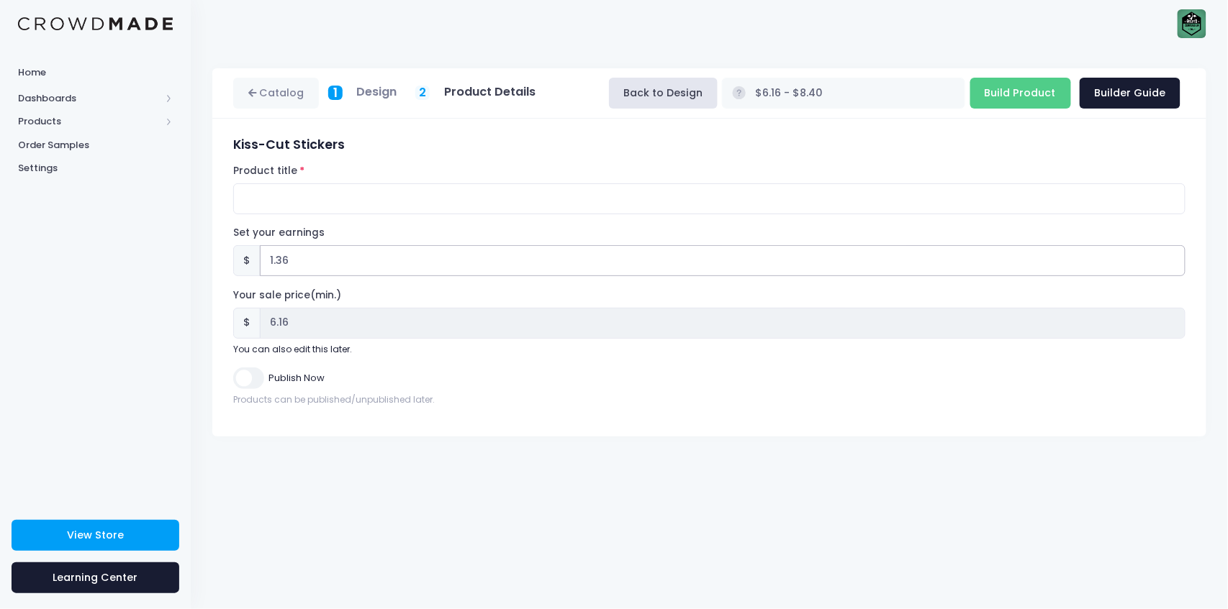
type input "1.36"
click at [1173, 258] on input "1.36" at bounding box center [722, 260] width 925 height 31
type input "$6.17 - $8.41"
type input "6.17"
type input "1.37"
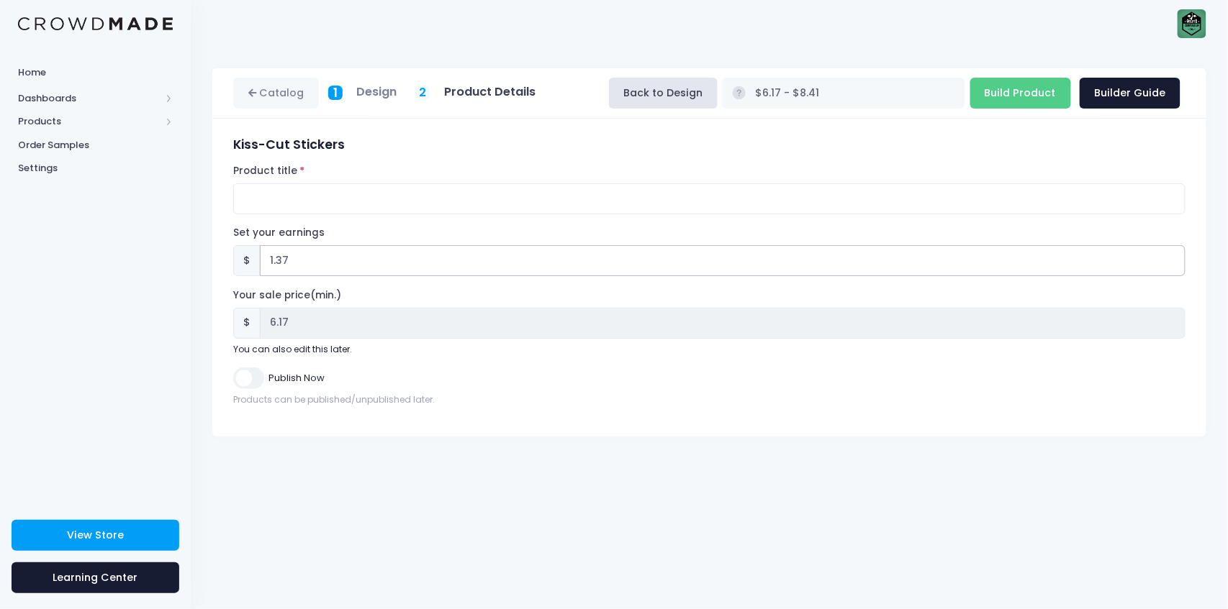
click at [1173, 258] on input "1.37" at bounding box center [722, 260] width 925 height 31
type input "$6.18 - $8.42"
type input "6.18"
type input "1.38"
click at [1173, 258] on input "1.38" at bounding box center [722, 260] width 925 height 31
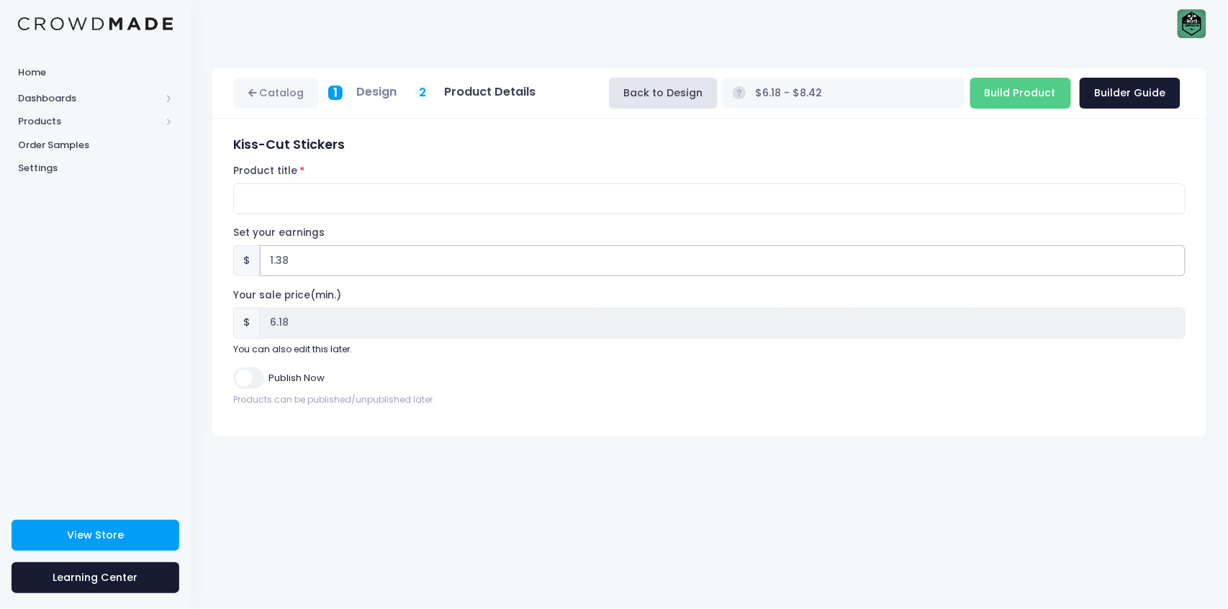
type input "$6.19 - $8.43"
type input "6.19"
click at [1173, 258] on input "1.39" at bounding box center [722, 260] width 925 height 31
click at [1173, 258] on input "1.4" at bounding box center [722, 260] width 925 height 31
click at [1173, 258] on input "1.41" at bounding box center [722, 260] width 925 height 31
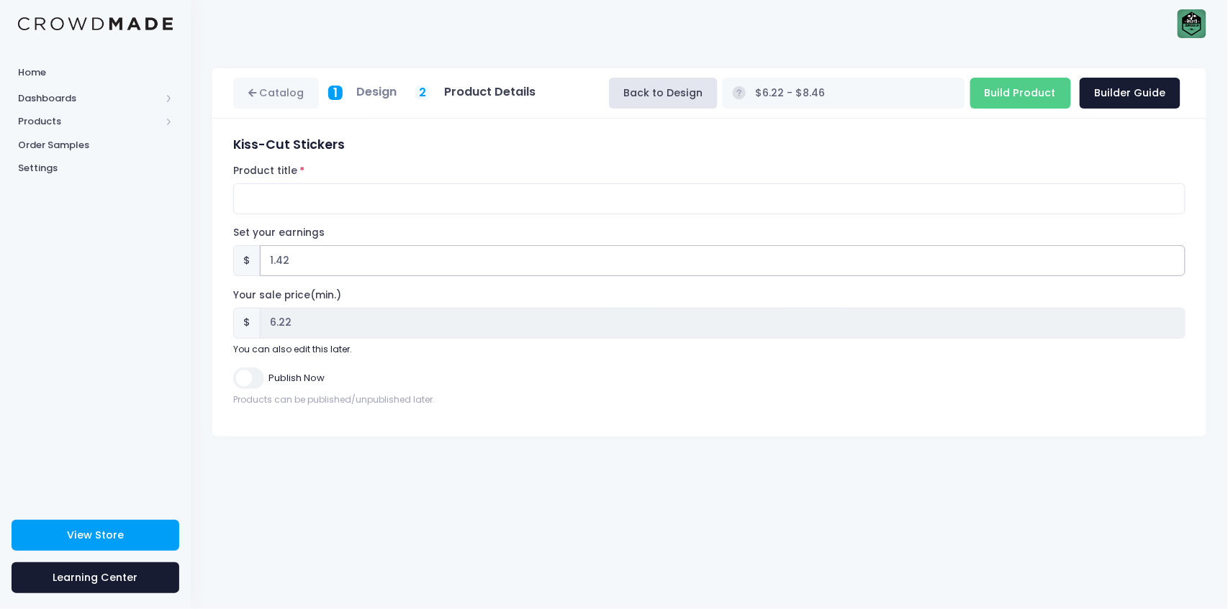
click at [1173, 258] on input "1.42" at bounding box center [722, 260] width 925 height 31
click at [1173, 258] on input "1.43" at bounding box center [722, 260] width 925 height 31
click at [1173, 258] on input "1.44" at bounding box center [722, 260] width 925 height 31
click at [1173, 258] on input "1.45" at bounding box center [722, 260] width 925 height 31
click at [1173, 258] on input "1.46" at bounding box center [722, 260] width 925 height 31
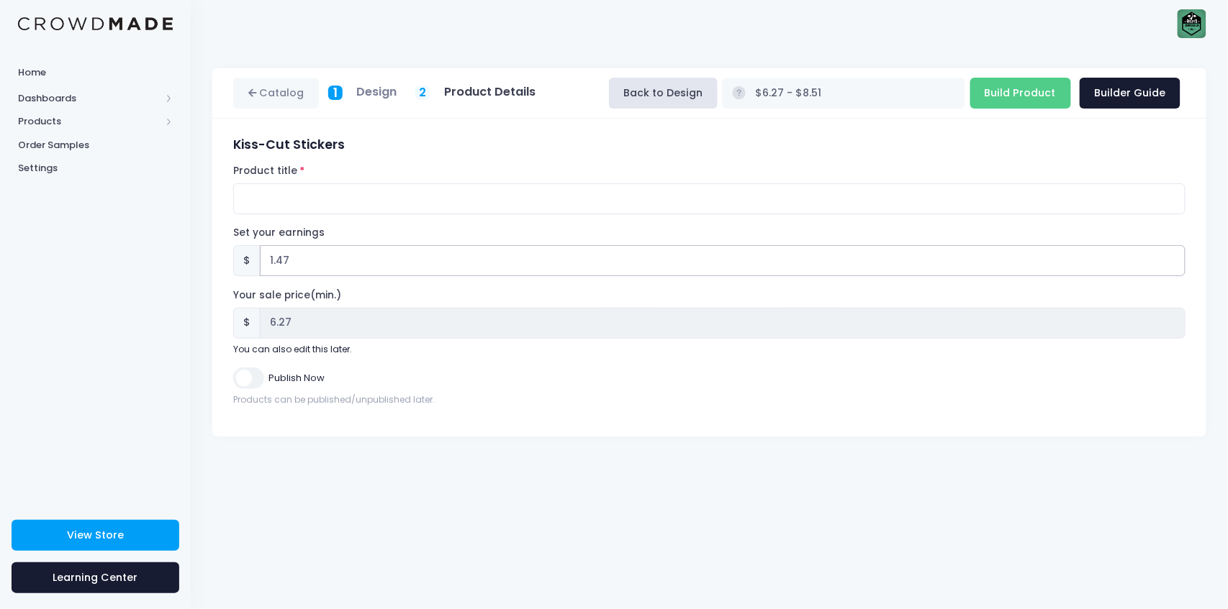
click at [1173, 258] on input "1.47" at bounding box center [722, 260] width 925 height 31
click at [1173, 258] on input "1.48" at bounding box center [722, 260] width 925 height 31
click at [1173, 258] on input "1.49" at bounding box center [722, 260] width 925 height 31
click at [1173, 258] on input "1.5" at bounding box center [722, 260] width 925 height 31
click at [1173, 258] on input "1.51" at bounding box center [722, 260] width 925 height 31
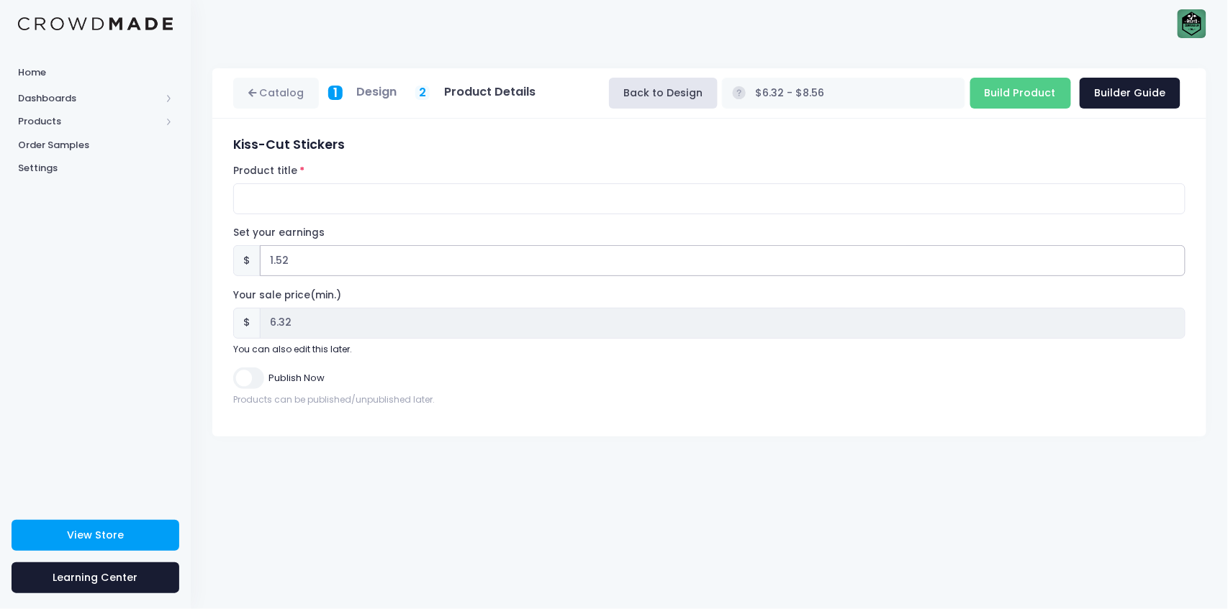
click at [1173, 258] on input "1.52" at bounding box center [722, 260] width 925 height 31
click at [1173, 258] on input "1.53" at bounding box center [722, 260] width 925 height 31
click at [1173, 258] on input "1.54" at bounding box center [722, 260] width 925 height 31
click at [1173, 258] on input "1.55" at bounding box center [722, 260] width 925 height 31
click at [1173, 258] on input "1.56" at bounding box center [722, 260] width 925 height 31
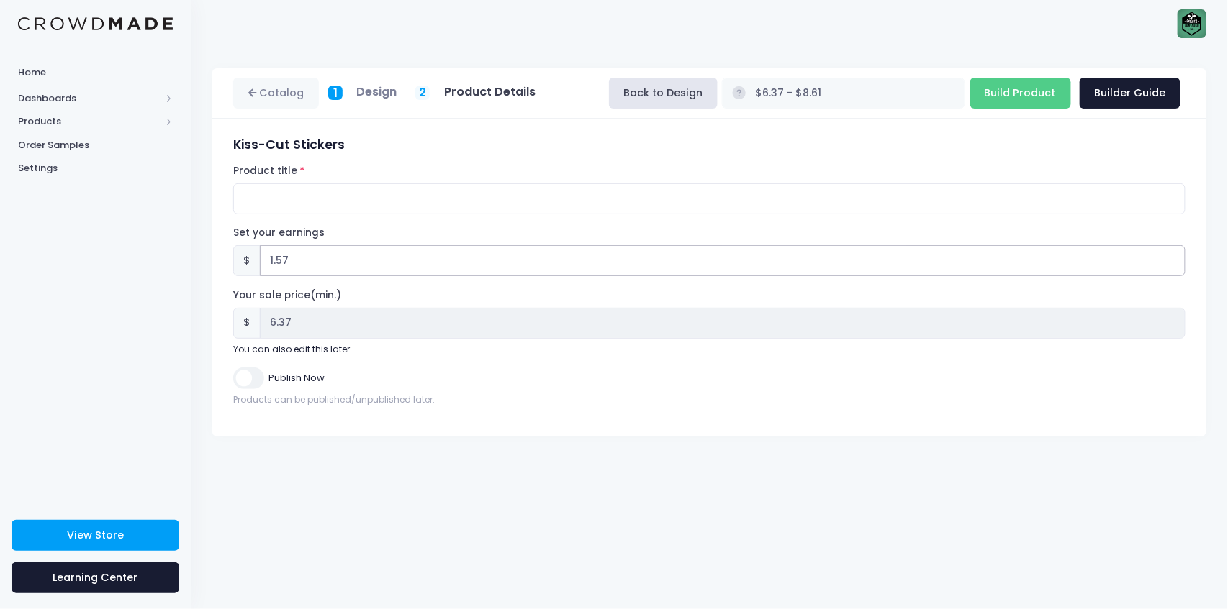
click at [1173, 258] on input "1.57" at bounding box center [722, 260] width 925 height 31
click at [1173, 258] on input "1.58" at bounding box center [722, 260] width 925 height 31
click at [1173, 258] on input "1.59" at bounding box center [722, 260] width 925 height 31
click at [1173, 258] on input "1.6" at bounding box center [722, 260] width 925 height 31
click at [1173, 258] on input "1.61" at bounding box center [722, 260] width 925 height 31
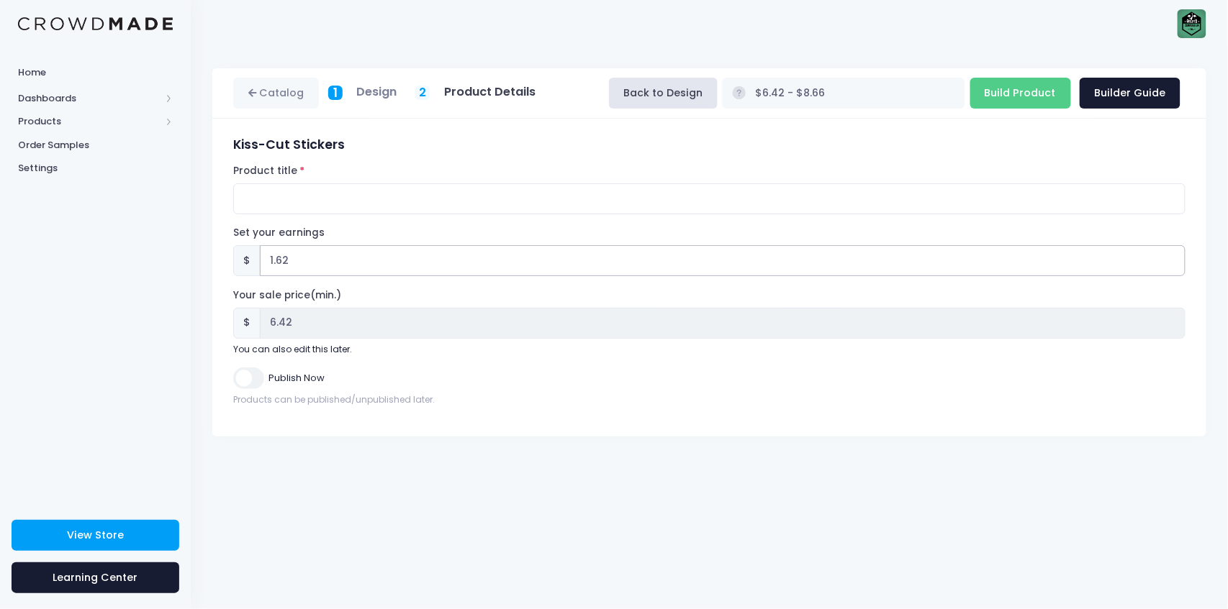
click at [1173, 258] on input "1.62" at bounding box center [722, 260] width 925 height 31
click at [1173, 258] on input "1.63" at bounding box center [722, 260] width 925 height 31
click at [1173, 258] on input "1.64" at bounding box center [722, 260] width 925 height 31
click at [1173, 258] on input "1.65" at bounding box center [722, 260] width 925 height 31
click at [1173, 258] on input "1.66" at bounding box center [722, 260] width 925 height 31
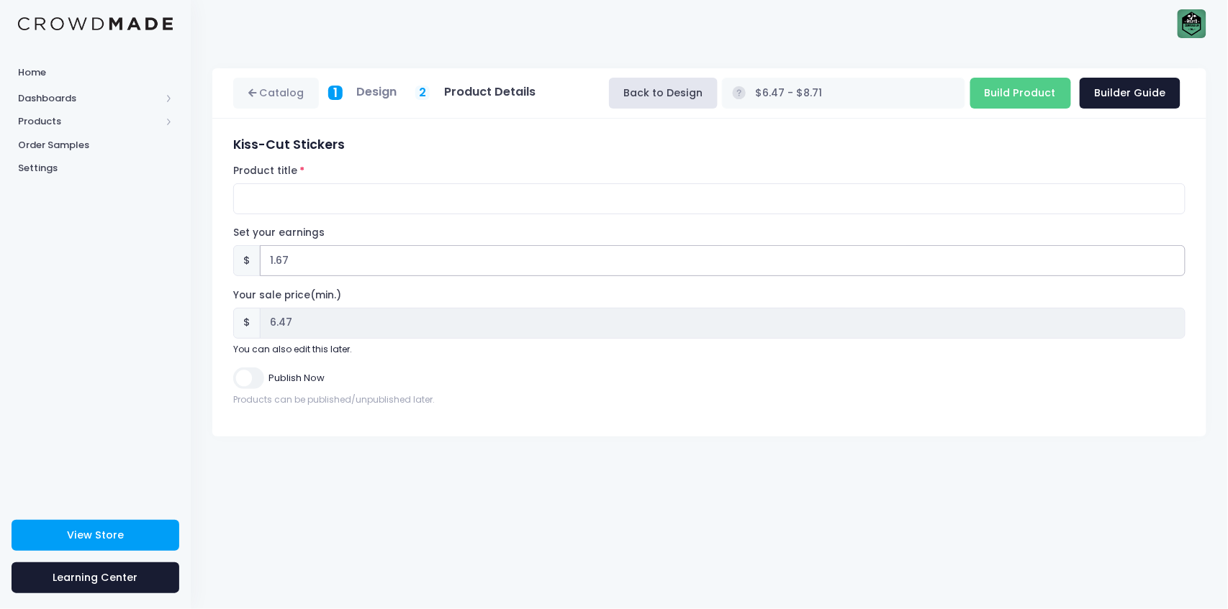
click at [1173, 258] on input "1.67" at bounding box center [722, 260] width 925 height 31
click at [1173, 258] on input "1.68" at bounding box center [722, 260] width 925 height 31
click at [1173, 258] on input "1.69" at bounding box center [722, 260] width 925 height 31
click at [1173, 258] on input "1.7" at bounding box center [722, 260] width 925 height 31
click at [1173, 258] on input "1.71" at bounding box center [722, 260] width 925 height 31
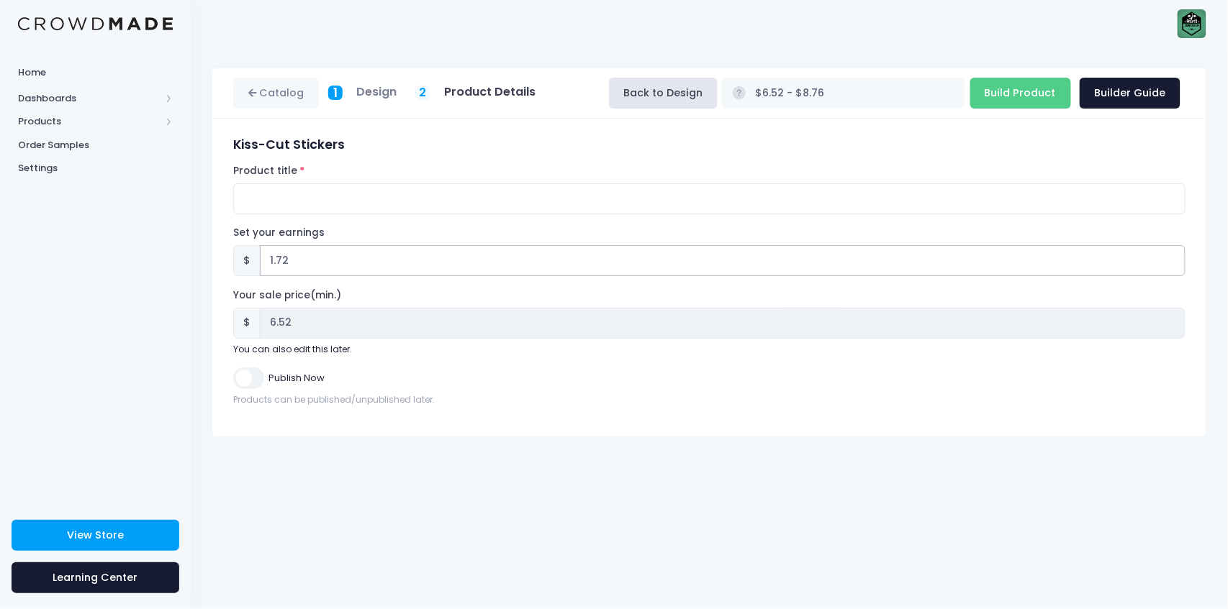
click at [1173, 258] on input "1.72" at bounding box center [722, 260] width 925 height 31
click at [1173, 258] on input "1.73" at bounding box center [722, 260] width 925 height 31
click at [1173, 258] on input "1.74" at bounding box center [722, 260] width 925 height 31
click at [1173, 258] on input "1.75" at bounding box center [722, 260] width 925 height 31
click at [1173, 258] on input "1.76" at bounding box center [722, 260] width 925 height 31
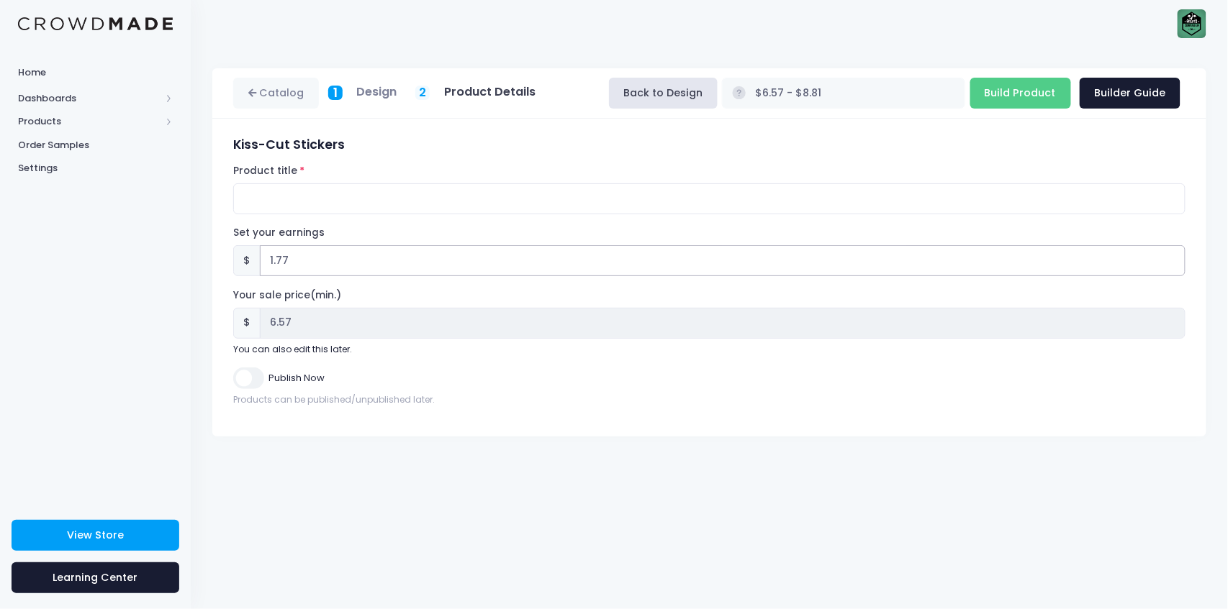
click at [1173, 258] on input "1.77" at bounding box center [722, 260] width 925 height 31
click at [1173, 258] on input "1.78" at bounding box center [722, 260] width 925 height 31
click at [1173, 258] on input "1.79" at bounding box center [722, 260] width 925 height 31
click at [1173, 258] on input "1.8" at bounding box center [722, 260] width 925 height 31
click at [1173, 258] on input "1.81" at bounding box center [722, 260] width 925 height 31
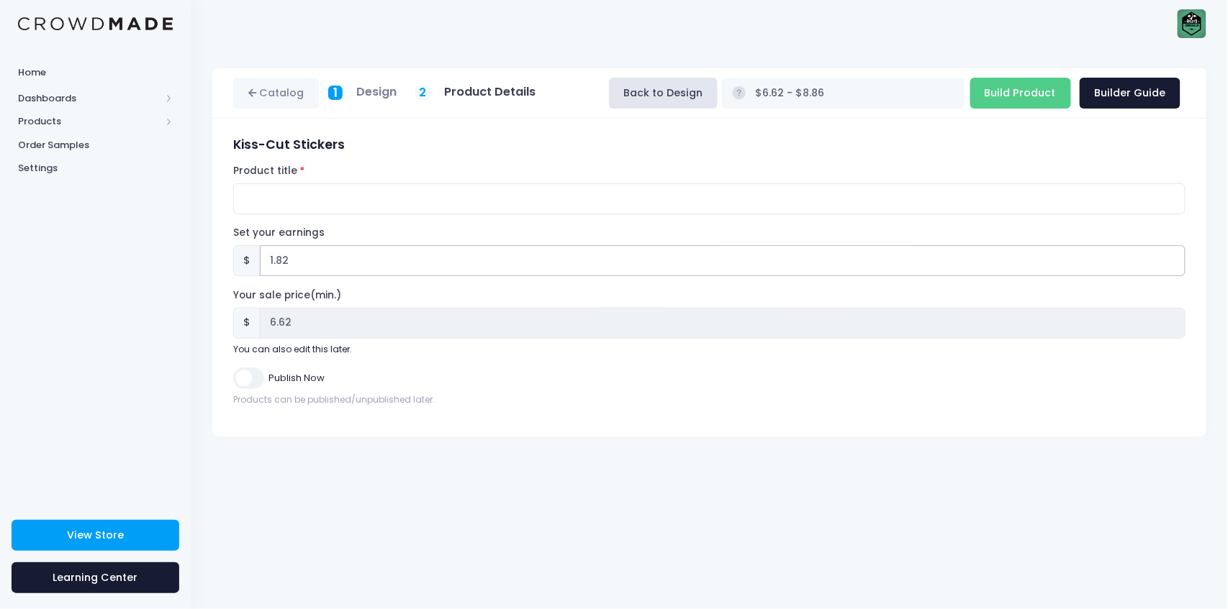
click at [1173, 258] on input "1.82" at bounding box center [722, 260] width 925 height 31
click at [1173, 258] on input "1.83" at bounding box center [722, 260] width 925 height 31
click at [1173, 258] on input "1.84" at bounding box center [722, 260] width 925 height 31
click at [1173, 258] on input "1.85" at bounding box center [722, 260] width 925 height 31
click at [1173, 258] on input "1.86" at bounding box center [722, 260] width 925 height 31
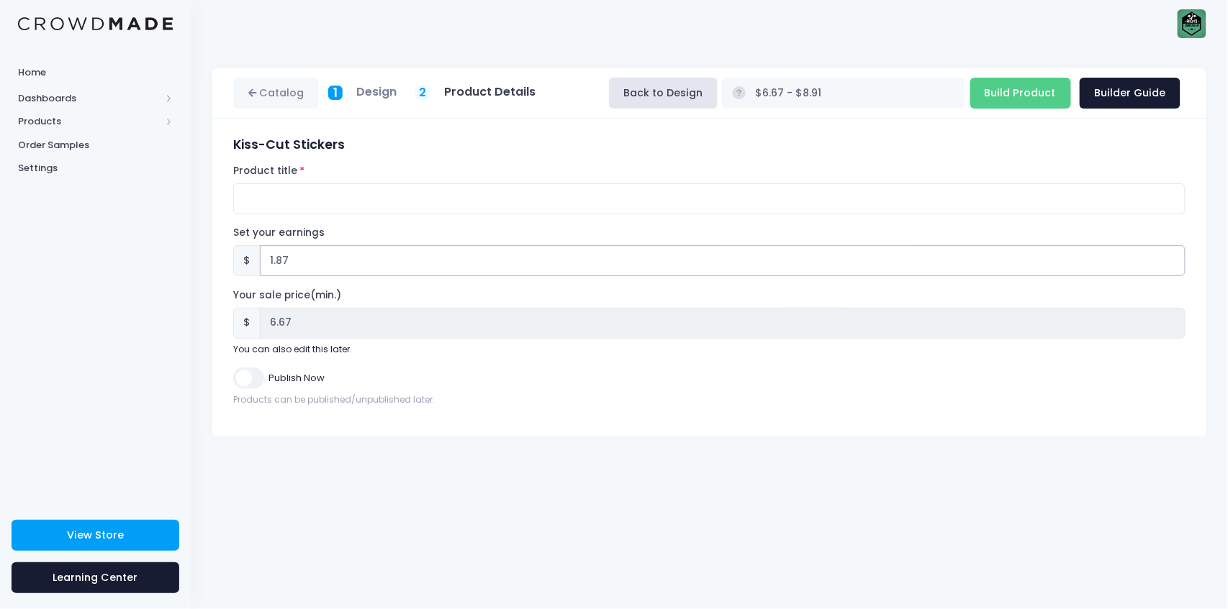
click at [1173, 258] on input "1.87" at bounding box center [722, 260] width 925 height 31
click at [1173, 258] on input "1.88" at bounding box center [722, 260] width 925 height 31
click at [1173, 258] on input "1.89" at bounding box center [722, 260] width 925 height 31
click at [1173, 258] on input "1.9" at bounding box center [722, 260] width 925 height 31
click at [1173, 258] on input "1.91" at bounding box center [722, 260] width 925 height 31
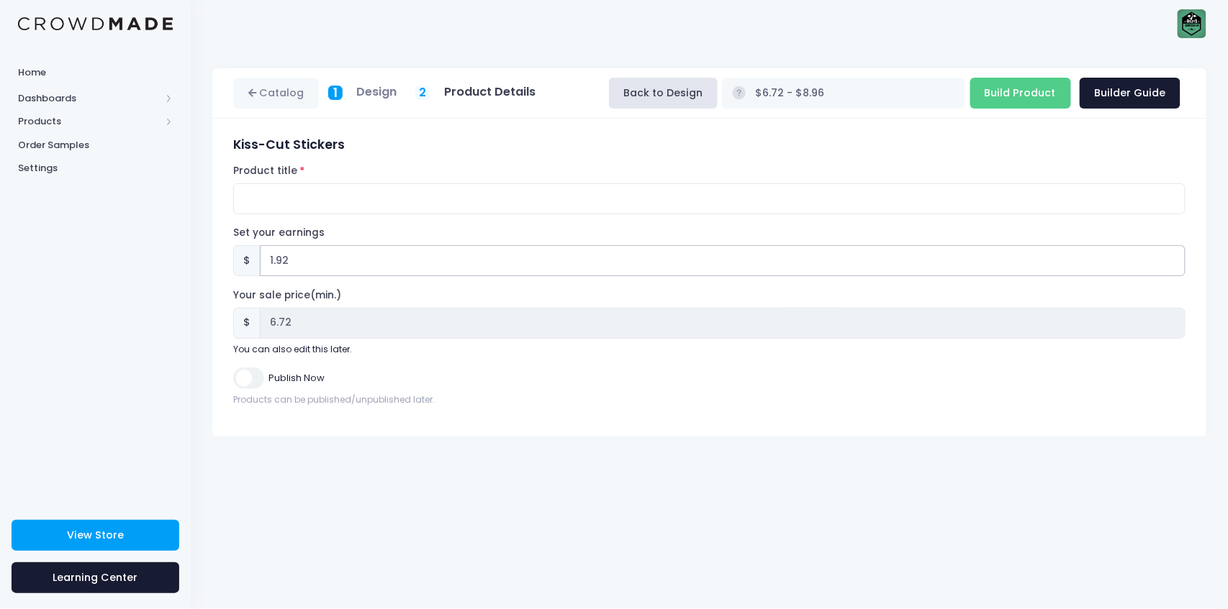
click at [1173, 258] on input "1.92" at bounding box center [722, 260] width 925 height 31
click at [1173, 258] on input "1.93" at bounding box center [722, 260] width 925 height 31
click at [1173, 258] on input "1.94" at bounding box center [722, 260] width 925 height 31
click at [1173, 258] on input "1.95" at bounding box center [722, 260] width 925 height 31
click at [1173, 258] on input "1.96" at bounding box center [722, 260] width 925 height 31
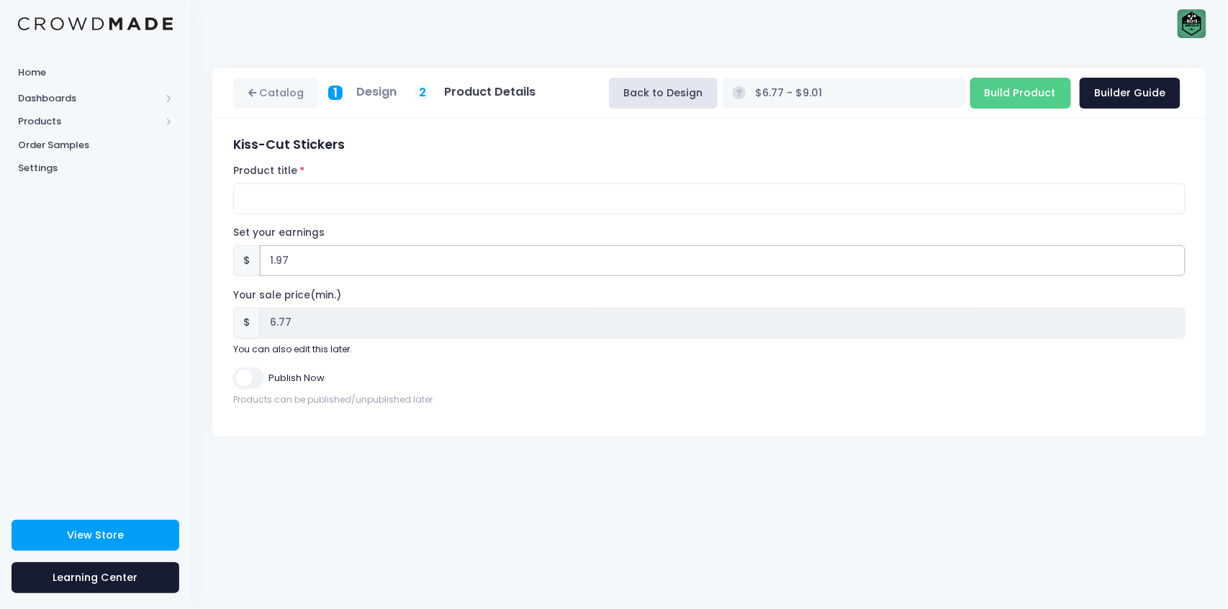
click at [1173, 258] on input "1.97" at bounding box center [722, 260] width 925 height 31
click at [1173, 258] on input "1.98" at bounding box center [722, 260] width 925 height 31
click at [1173, 258] on input "1.99" at bounding box center [722, 260] width 925 height 31
click at [1173, 258] on input "2" at bounding box center [722, 260] width 925 height 31
click at [1173, 258] on input "2.01" at bounding box center [722, 260] width 925 height 31
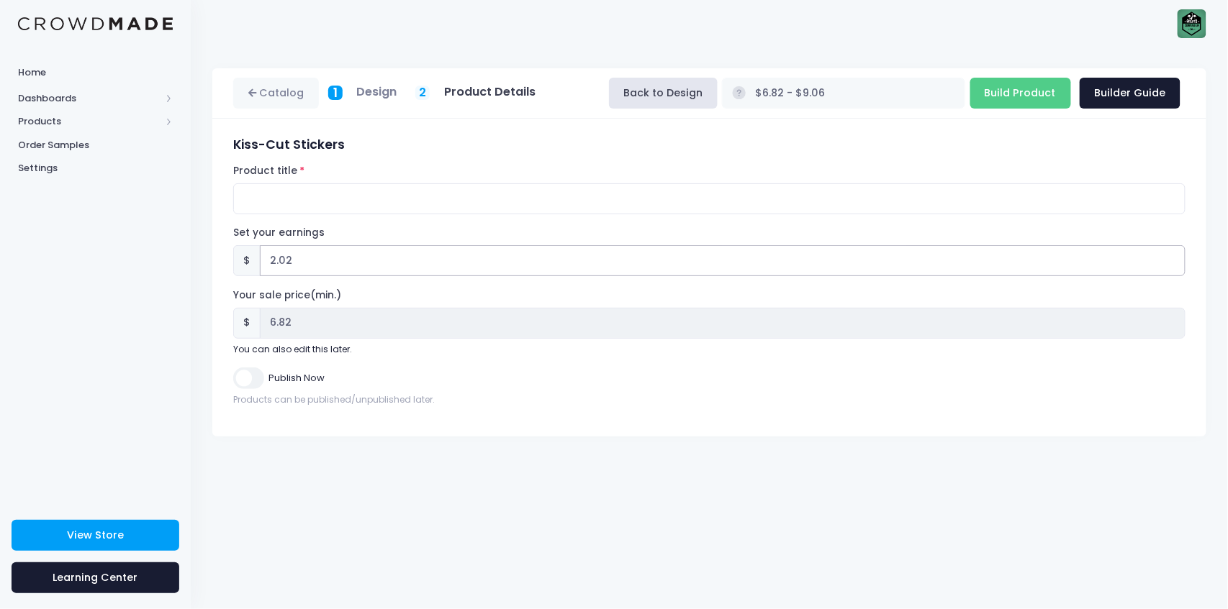
click at [1173, 258] on input "2.02" at bounding box center [722, 260] width 925 height 31
click at [1173, 258] on input "2.03" at bounding box center [722, 260] width 925 height 31
click at [1173, 258] on input "2.04" at bounding box center [722, 260] width 925 height 31
click at [1173, 258] on input "2.05" at bounding box center [722, 260] width 925 height 31
click at [1173, 258] on input "2.1" at bounding box center [722, 260] width 925 height 31
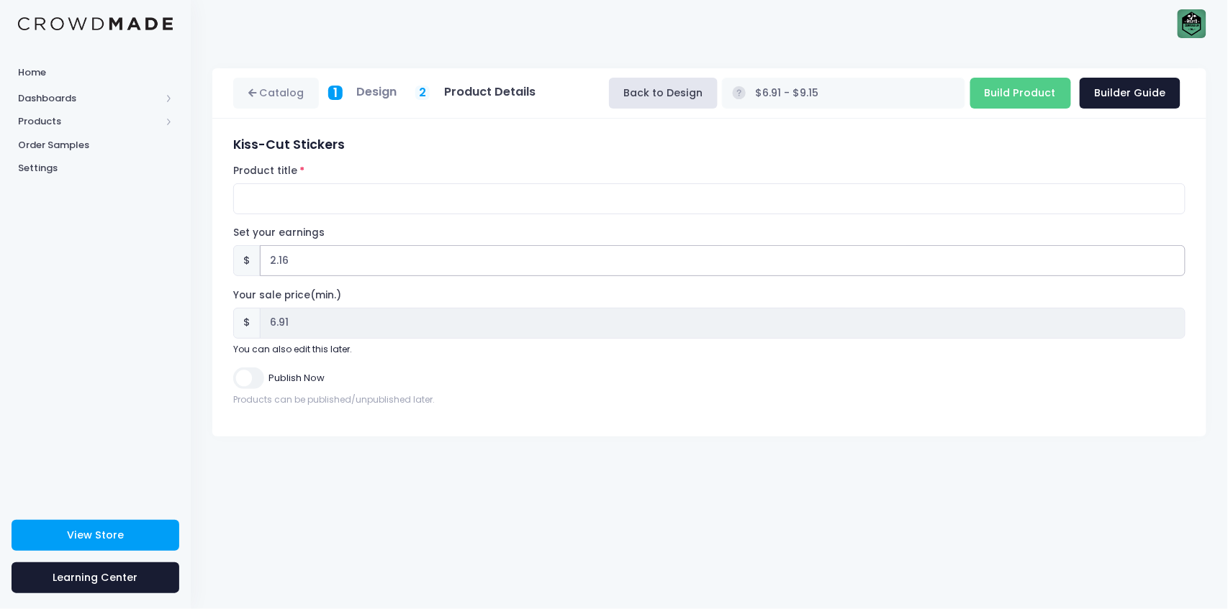
click at [1173, 258] on input "2.16" at bounding box center [722, 260] width 925 height 31
click at [1173, 258] on input "2.17" at bounding box center [722, 260] width 925 height 31
click at [1173, 258] on input "2.18" at bounding box center [722, 260] width 925 height 31
click at [1173, 258] on input "2.19" at bounding box center [722, 260] width 925 height 31
click at [318, 217] on form "Kiss-Cut Stickers Product title Set your earnings $ 2.19 Earnings can't be less…" at bounding box center [709, 271] width 952 height 269
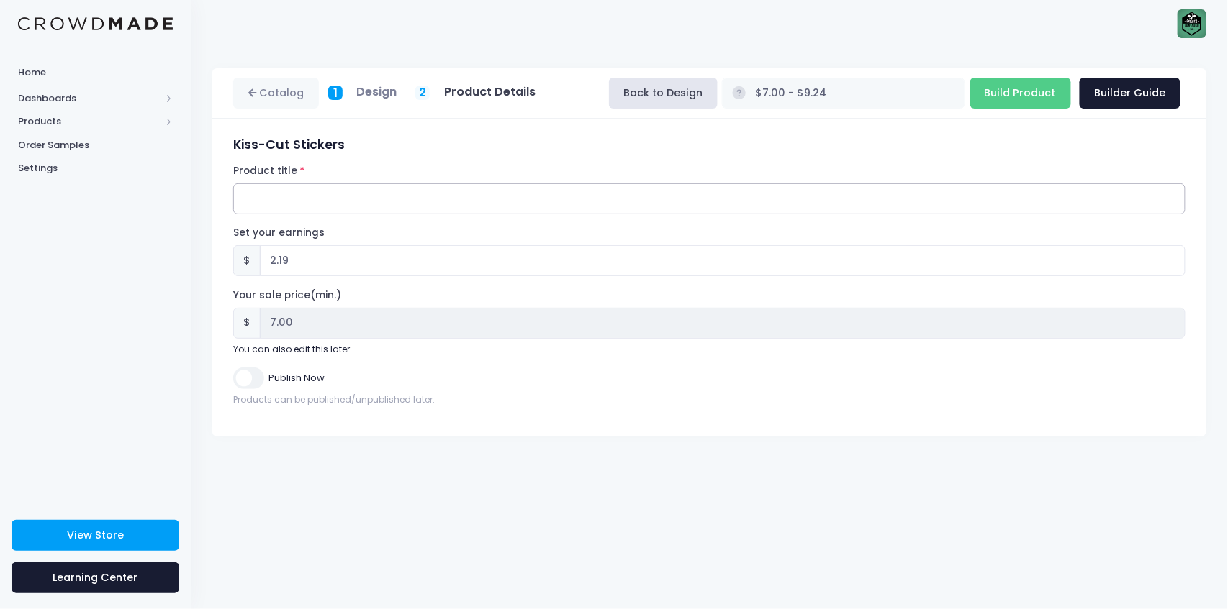
click at [304, 206] on input "Product title" at bounding box center [709, 198] width 952 height 31
click at [1038, 94] on input "Build Product" at bounding box center [1020, 93] width 101 height 31
click at [1038, 94] on div "Building product... Next Step Builder Guide" at bounding box center [1063, 93] width 235 height 31
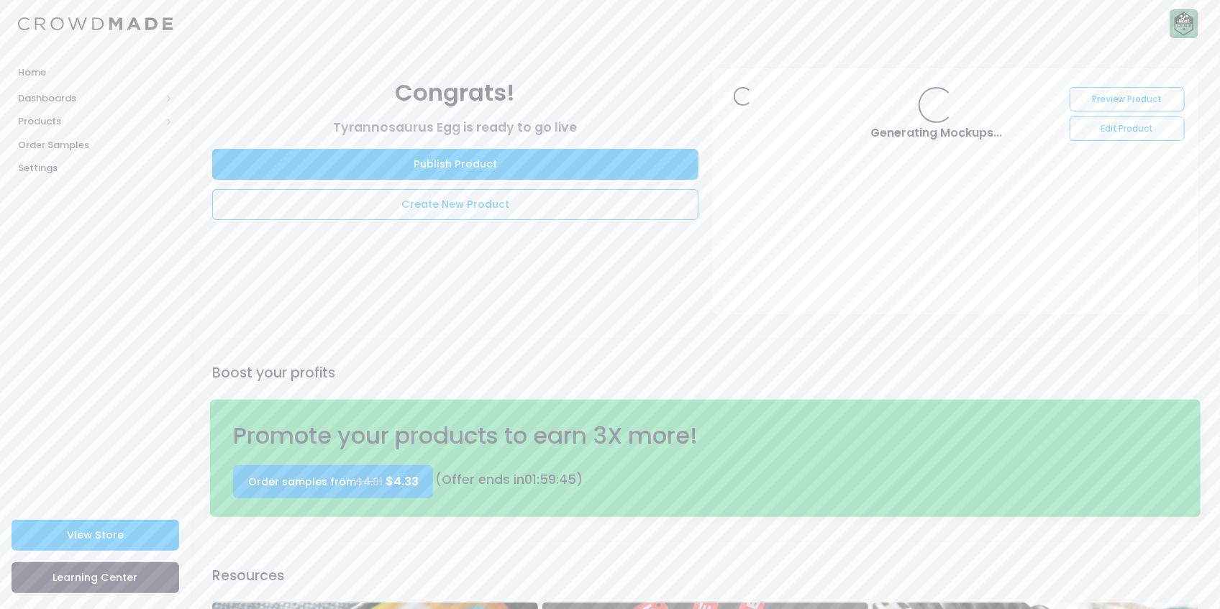
click at [391, 477] on span "$4.33" at bounding box center [402, 481] width 33 height 17
click at [1107, 96] on link "Preview Product" at bounding box center [1127, 99] width 114 height 24
click at [50, 114] on span "Products" at bounding box center [89, 121] width 142 height 14
click at [106, 146] on span "Product Builder" at bounding box center [108, 145] width 132 height 14
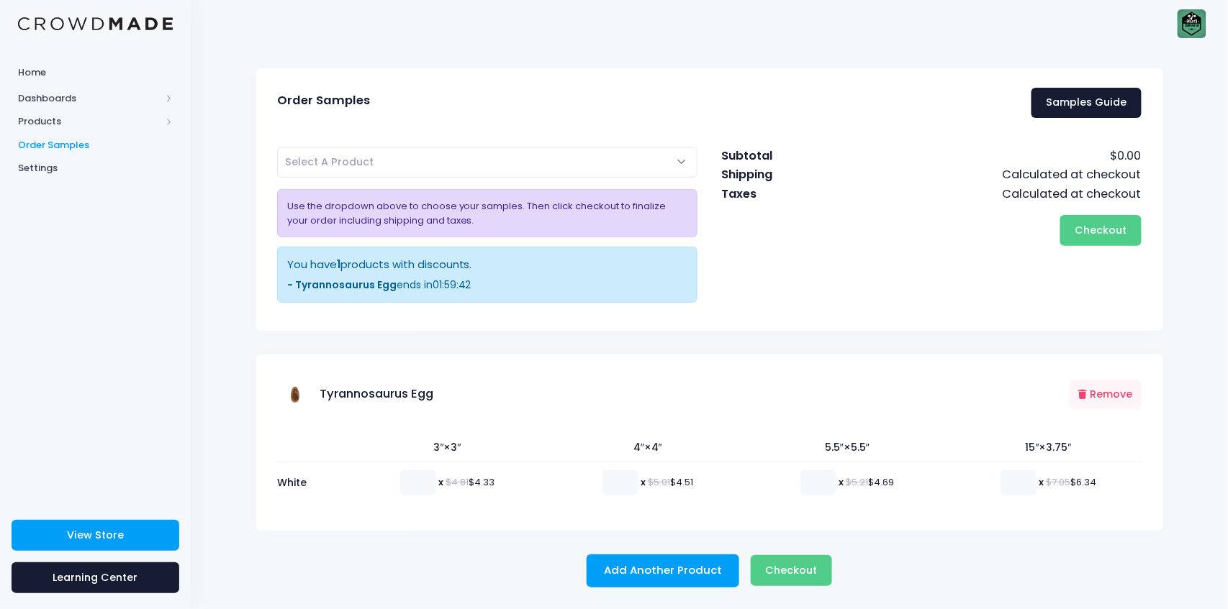
click at [361, 171] on span "Select A Product" at bounding box center [487, 162] width 421 height 31
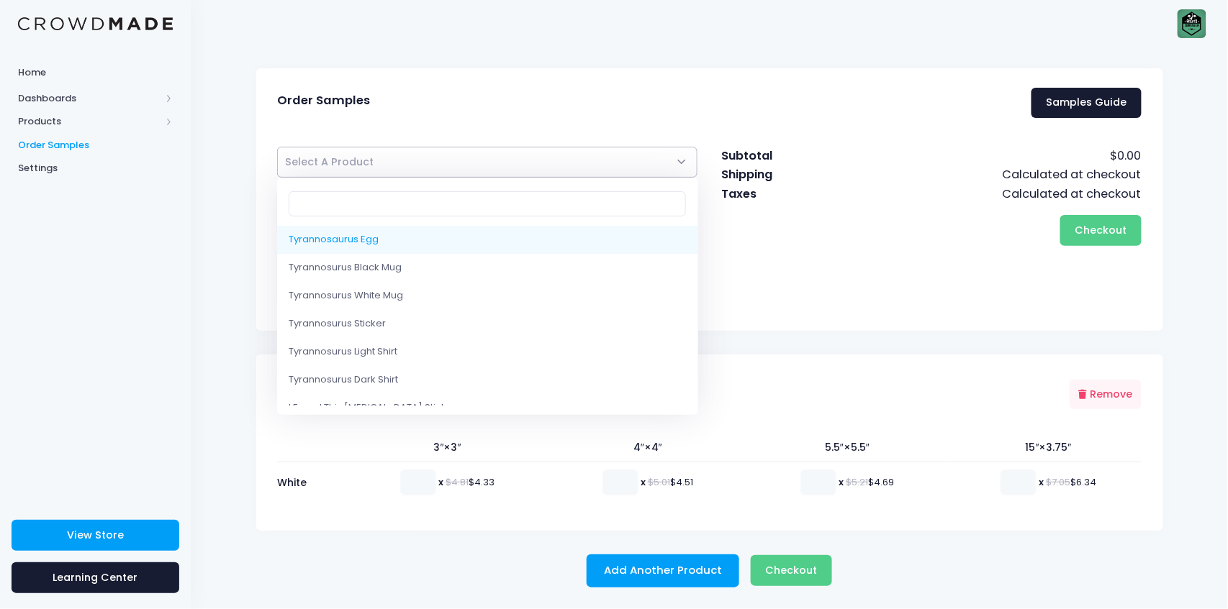
click at [361, 171] on span "Select A Product" at bounding box center [487, 162] width 421 height 31
select select "10227190300946"
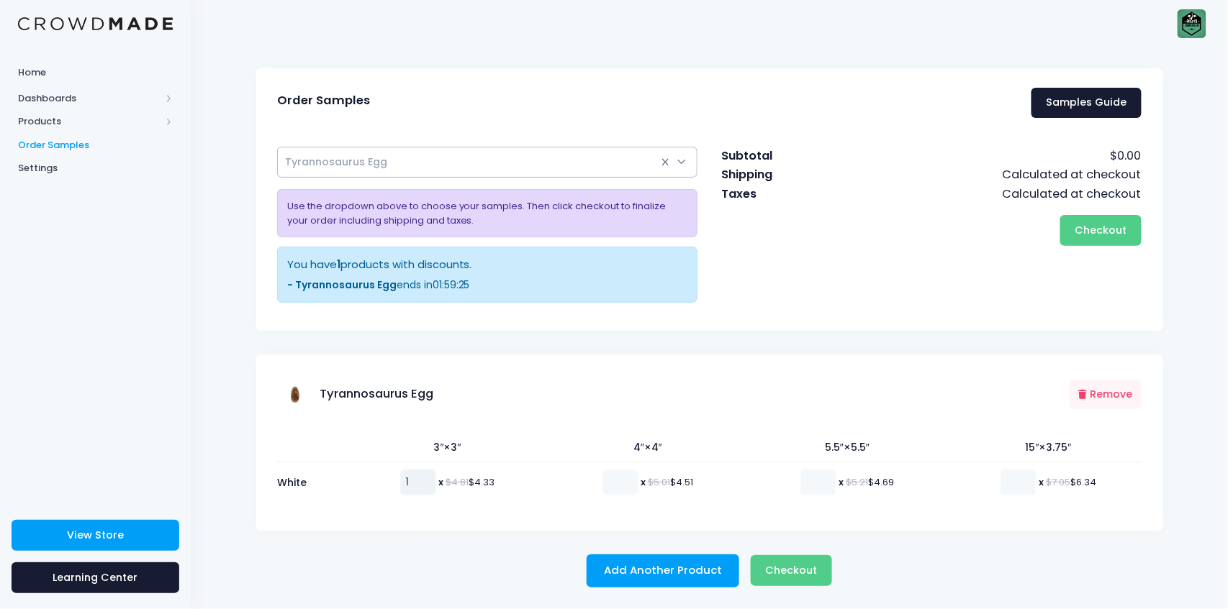
type input "1"
click at [425, 475] on input "1" at bounding box center [418, 483] width 36 height 26
click at [772, 573] on span "Checkout" at bounding box center [791, 570] width 52 height 14
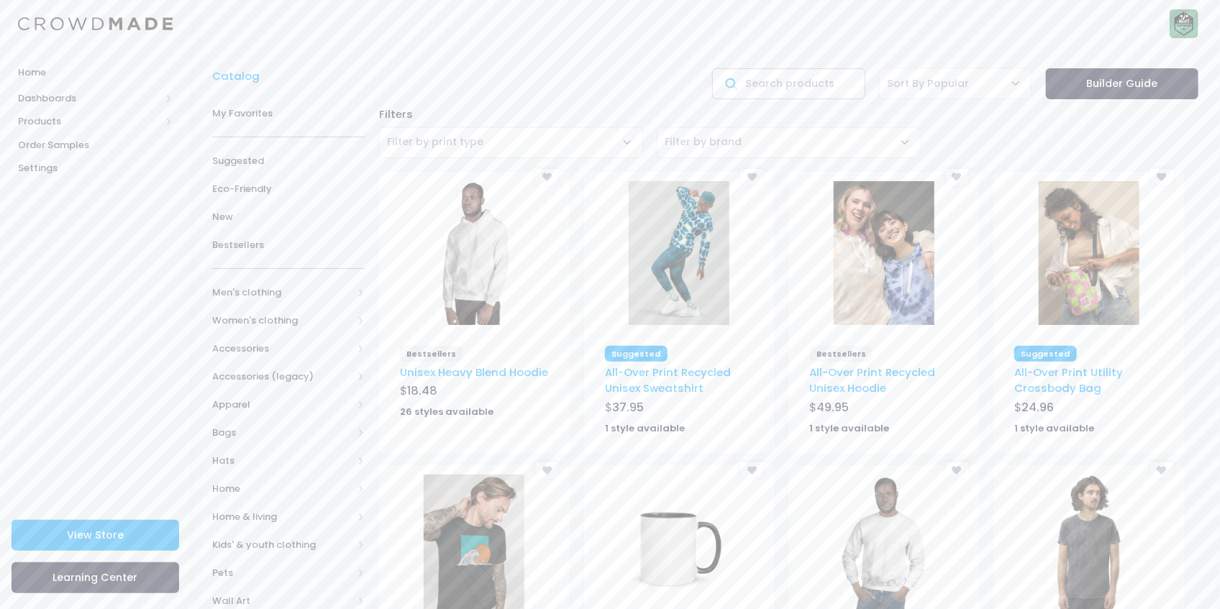
click at [753, 96] on input "text" at bounding box center [788, 83] width 153 height 31
type input "poster"
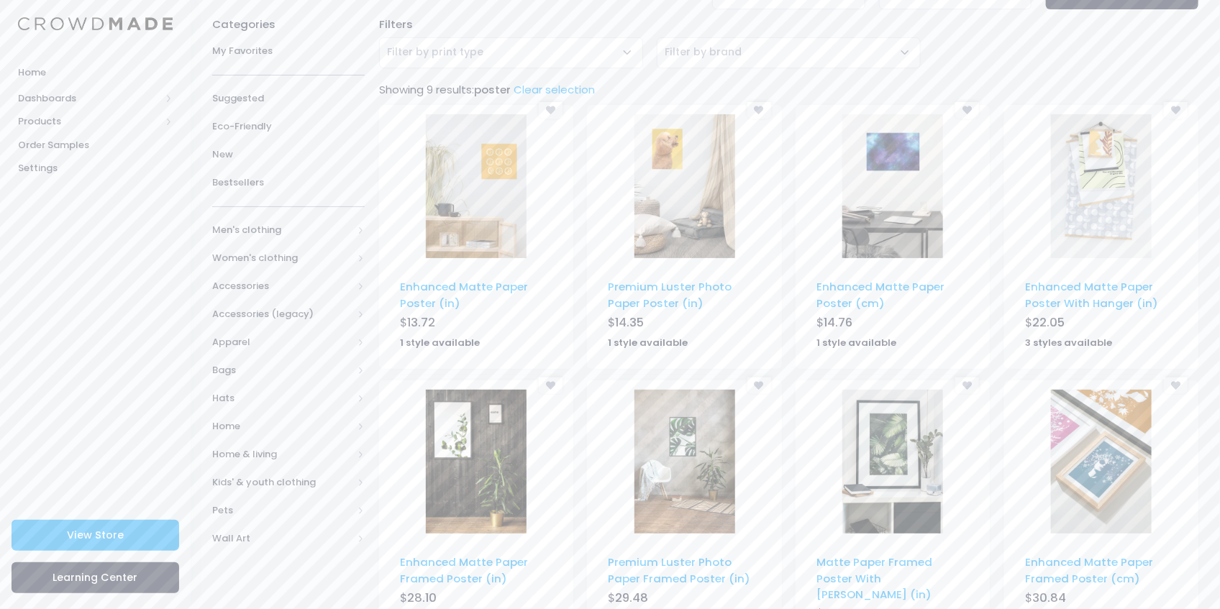
scroll to position [144, 0]
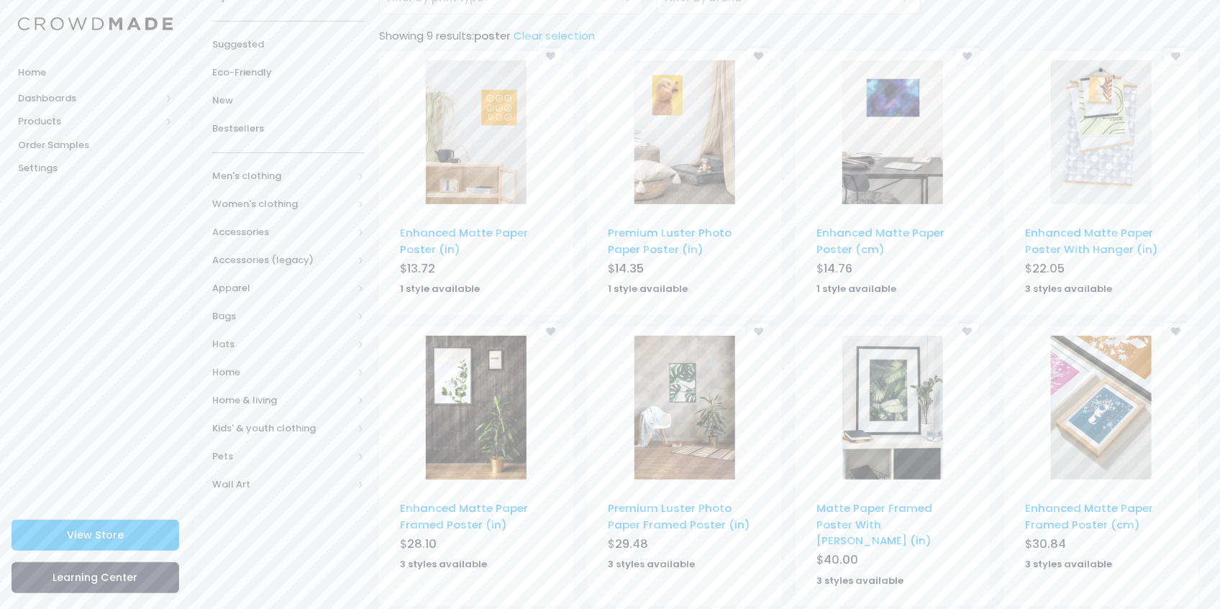
click at [910, 176] on img at bounding box center [893, 132] width 101 height 144
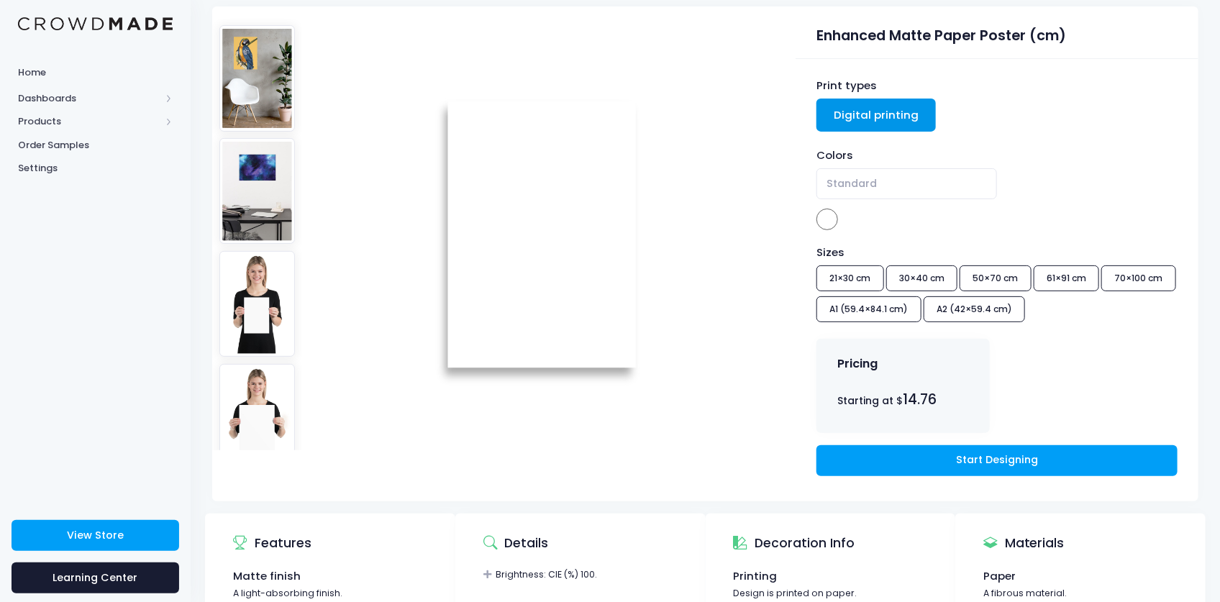
scroll to position [116, 0]
click at [920, 461] on link "Start Designing" at bounding box center [997, 460] width 360 height 31
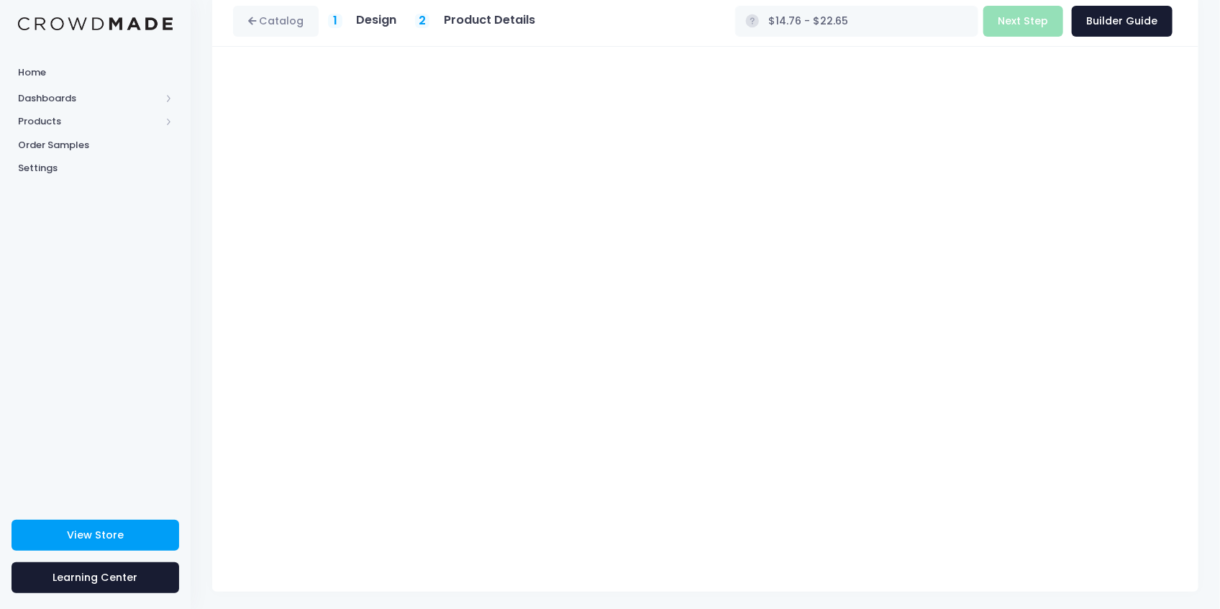
scroll to position [75, 0]
type input "$14.76"
click at [1019, 11] on button "Next Step" at bounding box center [1024, 18] width 80 height 31
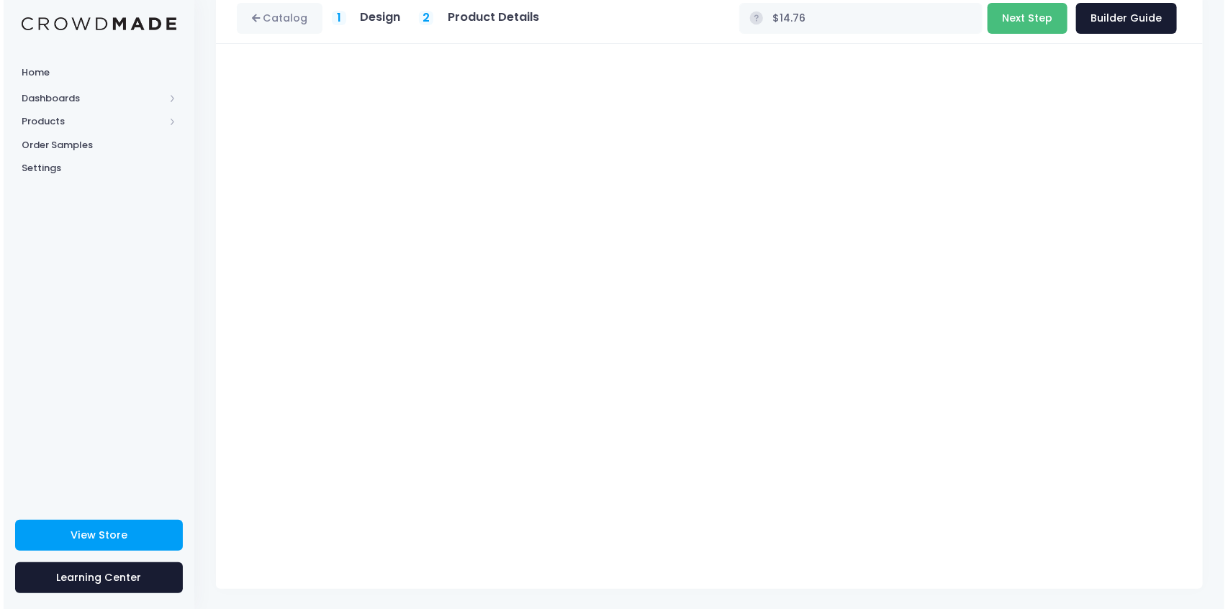
scroll to position [0, 0]
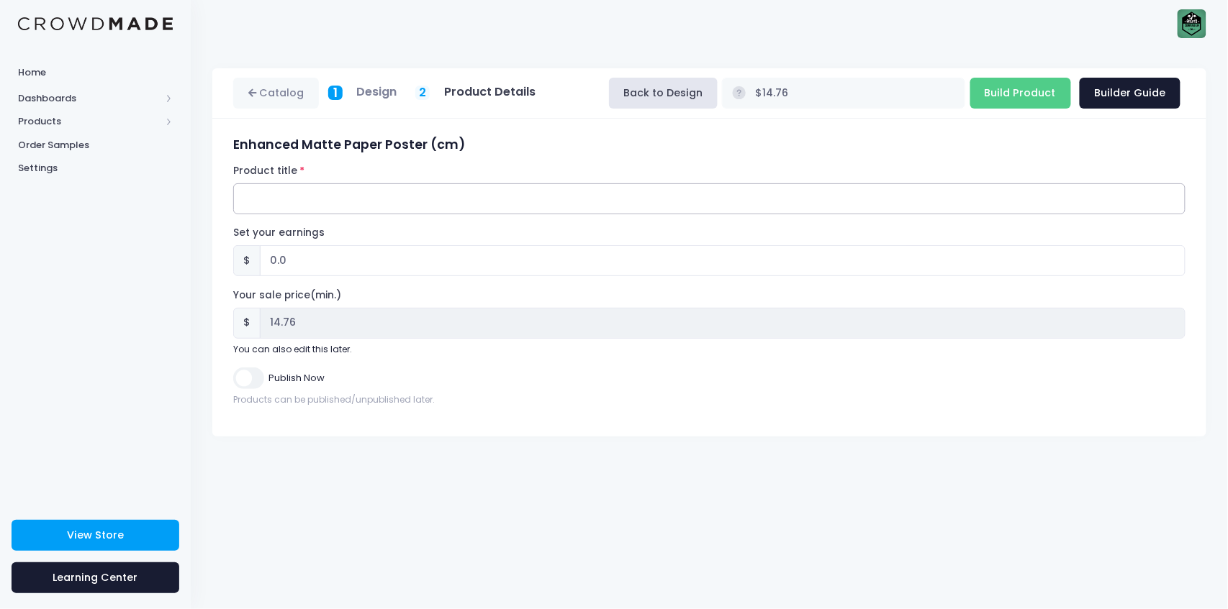
click at [408, 191] on input "Product title" at bounding box center [709, 198] width 952 height 31
type input "Tyrannosaurus Nest Poster"
type input "0.2"
click at [1169, 254] on input "0.2" at bounding box center [722, 260] width 925 height 31
type input "$14.96"
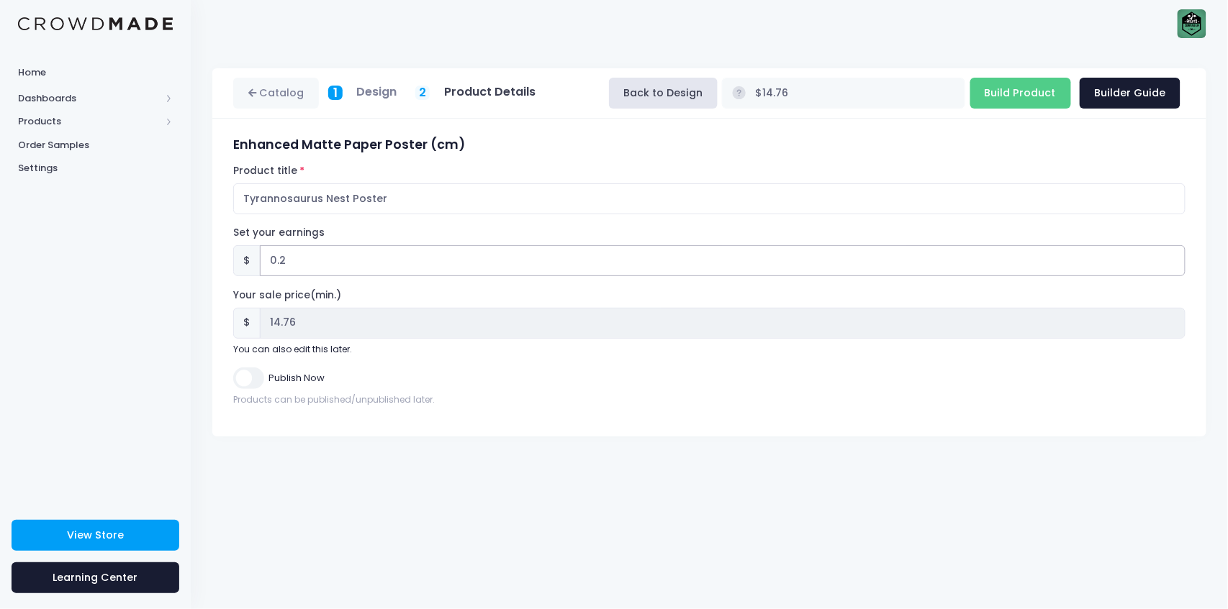
type input "14.96"
type input "0.21"
click at [1169, 254] on input "0.21" at bounding box center [722, 260] width 925 height 31
type input "$14.97"
type input "14.97"
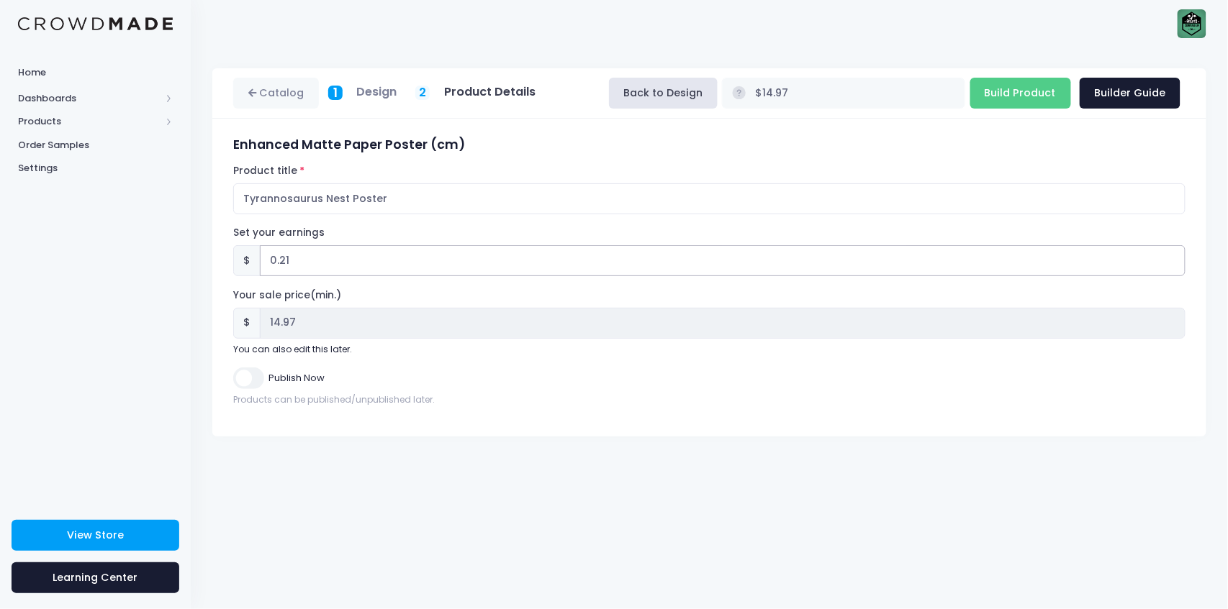
drag, startPoint x: 349, startPoint y: 260, endPoint x: 118, endPoint y: 247, distance: 231.4
click at [118, 247] on div "Home Dashboards Overview Product Sales Products Product Builder Product Editor …" at bounding box center [614, 304] width 1228 height 609
type input "5"
type input "$19.76"
type input "19.76"
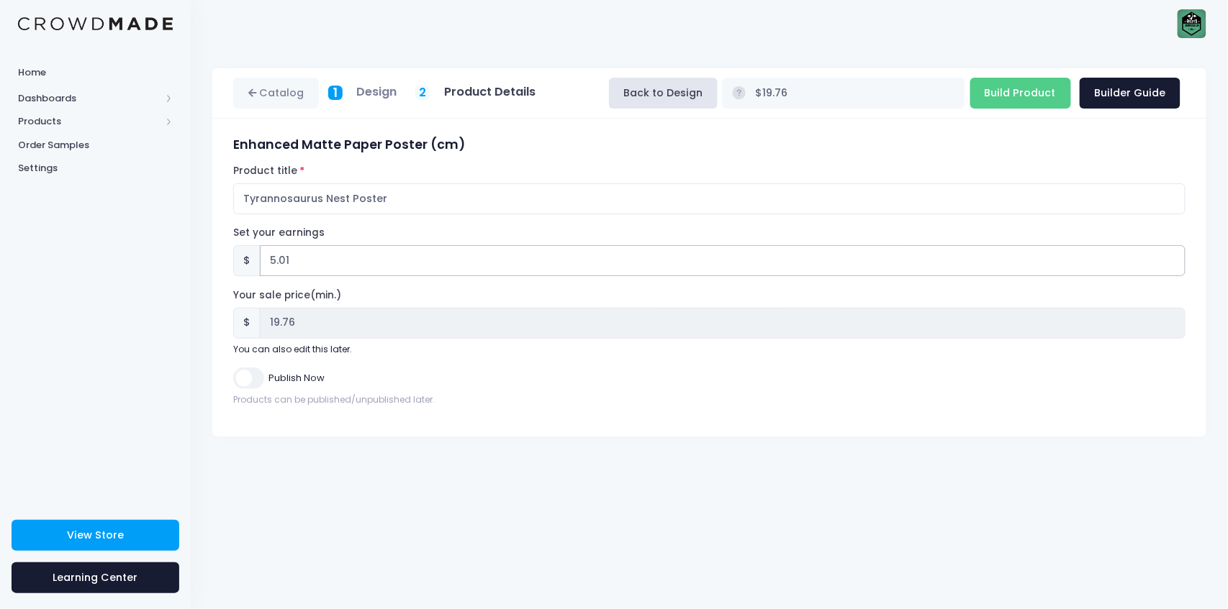
type input "5.01"
click at [1174, 258] on input "5.01" at bounding box center [722, 260] width 925 height 31
type input "$19.77"
type input "19.77"
drag, startPoint x: 297, startPoint y: 267, endPoint x: 201, endPoint y: 259, distance: 96.7
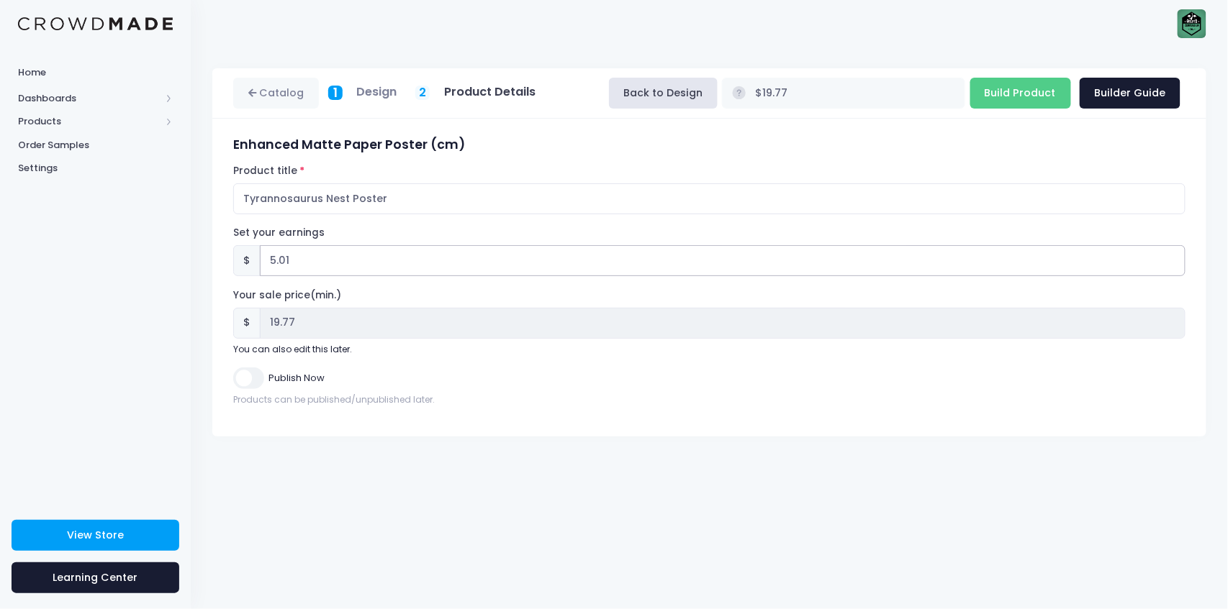
click at [201, 259] on div "Catalog 1 Design 2 $" at bounding box center [709, 252] width 1037 height 368
type input "6"
type input "$20.76"
type input "20.76"
drag, startPoint x: 305, startPoint y: 261, endPoint x: 253, endPoint y: 268, distance: 52.2
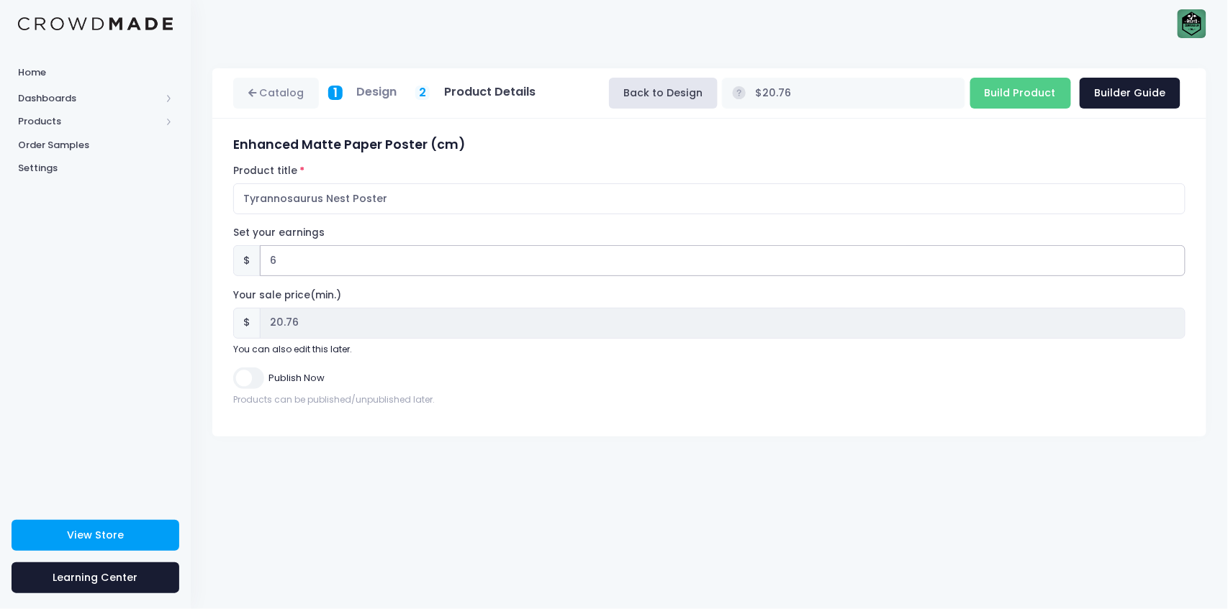
click at [253, 268] on div "$ 6" at bounding box center [709, 260] width 952 height 31
type input "7"
type input "$21.76"
type input "21.76"
type input "$14.76"
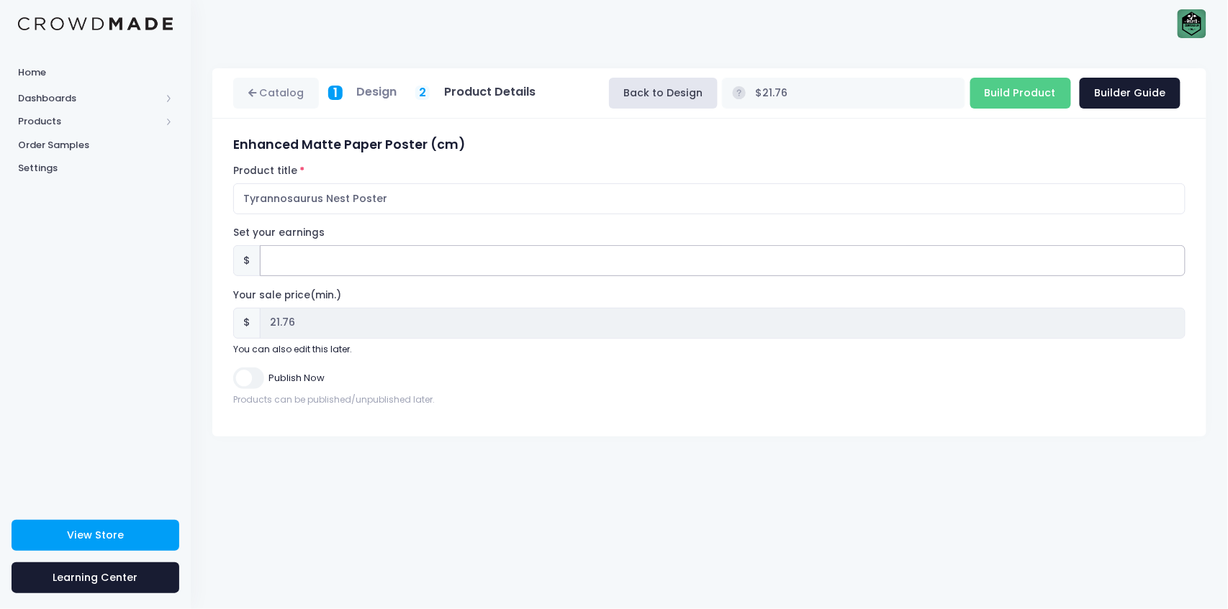
type input "14.76"
type input "6"
type input "$20.76"
type input "20.76"
type input "6.5"
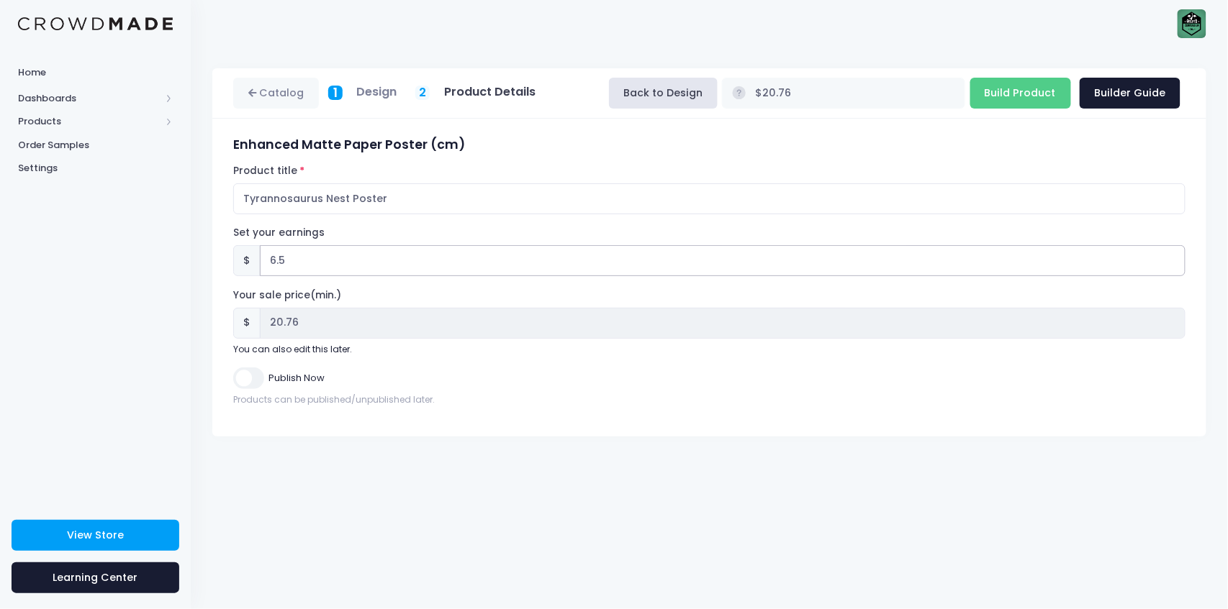
type input "$21.26"
type input "21.26"
drag, startPoint x: 309, startPoint y: 263, endPoint x: 227, endPoint y: 263, distance: 82.8
click at [227, 263] on div "Enhanced Matte Paper Poster (cm) Product title Tyrannosaurus Nest Poster Set yo…" at bounding box center [710, 277] width 966 height 281
type input "7"
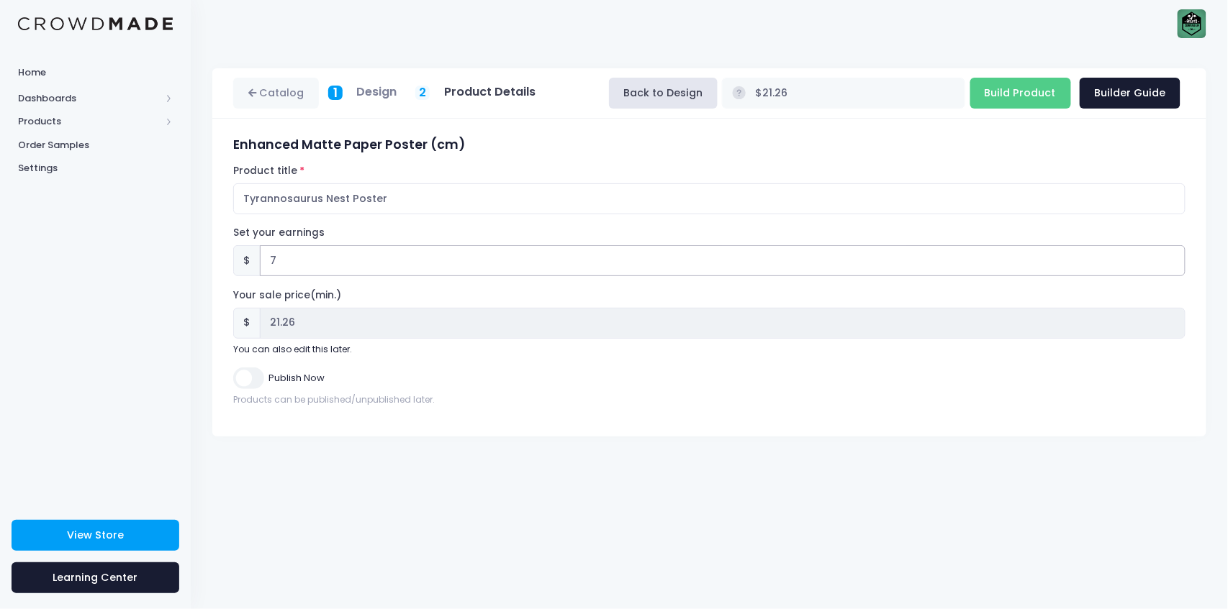
type input "$21.76"
type input "21.76"
type input "7"
click at [1028, 89] on input "Build Product" at bounding box center [1020, 93] width 101 height 31
type input "Building product..."
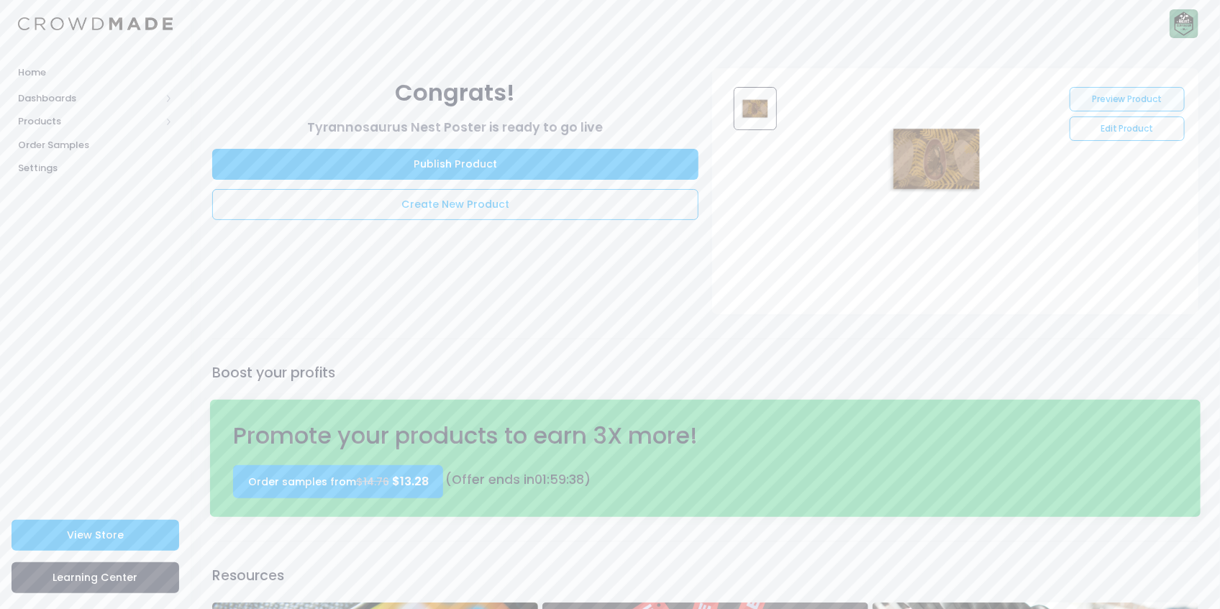
click at [1140, 102] on link "Preview Product" at bounding box center [1127, 99] width 114 height 24
click at [1095, 130] on link "Edit Product" at bounding box center [1127, 129] width 114 height 24
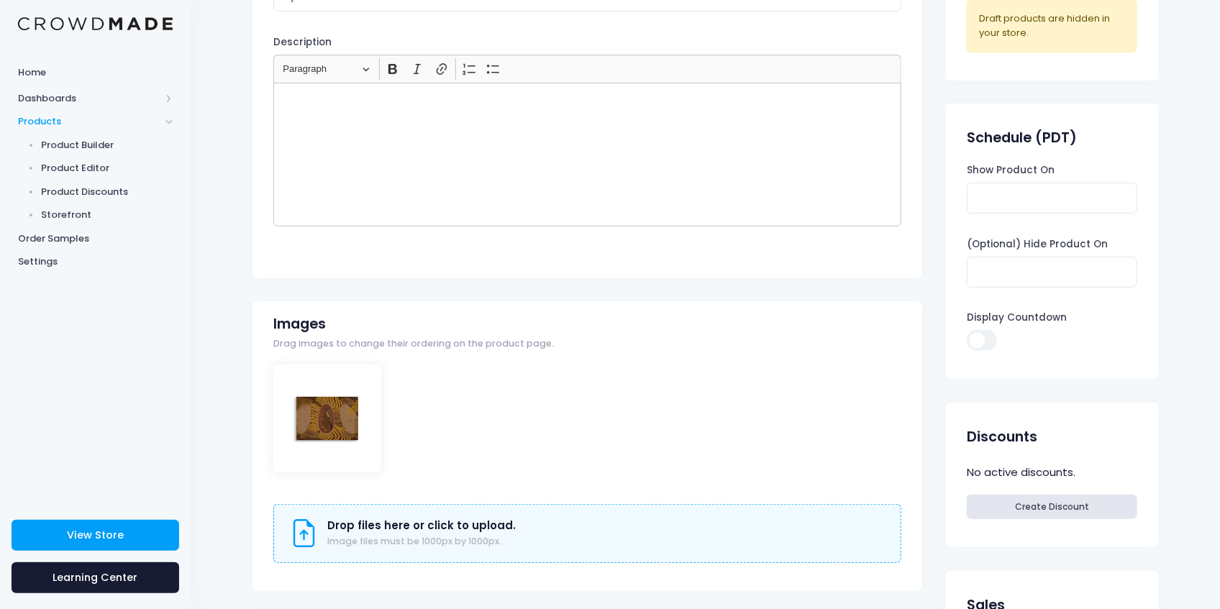
scroll to position [191, 0]
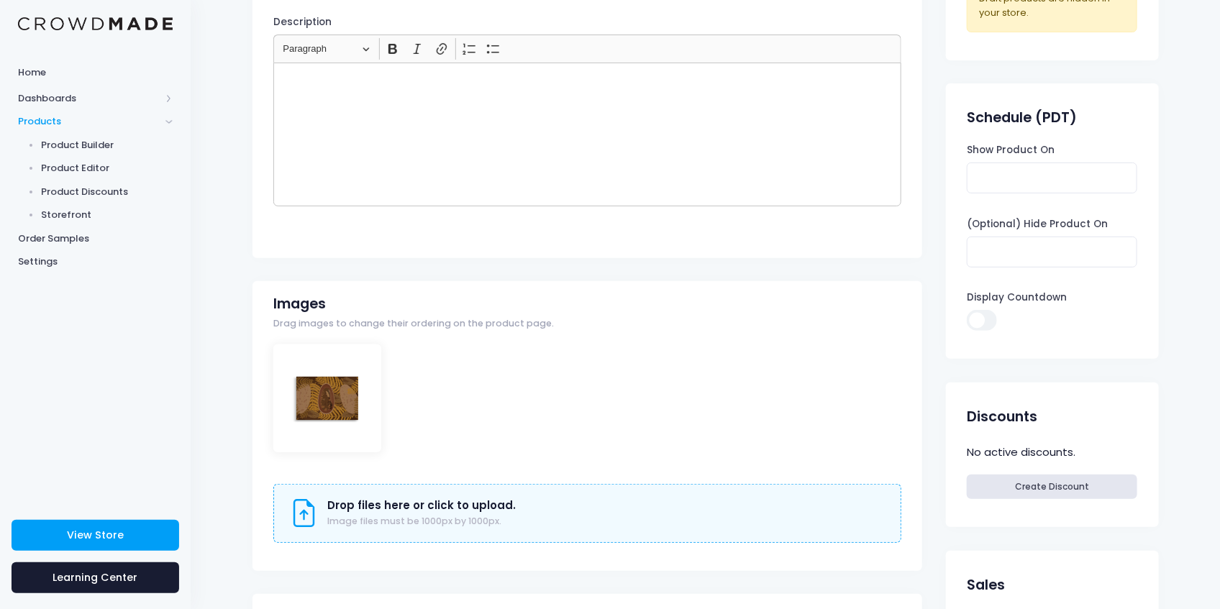
click at [318, 515] on div "Drop files here or click to upload. Image files must be 1000px by 1000px." at bounding box center [588, 514] width 594 height 30
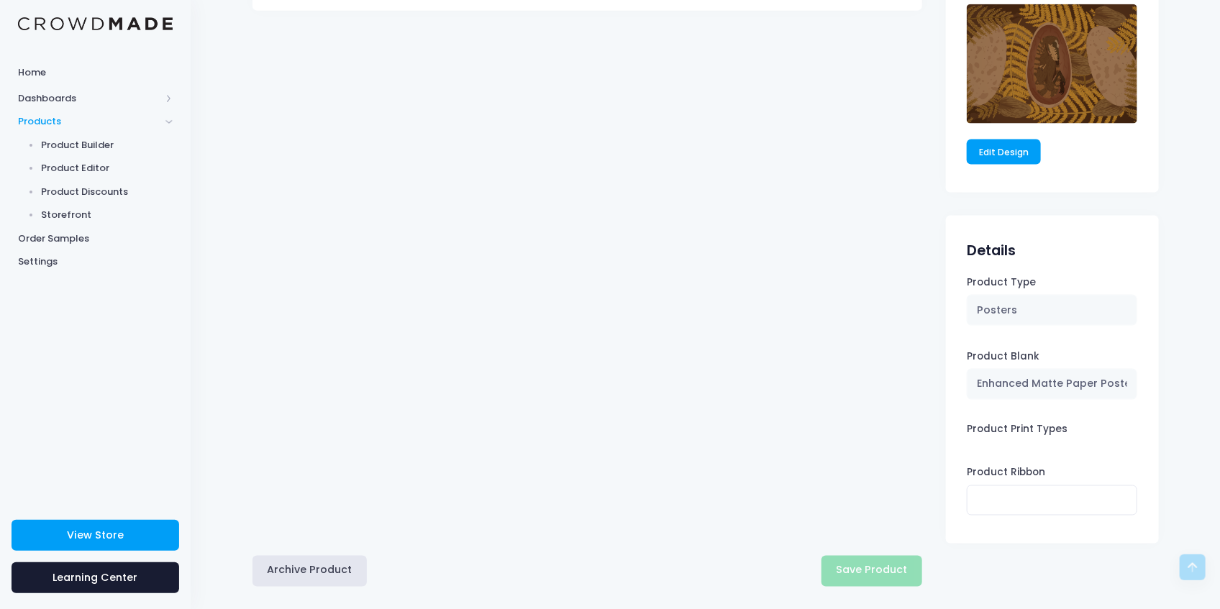
scroll to position [960, 0]
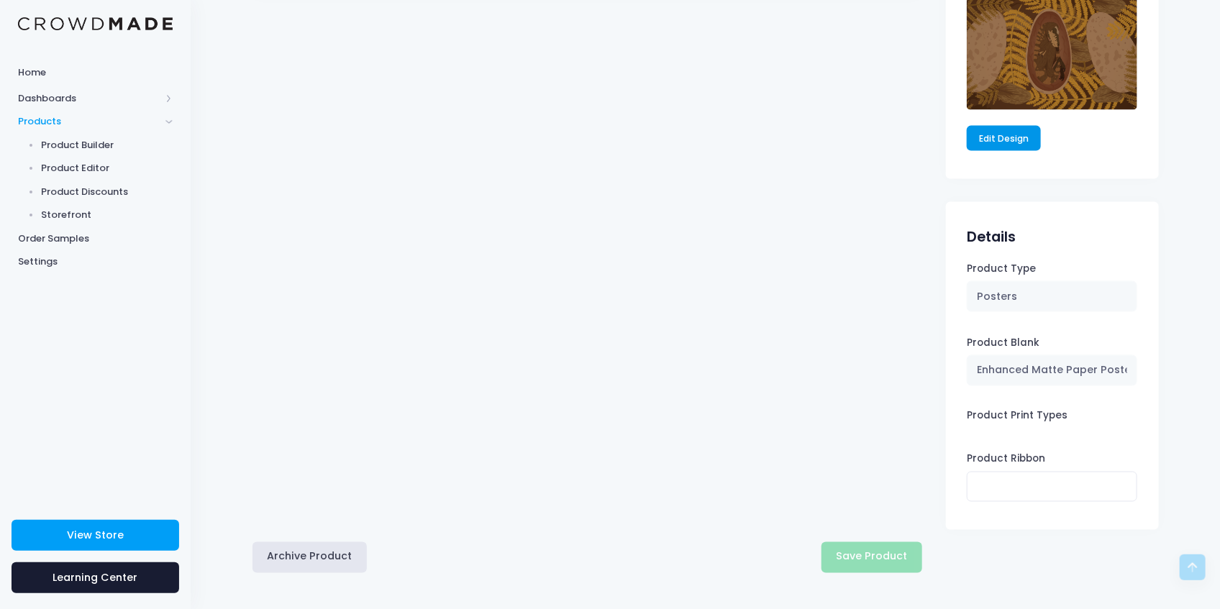
click at [1004, 136] on link "Edit Design" at bounding box center [1004, 138] width 75 height 24
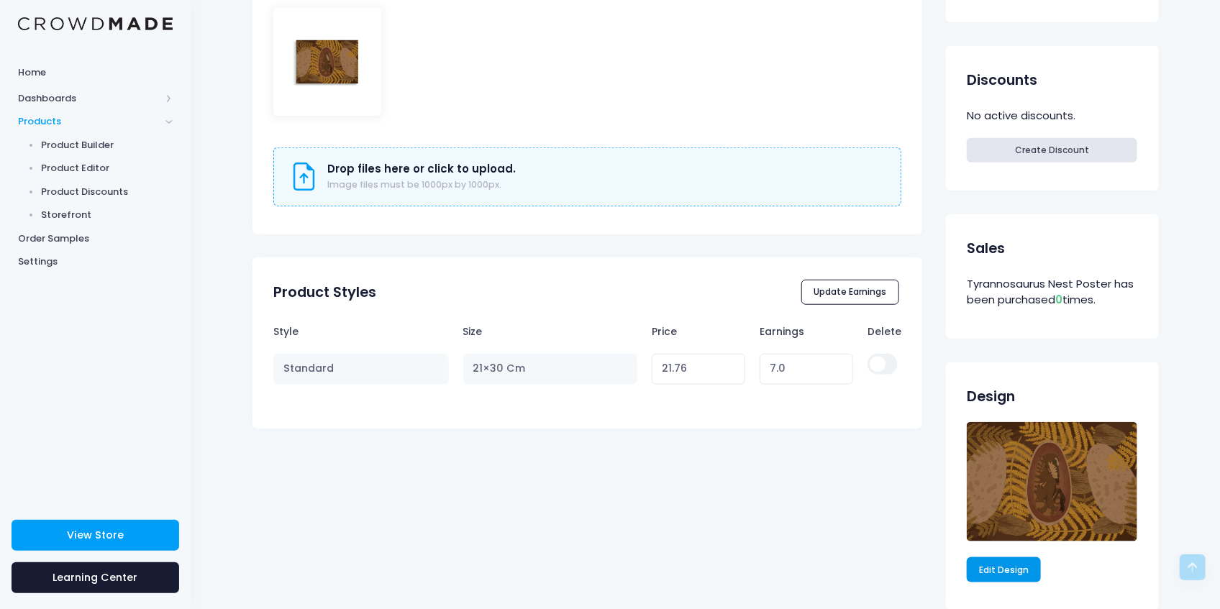
scroll to position [336, 0]
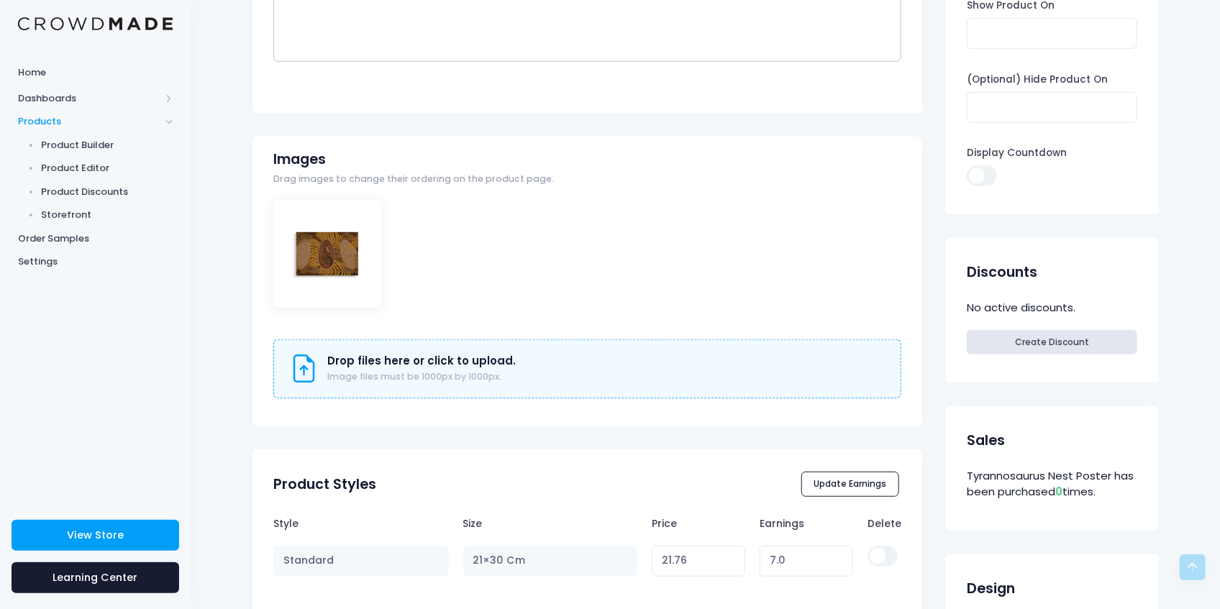
click at [385, 363] on h3 "Drop files here or click to upload." at bounding box center [422, 361] width 189 height 13
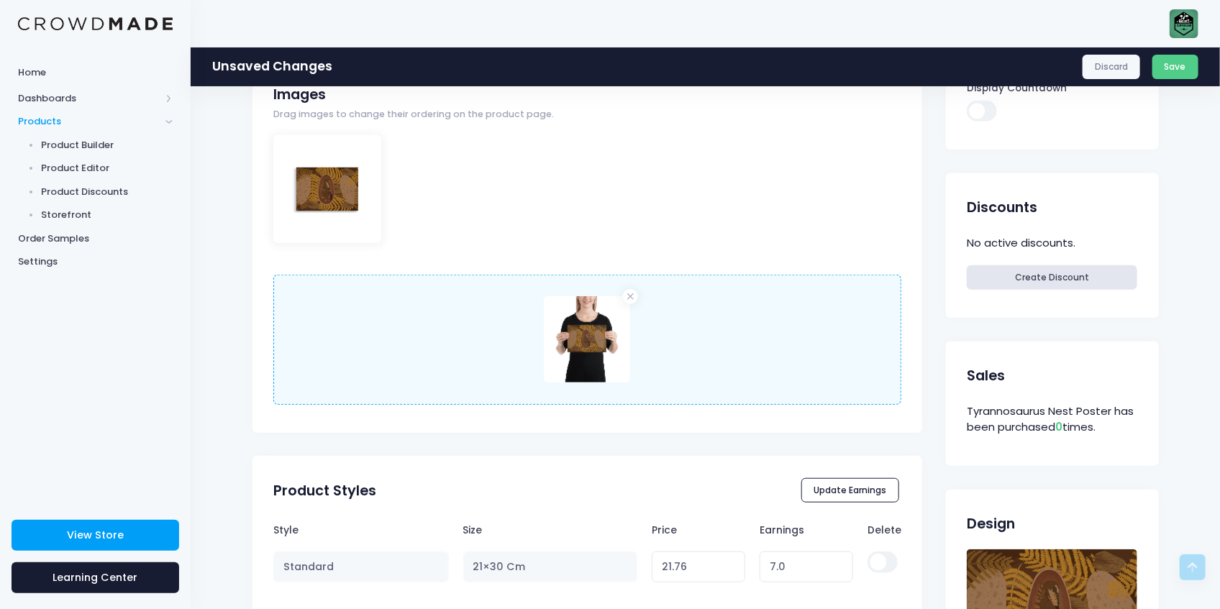
scroll to position [384, 0]
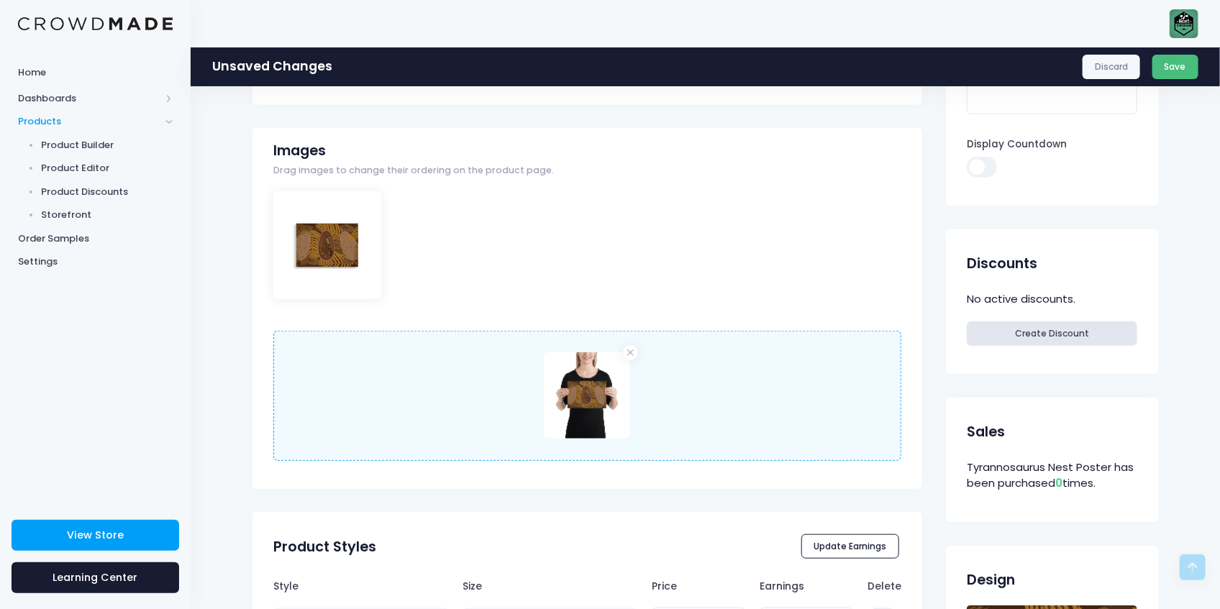
click at [1187, 71] on button "Save" at bounding box center [1176, 67] width 47 height 24
click at [1187, 71] on div "Discard Save" at bounding box center [1141, 67] width 116 height 24
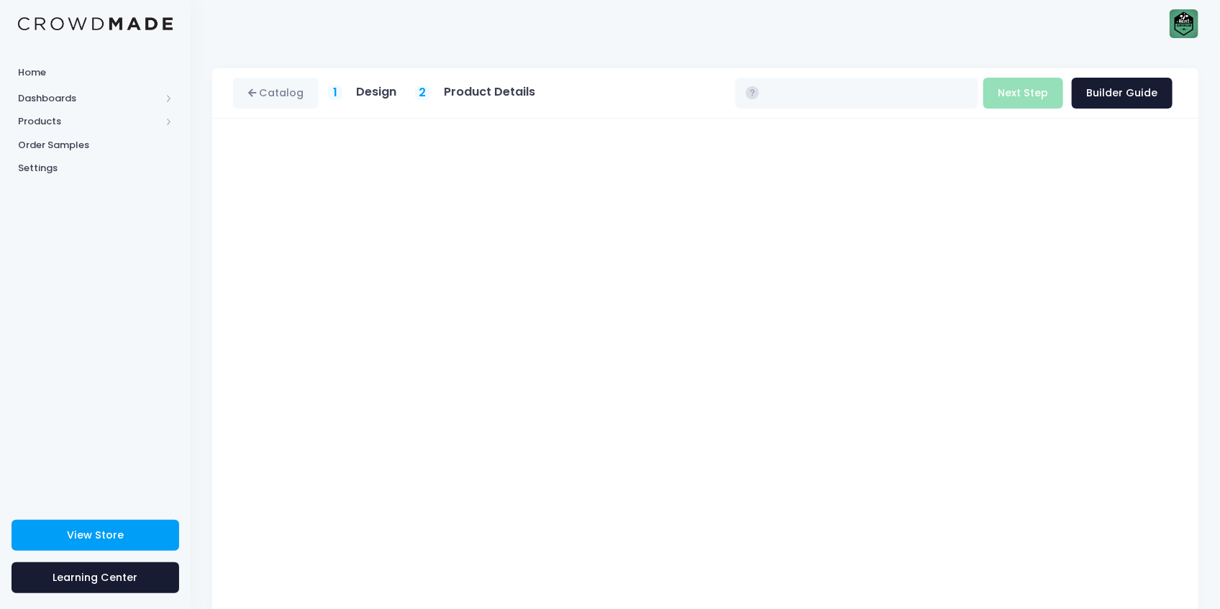
type input "$21.76"
click at [907, 44] on div "Nature's Compendium naturescompendiumbusiness@gmail.com Nature's Compendium Set…" at bounding box center [705, 23] width 987 height 47
click at [1114, 101] on link "Builder Guide" at bounding box center [1122, 93] width 101 height 31
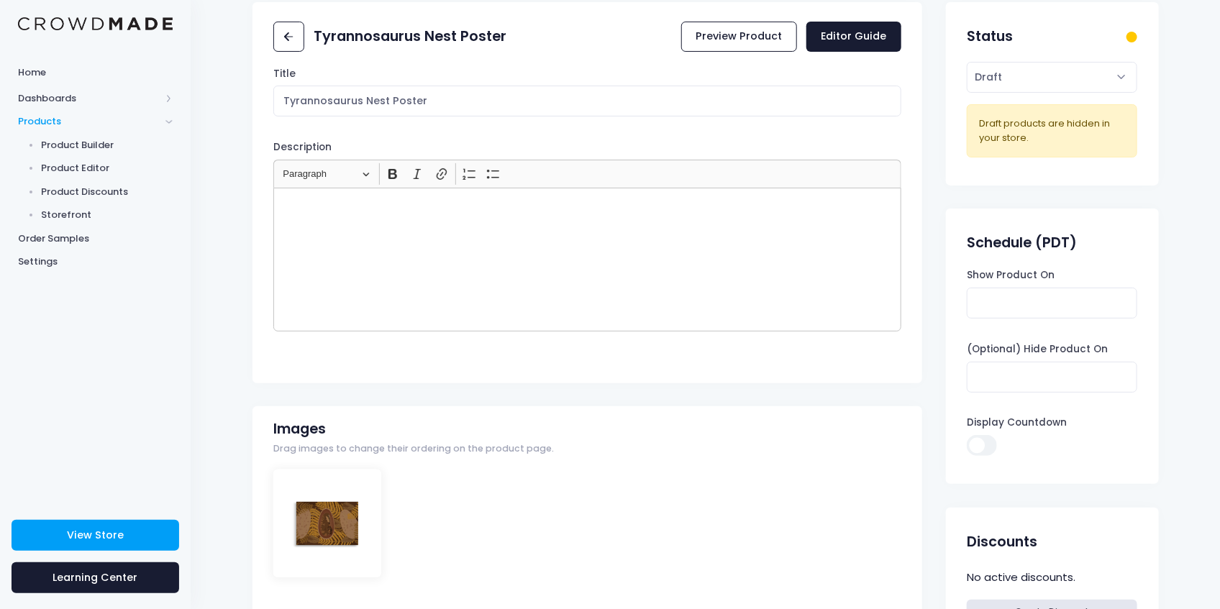
scroll to position [47, 0]
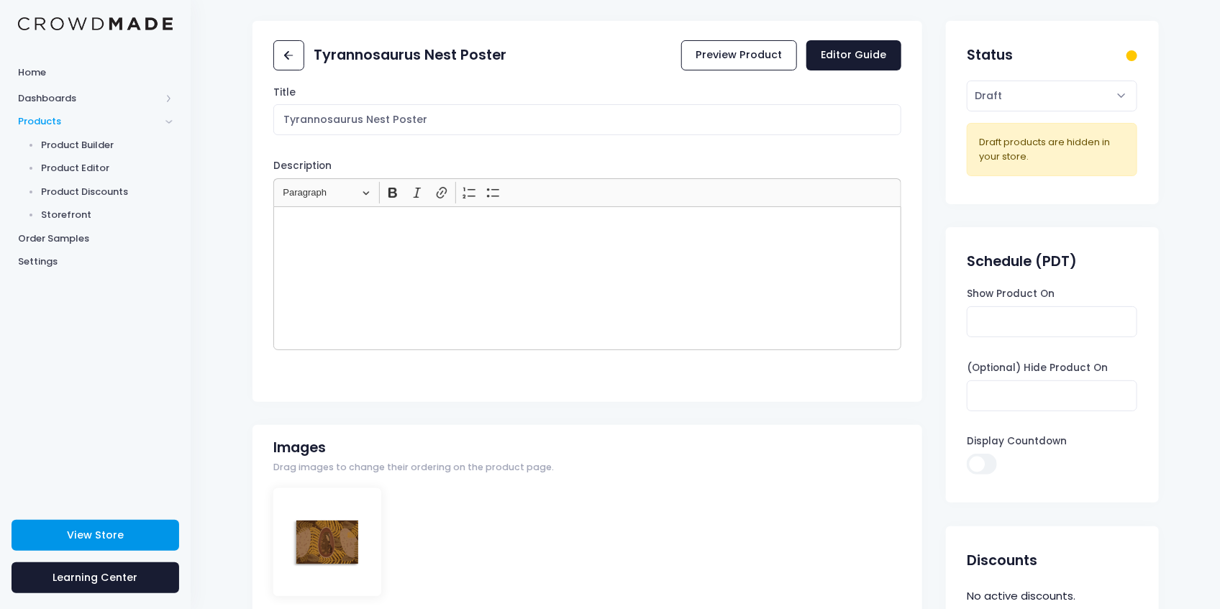
click at [158, 529] on link "View Store" at bounding box center [96, 535] width 168 height 31
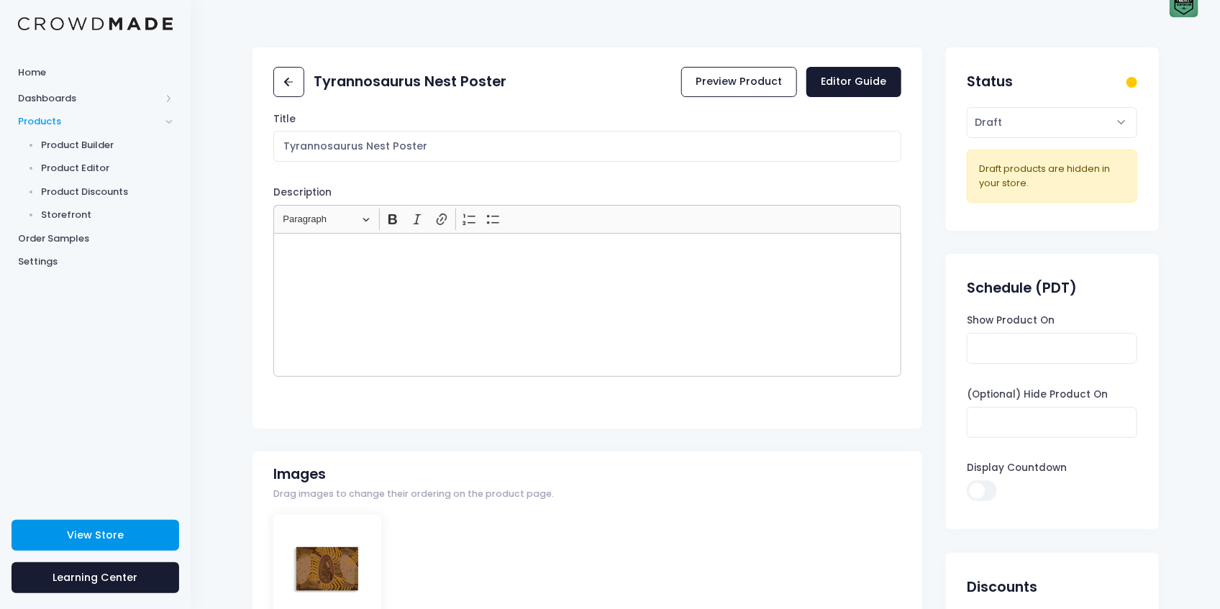
scroll to position [0, 0]
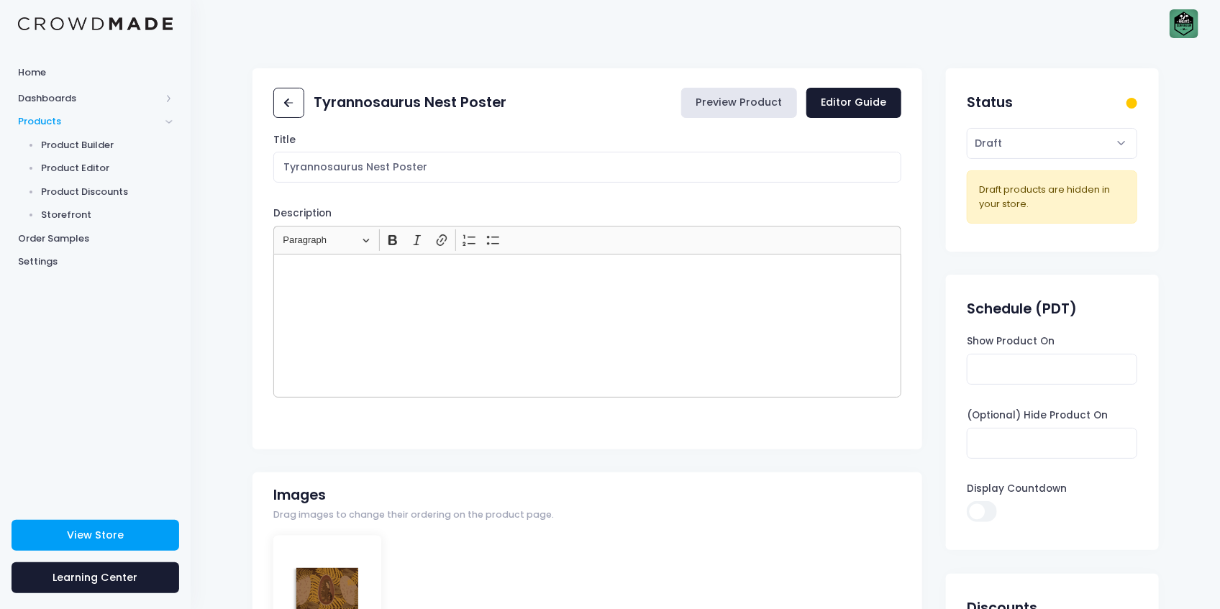
click at [752, 114] on link "Preview Product" at bounding box center [739, 103] width 116 height 31
